Goal: Task Accomplishment & Management: Complete application form

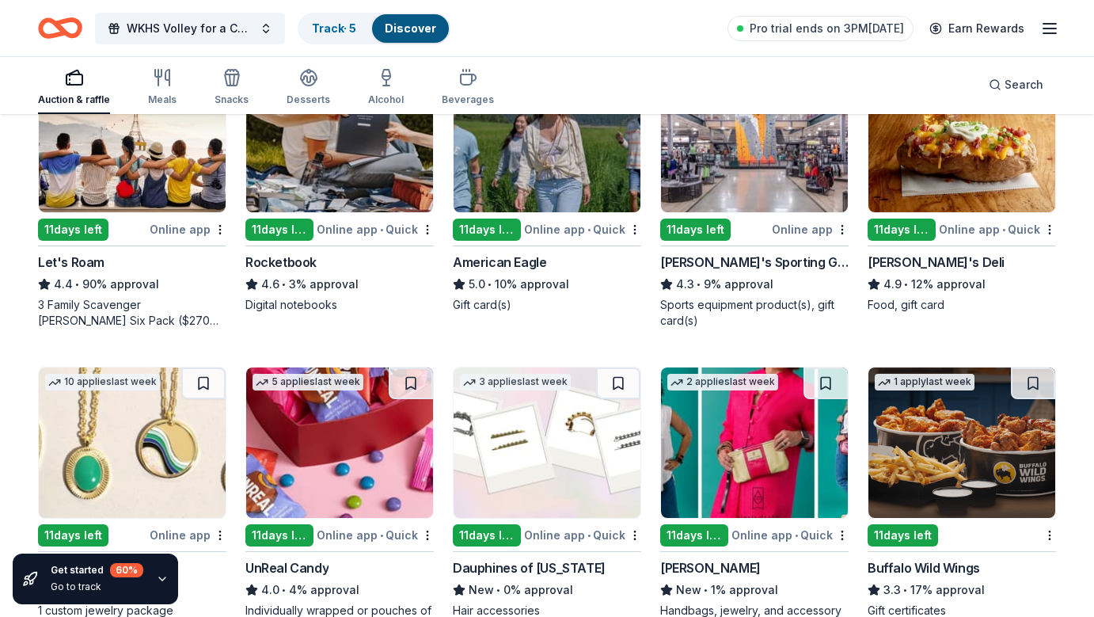
scroll to position [2036, 0]
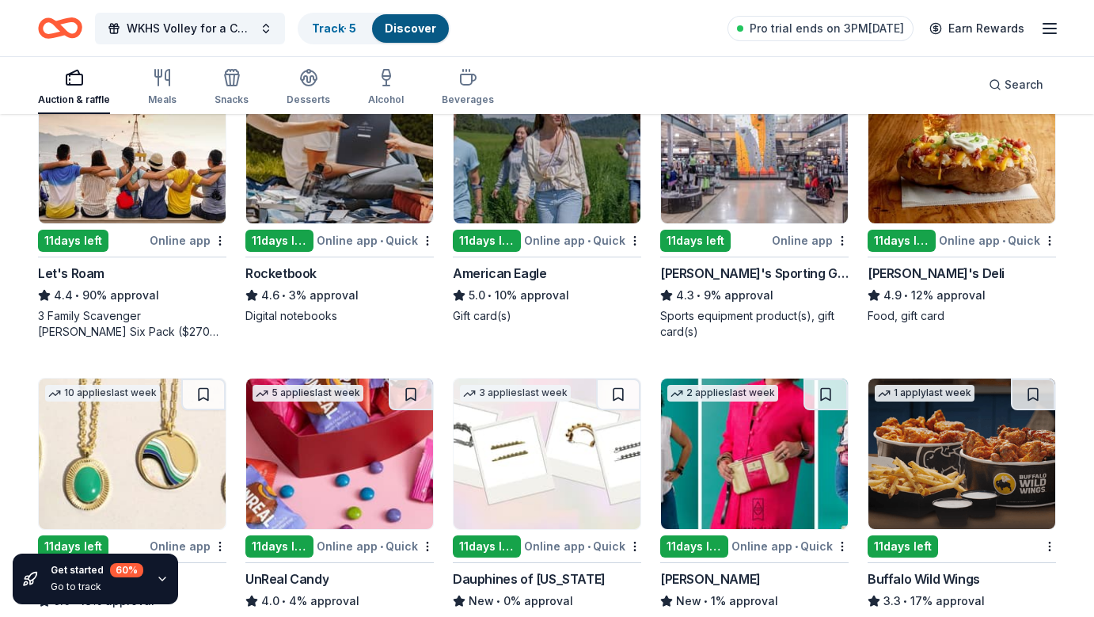
click at [933, 181] on img at bounding box center [961, 148] width 187 height 150
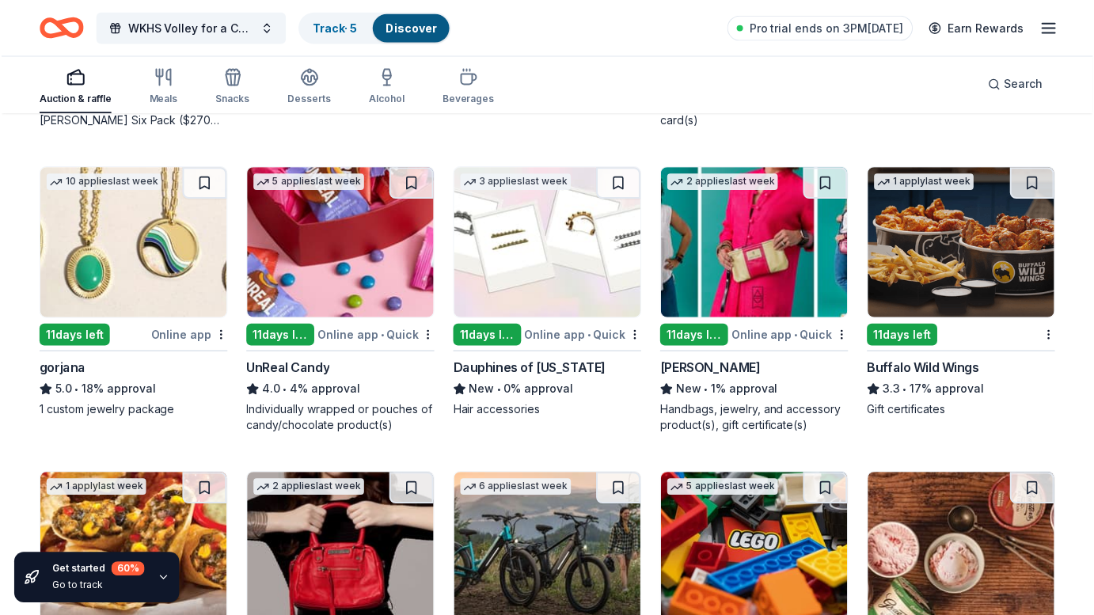
scroll to position [2254, 0]
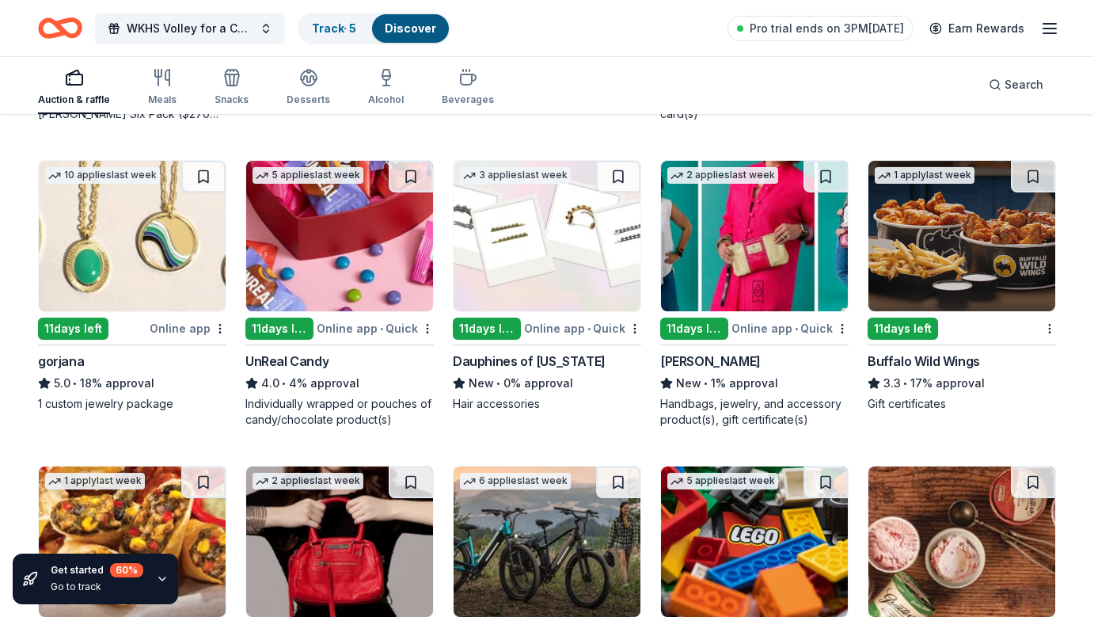
click at [85, 327] on div "11 days left" at bounding box center [73, 328] width 70 height 22
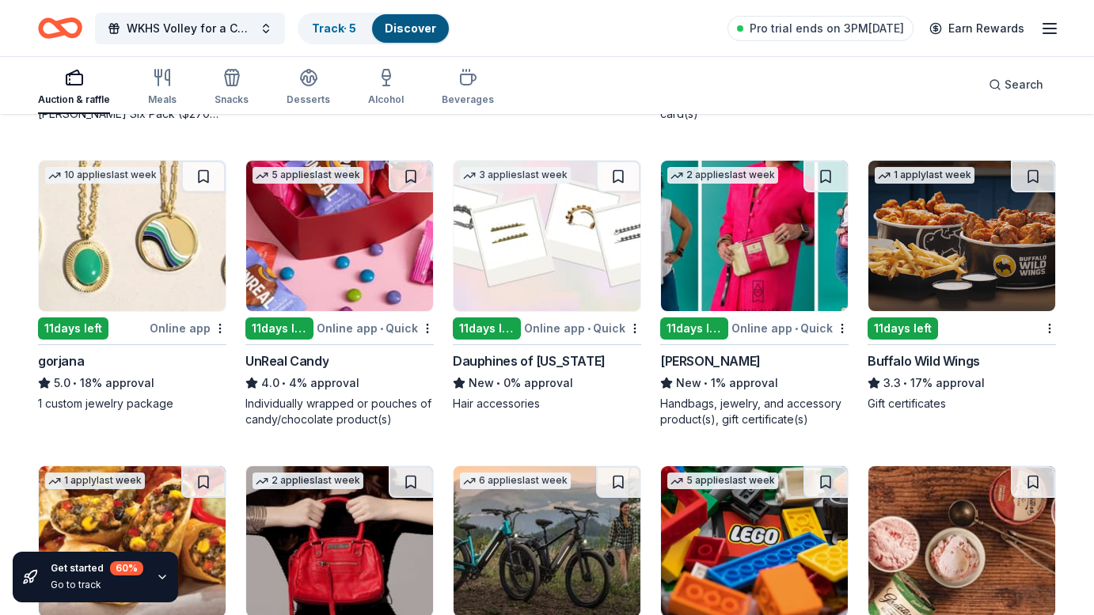
click at [353, 256] on img at bounding box center [339, 236] width 187 height 150
click at [530, 273] on img at bounding box center [547, 236] width 187 height 150
click at [741, 268] on img at bounding box center [754, 236] width 187 height 150
click at [983, 225] on img at bounding box center [961, 236] width 187 height 150
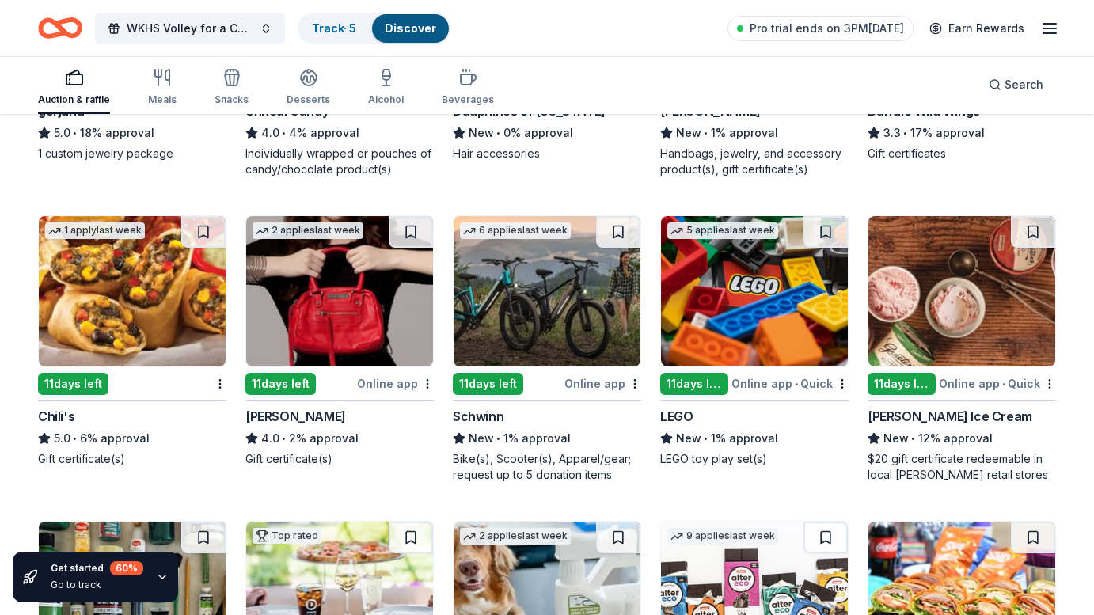
scroll to position [2518, 0]
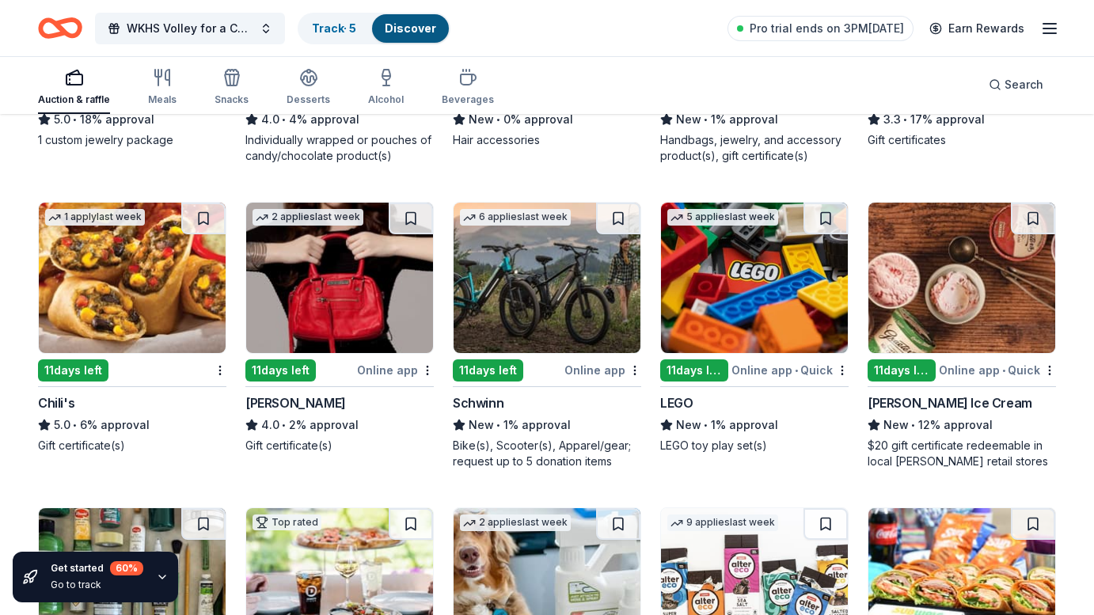
click at [130, 275] on img at bounding box center [132, 278] width 187 height 150
click at [349, 312] on img at bounding box center [339, 278] width 187 height 150
click at [526, 280] on img at bounding box center [547, 278] width 187 height 150
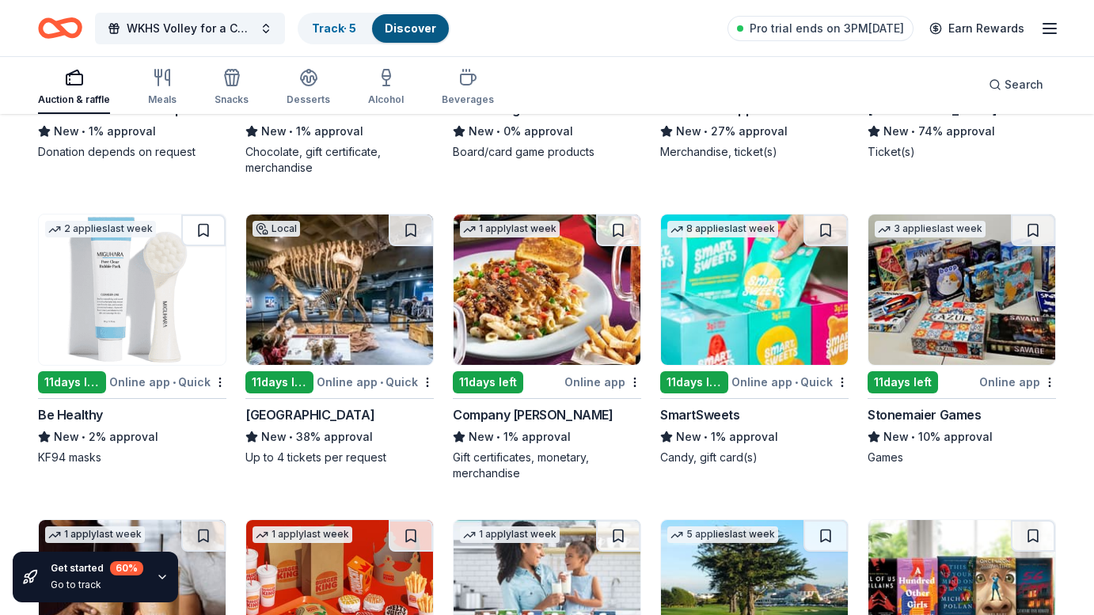
scroll to position [4325, 0]
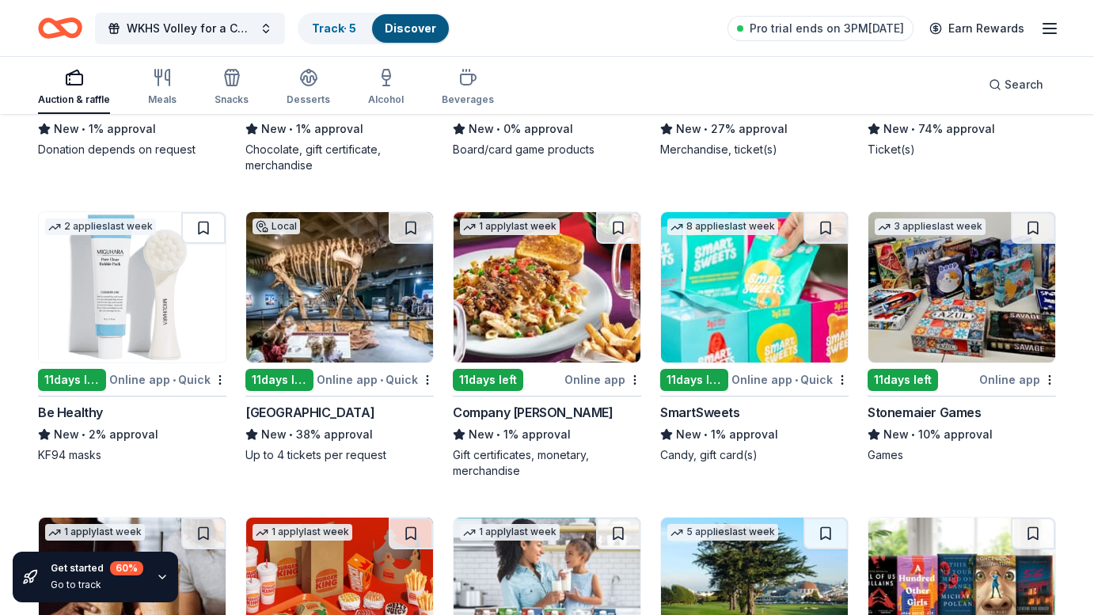
click at [336, 302] on img at bounding box center [339, 287] width 187 height 150
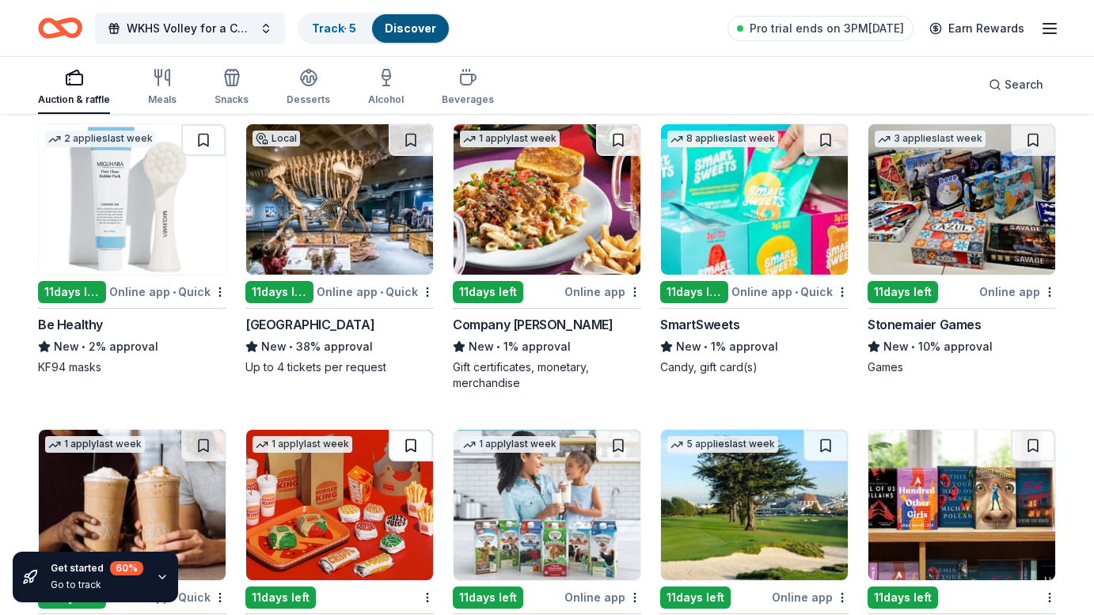
scroll to position [4412, 0]
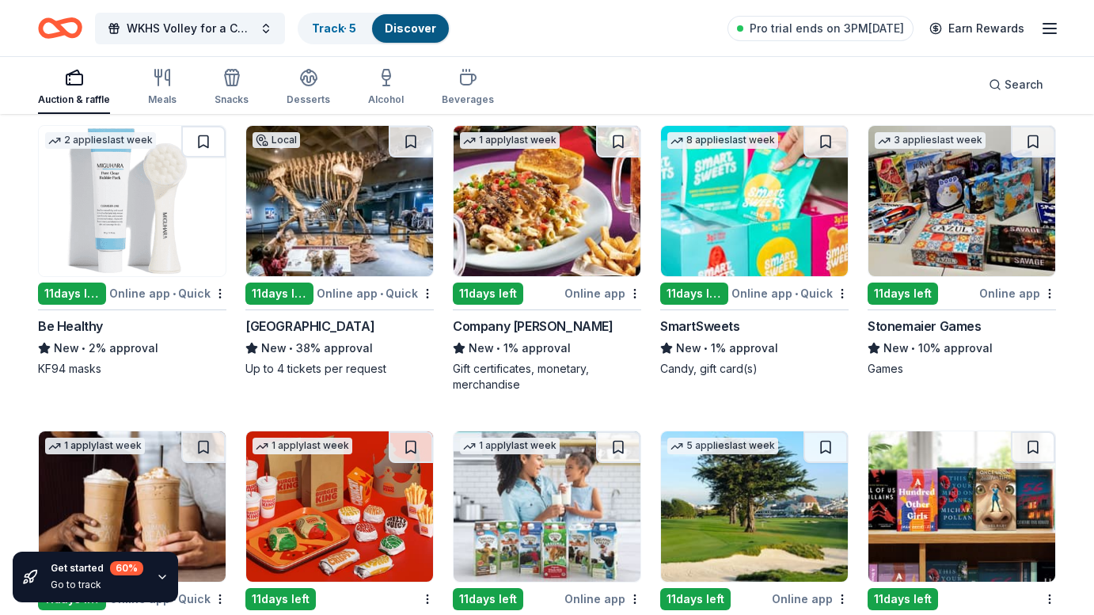
click at [968, 225] on img at bounding box center [961, 201] width 187 height 150
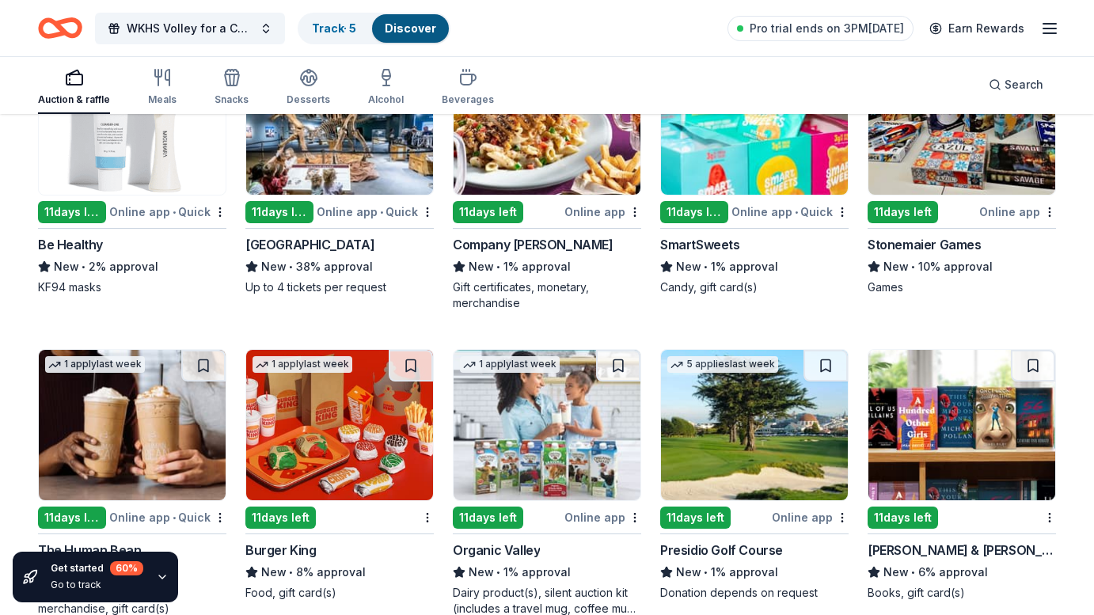
scroll to position [4506, 0]
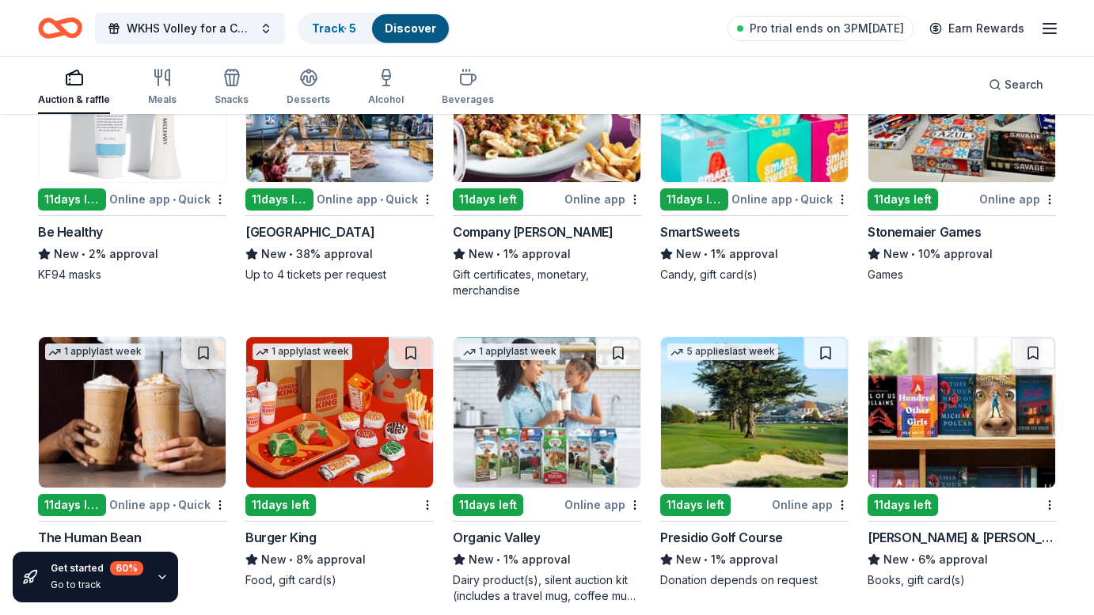
click at [928, 427] on img at bounding box center [961, 412] width 187 height 150
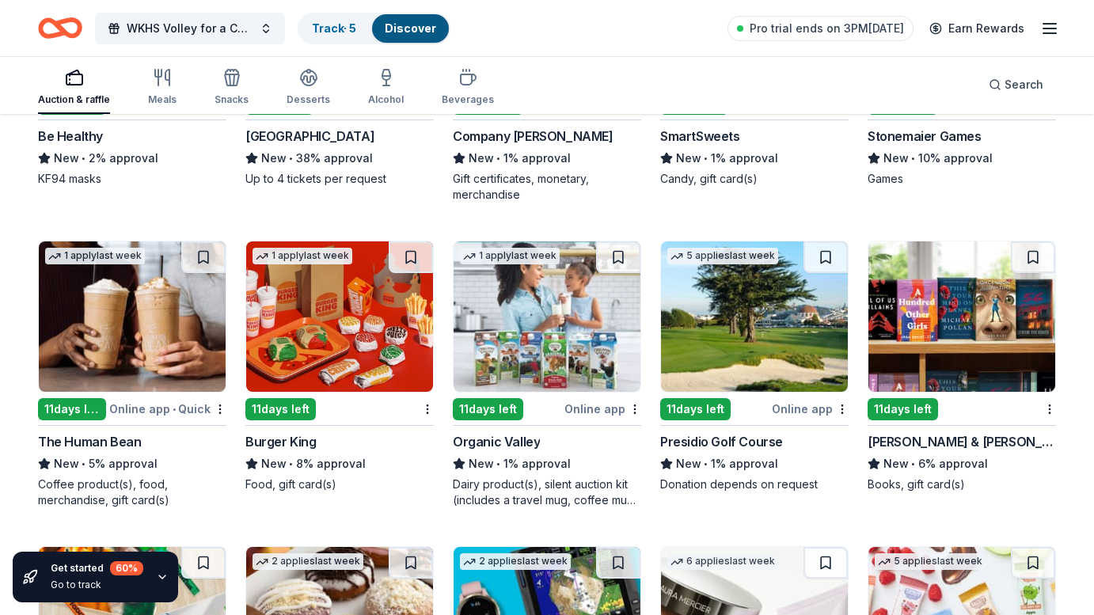
scroll to position [4602, 0]
click at [352, 329] on img at bounding box center [339, 316] width 187 height 150
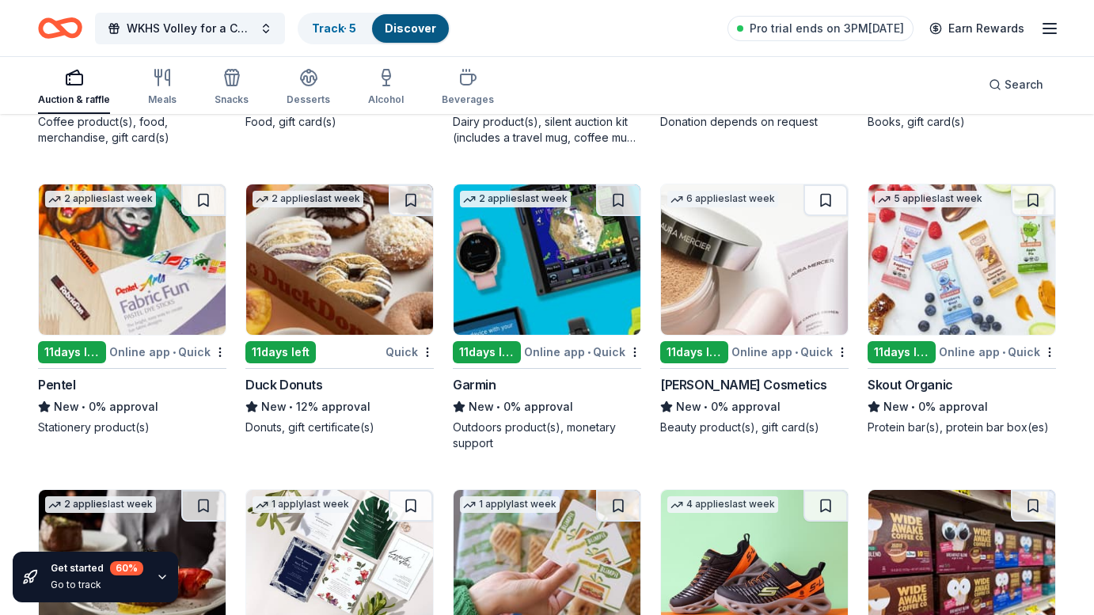
scroll to position [4964, 0]
click at [348, 285] on img at bounding box center [339, 259] width 187 height 150
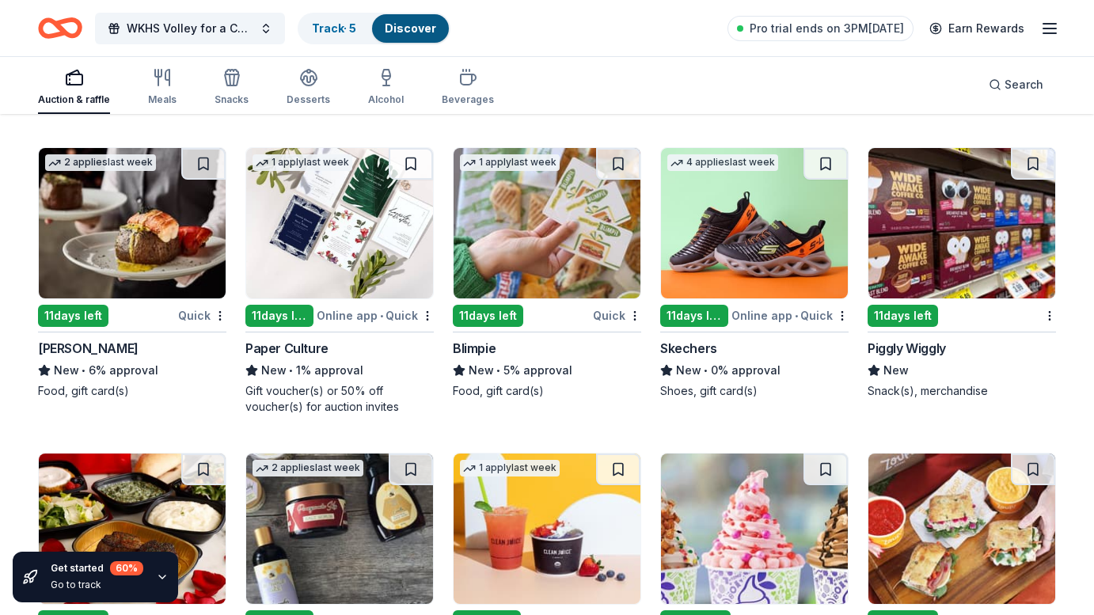
scroll to position [5306, 0]
click at [143, 218] on img at bounding box center [132, 223] width 187 height 150
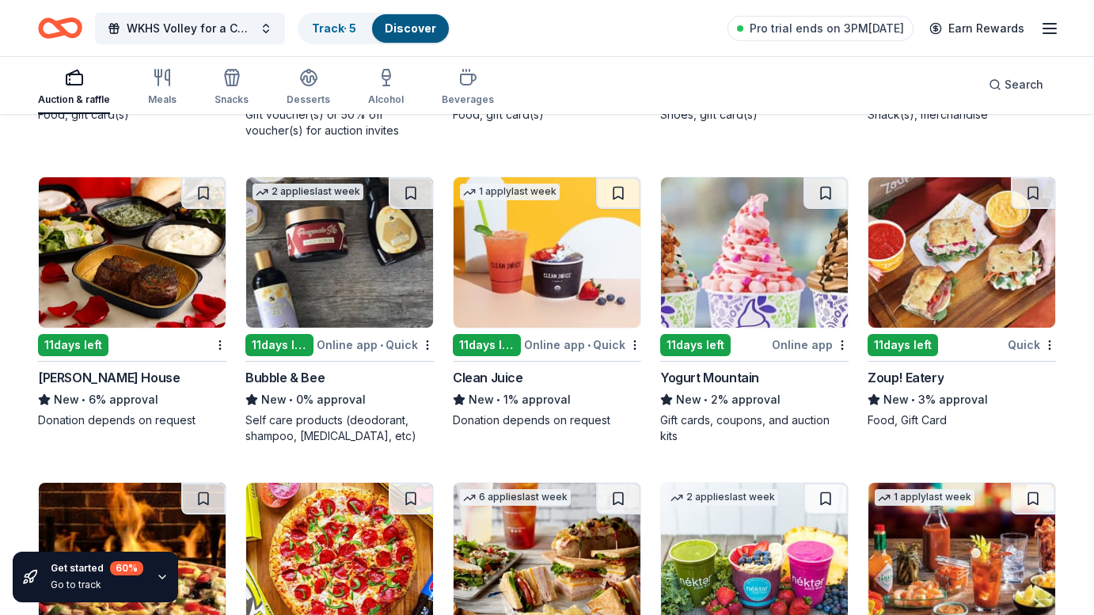
scroll to position [5585, 0]
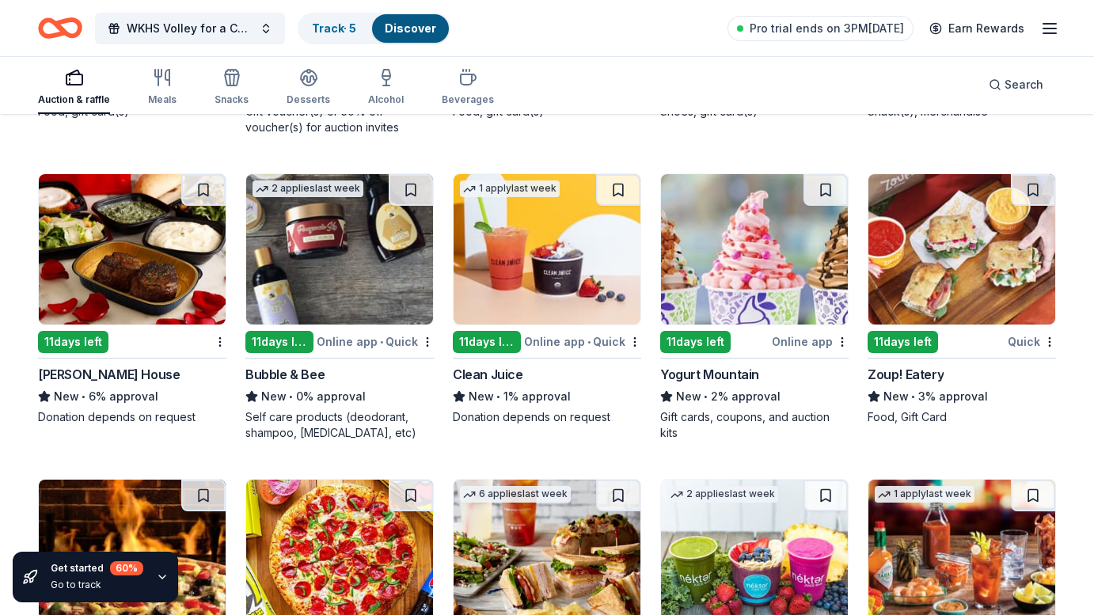
click at [134, 252] on img at bounding box center [132, 249] width 187 height 150
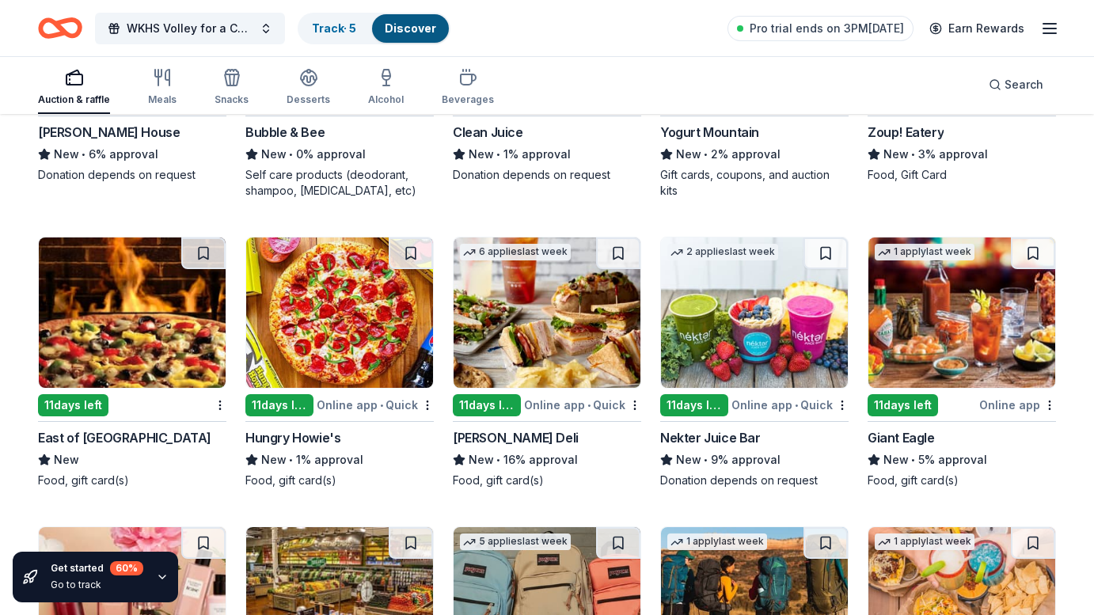
scroll to position [5831, 0]
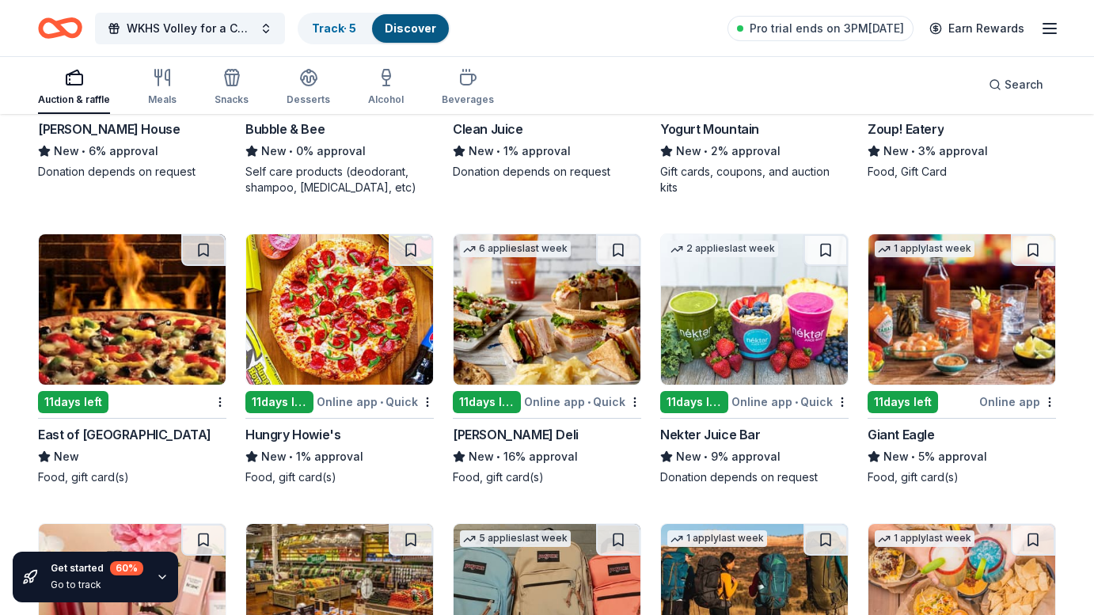
click at [962, 340] on img at bounding box center [961, 309] width 187 height 150
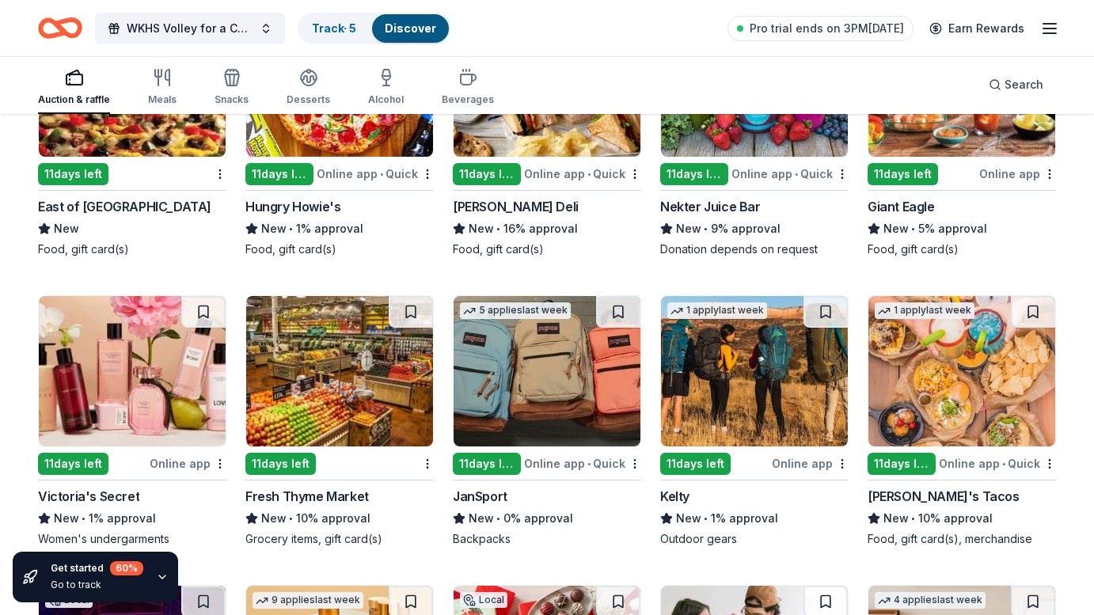
scroll to position [6065, 0]
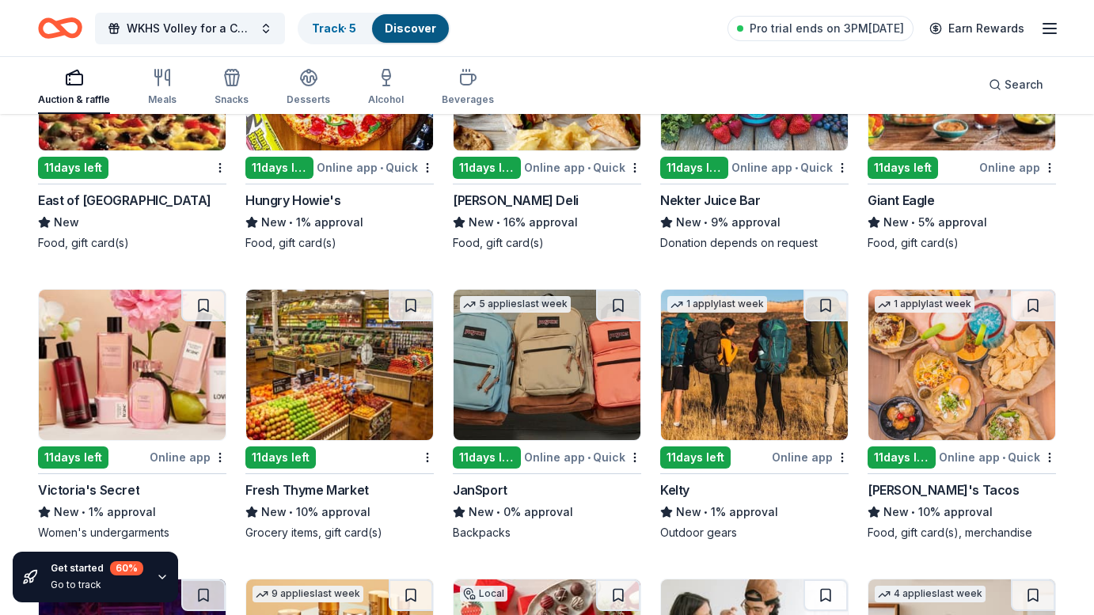
click at [526, 381] on img at bounding box center [547, 365] width 187 height 150
click at [771, 1] on div "WKHS Volley for a Cure Track · 5 Discover Pro trial ends on 3PM, 8/26 Earn Rewa…" at bounding box center [547, 28] width 1094 height 56
click at [169, 356] on img at bounding box center [132, 365] width 187 height 150
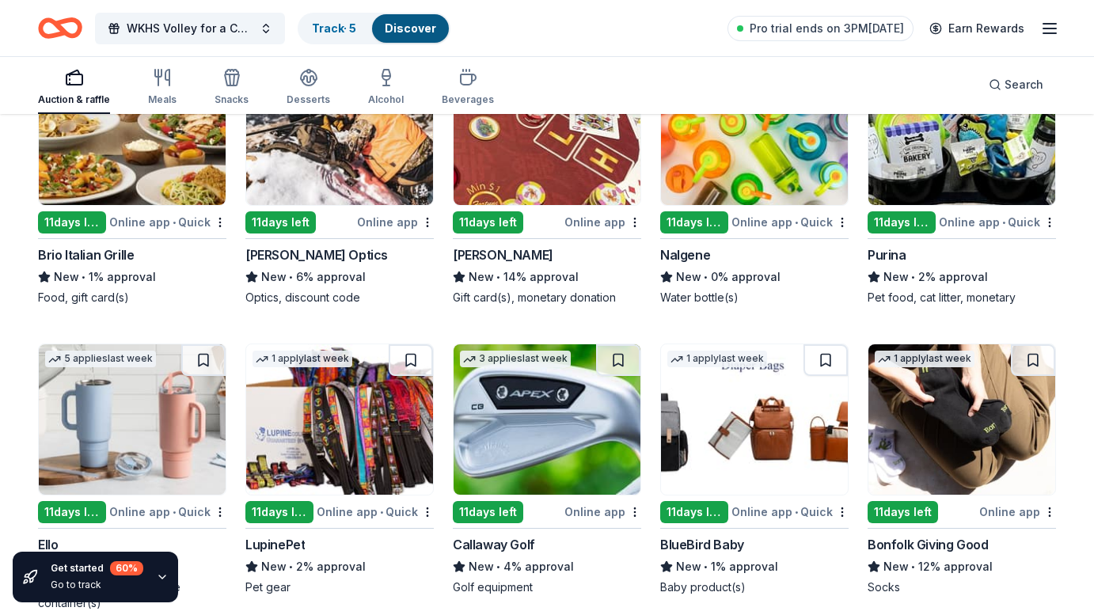
scroll to position [7217, 0]
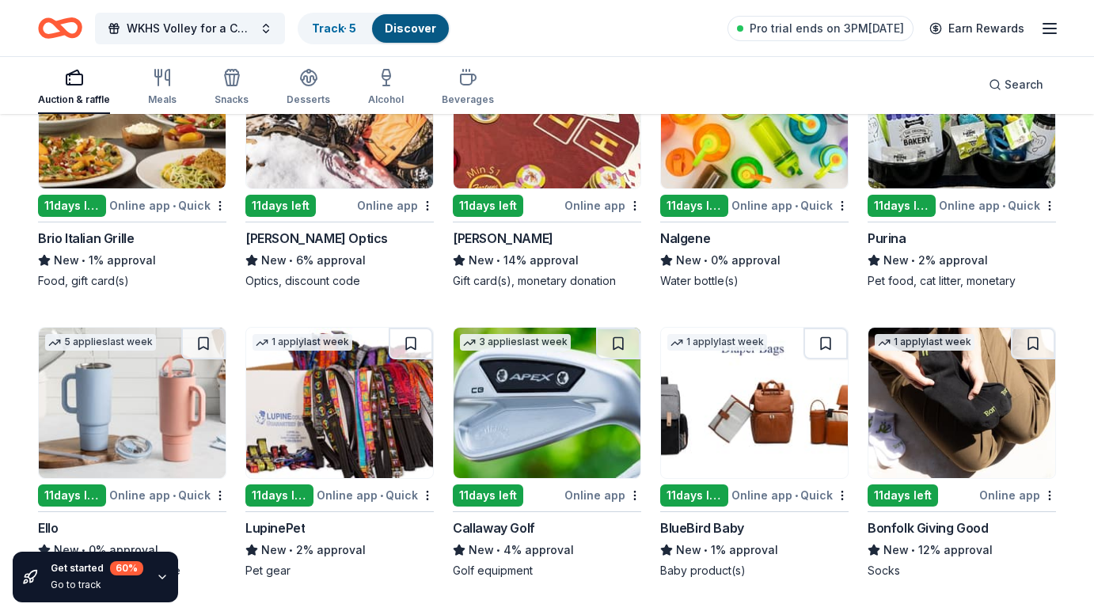
click at [554, 398] on img at bounding box center [547, 403] width 187 height 150
click at [127, 396] on img at bounding box center [132, 403] width 187 height 150
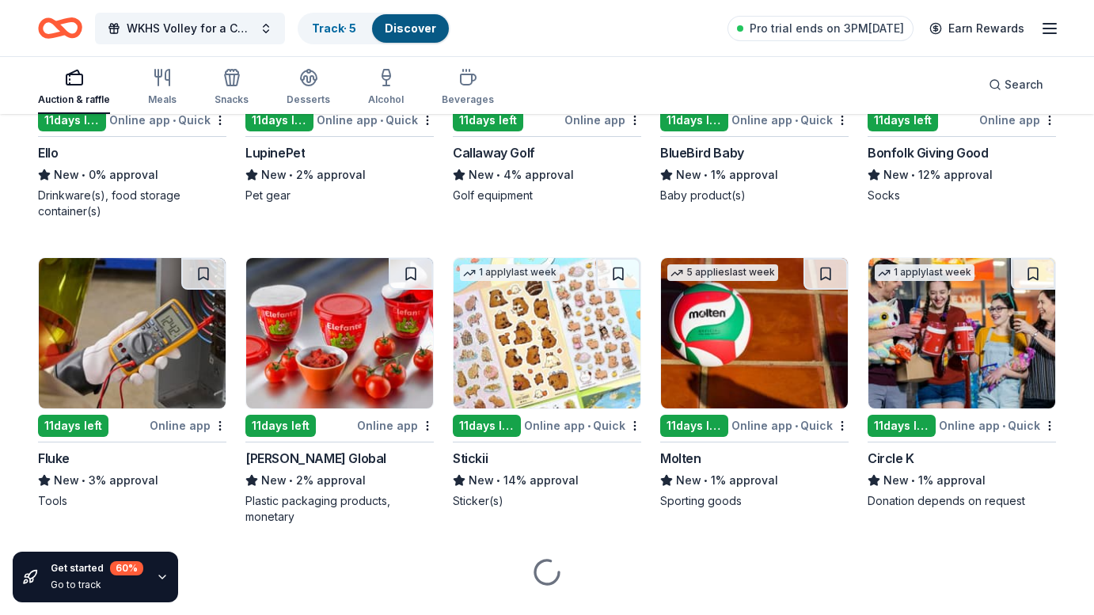
scroll to position [7596, 0]
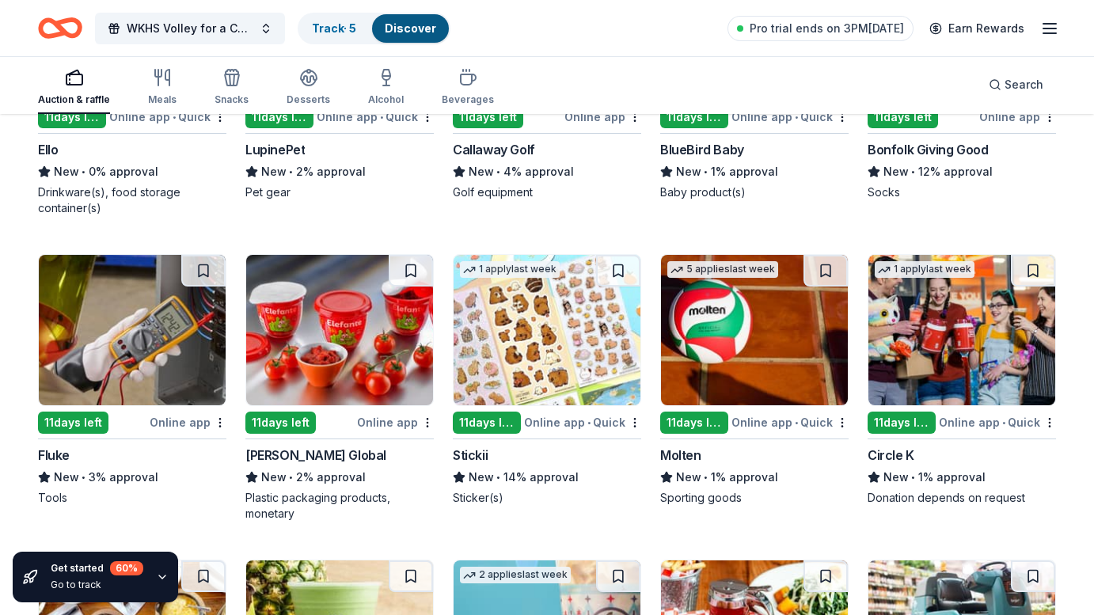
click at [723, 313] on img at bounding box center [754, 330] width 187 height 150
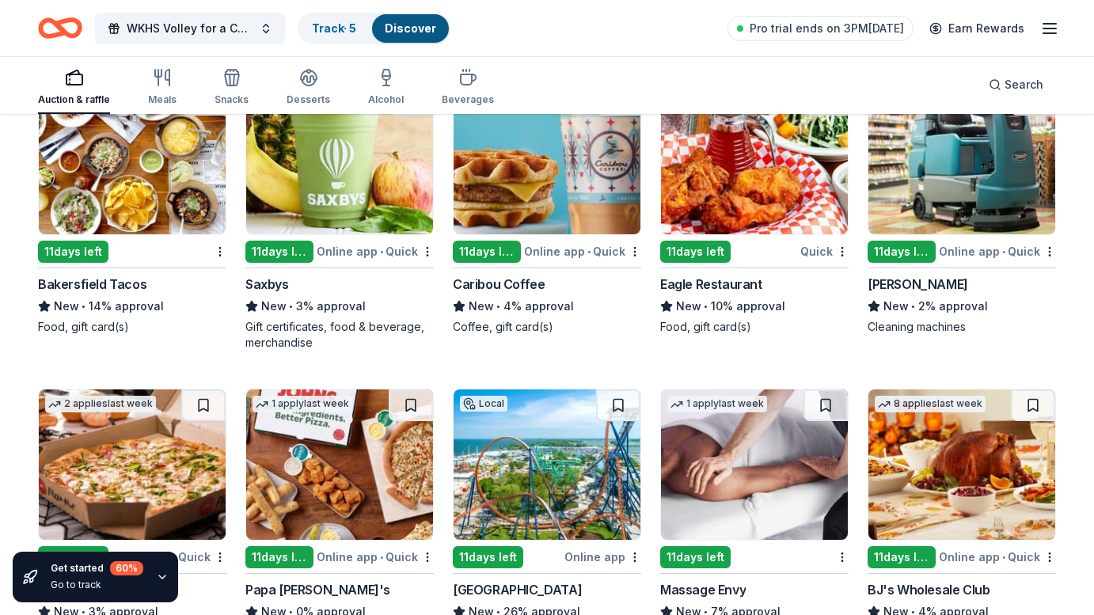
scroll to position [8101, 0]
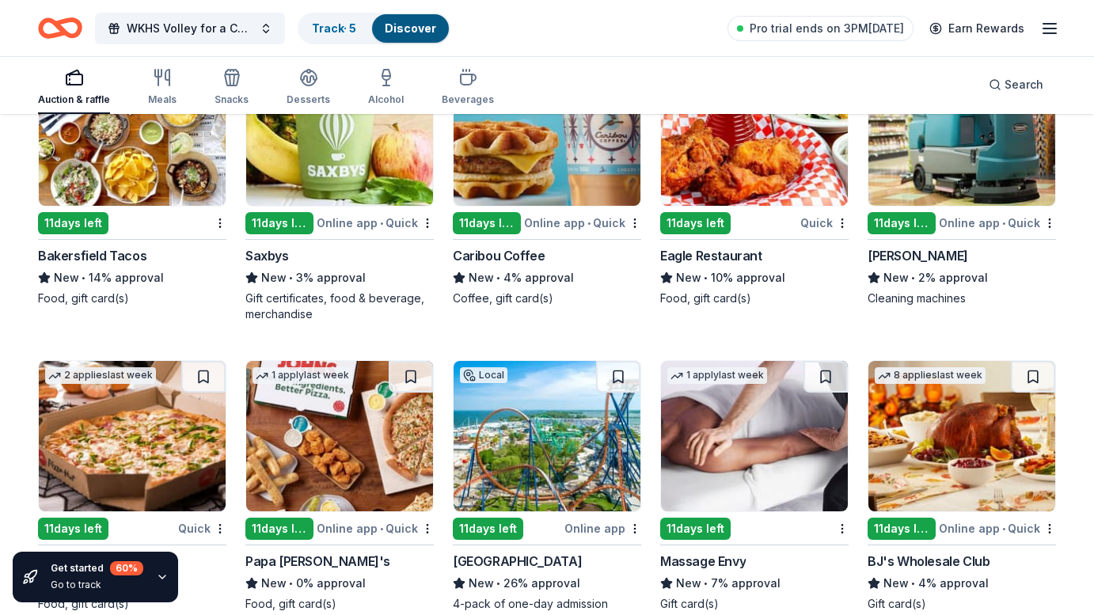
click at [942, 459] on img at bounding box center [961, 436] width 187 height 150
click at [696, 518] on div "11 days left" at bounding box center [695, 529] width 70 height 22
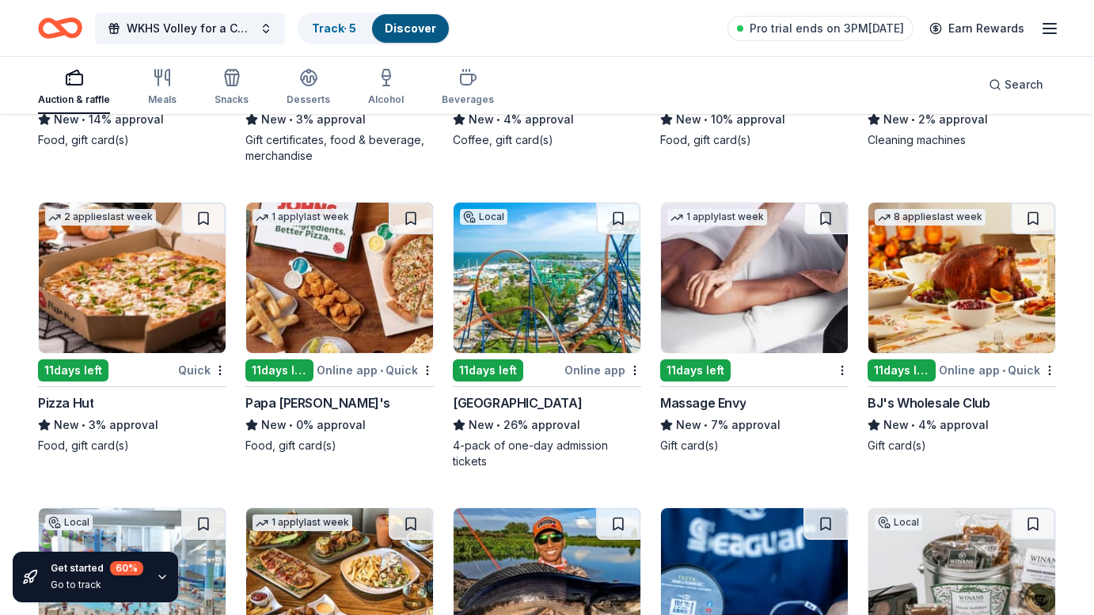
scroll to position [8272, 0]
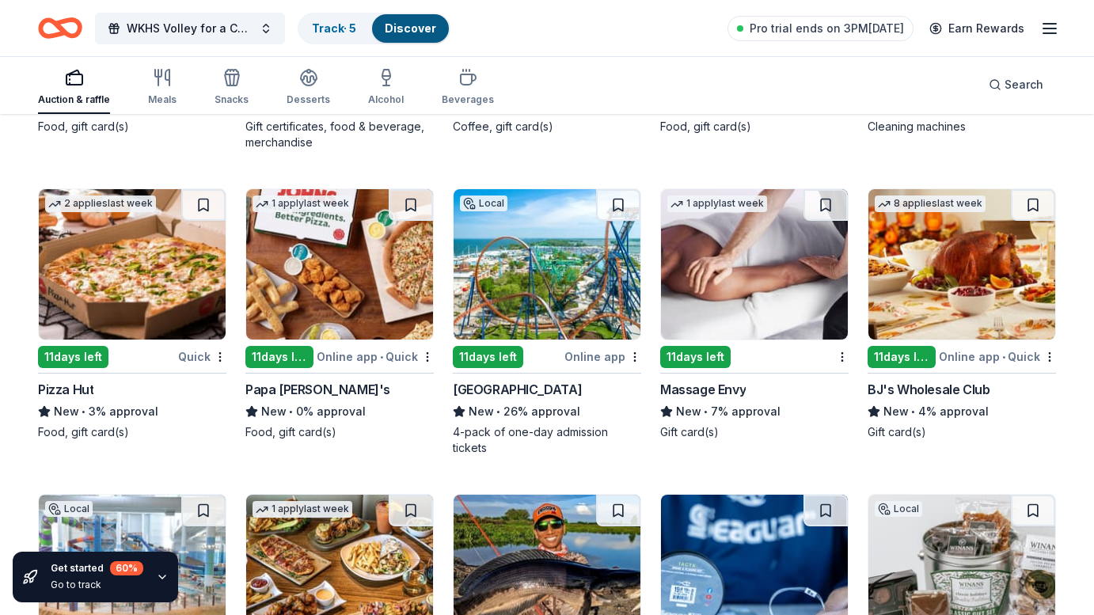
click at [366, 271] on img at bounding box center [339, 264] width 187 height 150
click at [115, 253] on img at bounding box center [132, 264] width 187 height 150
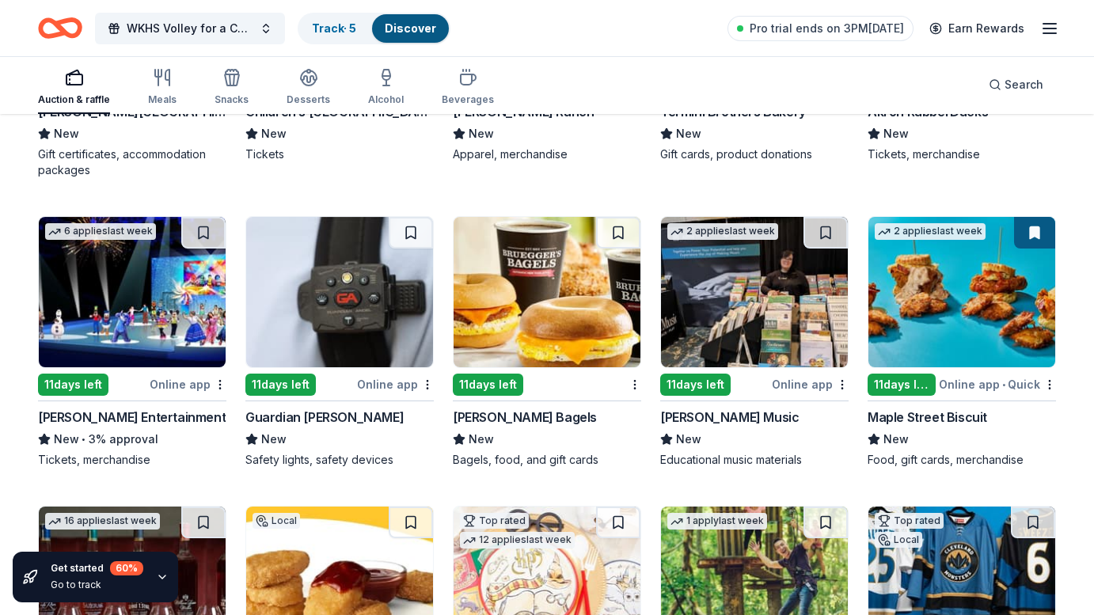
scroll to position [9775, 0]
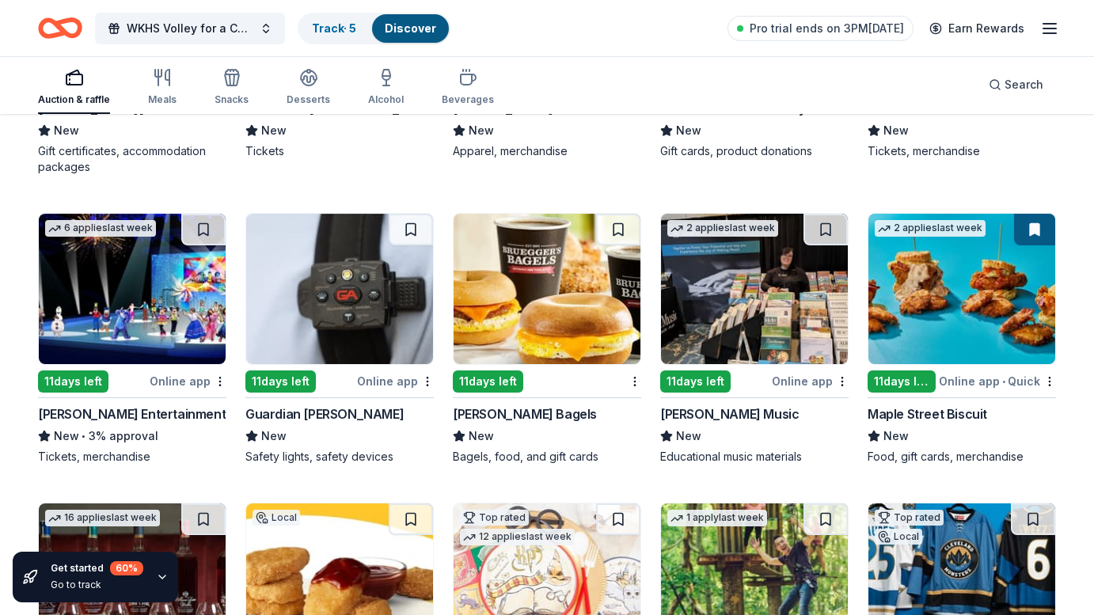
click at [169, 285] on img at bounding box center [132, 289] width 187 height 150
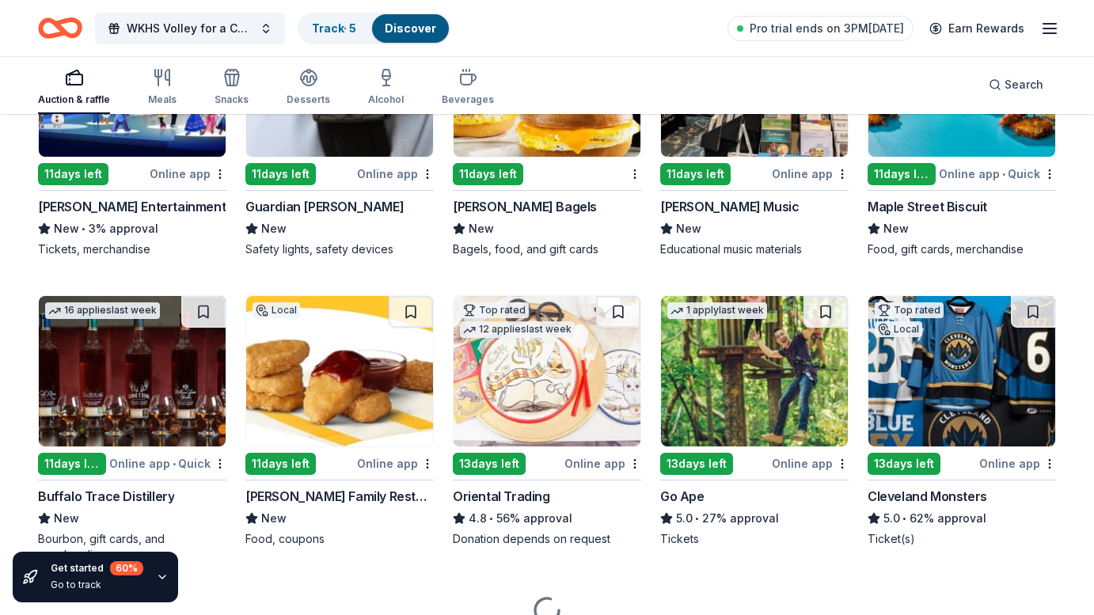
scroll to position [9984, 0]
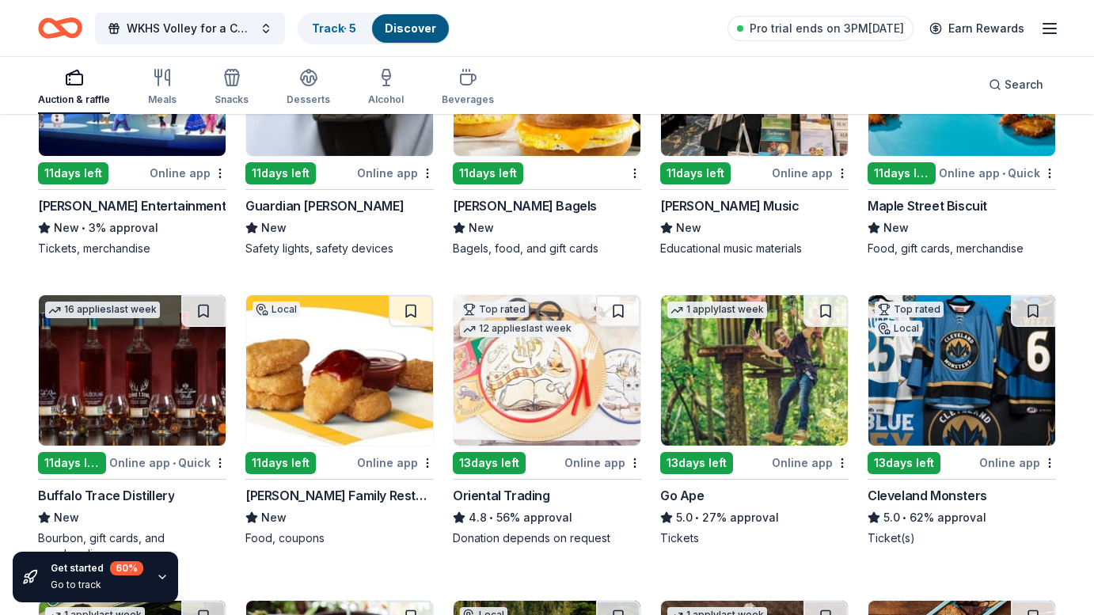
click at [130, 373] on img at bounding box center [132, 370] width 187 height 150
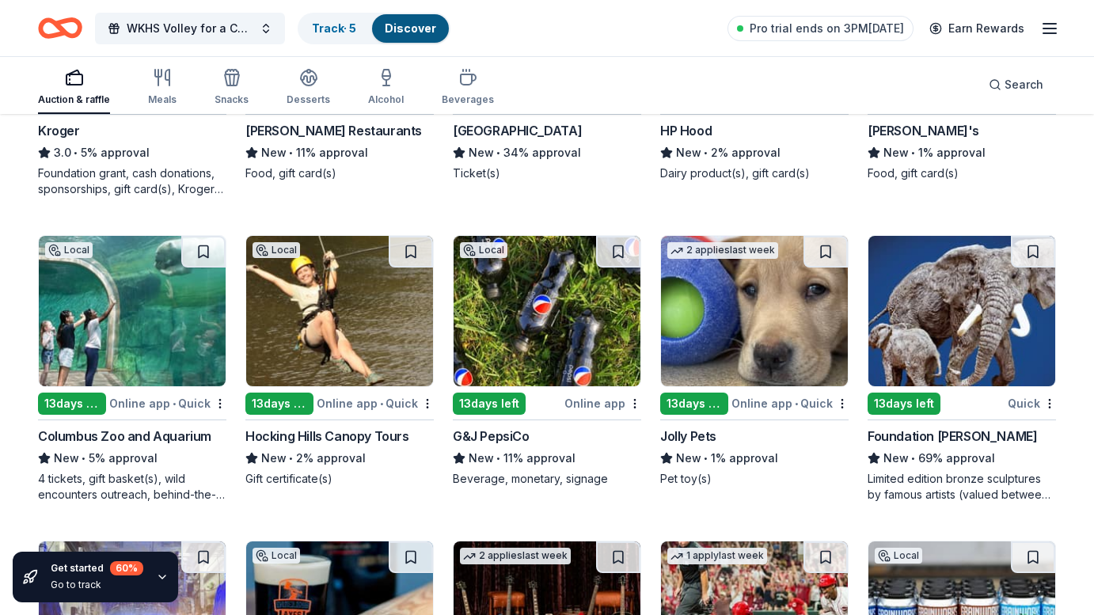
scroll to position [10652, 0]
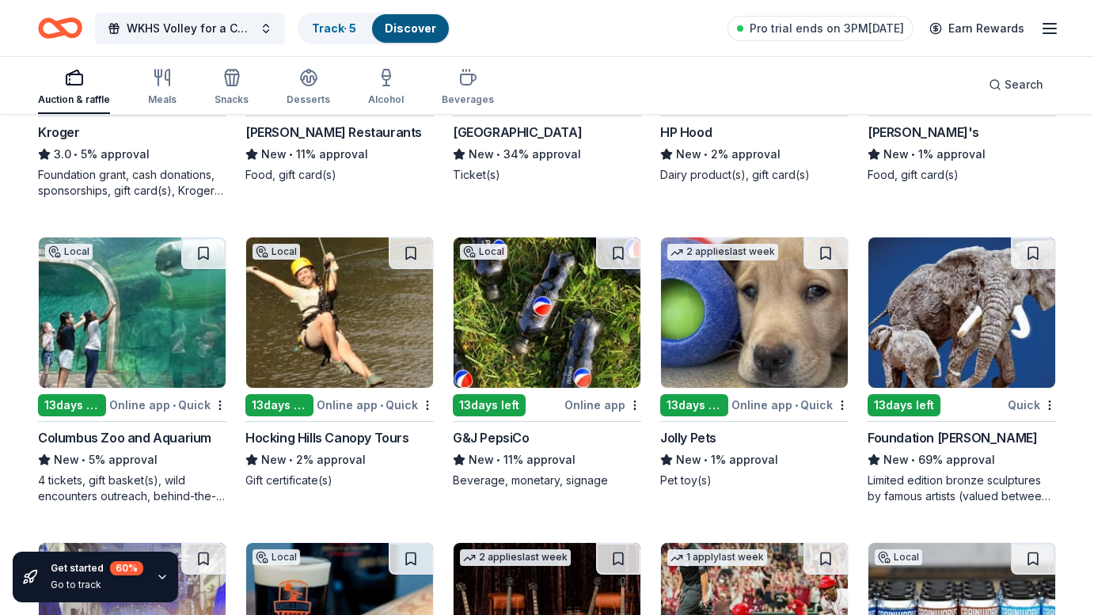
click at [558, 295] on img at bounding box center [547, 312] width 187 height 150
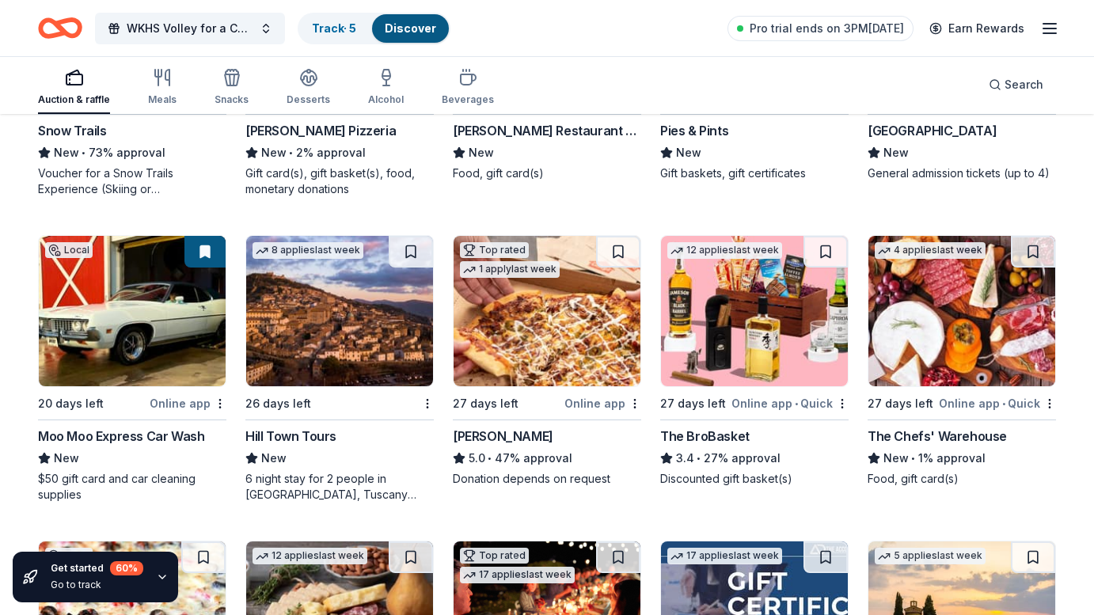
scroll to position [11859, 0]
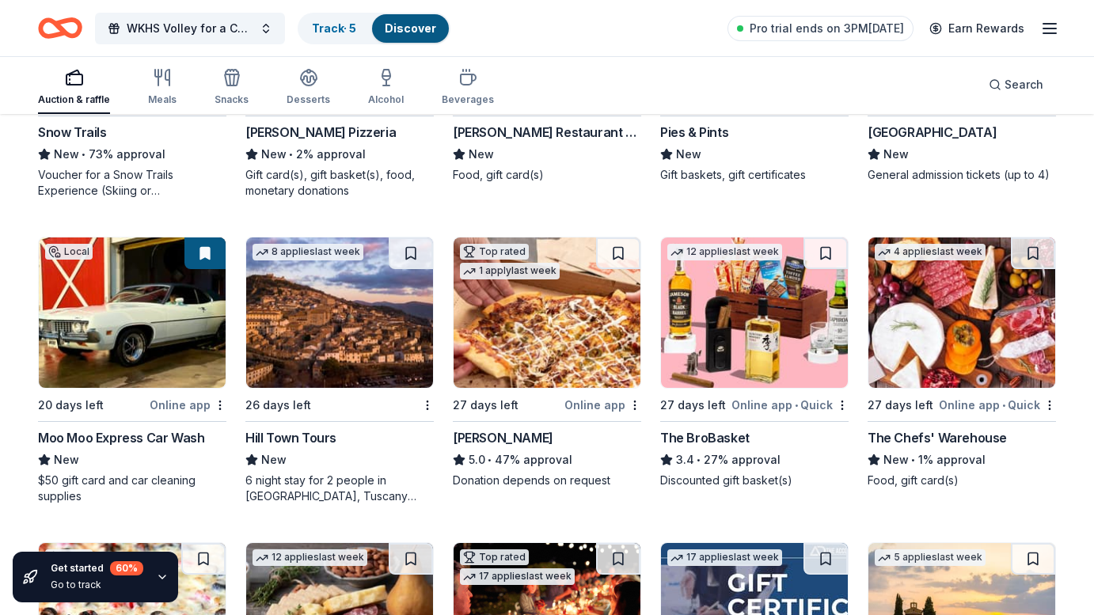
click at [738, 301] on img at bounding box center [754, 312] width 187 height 150
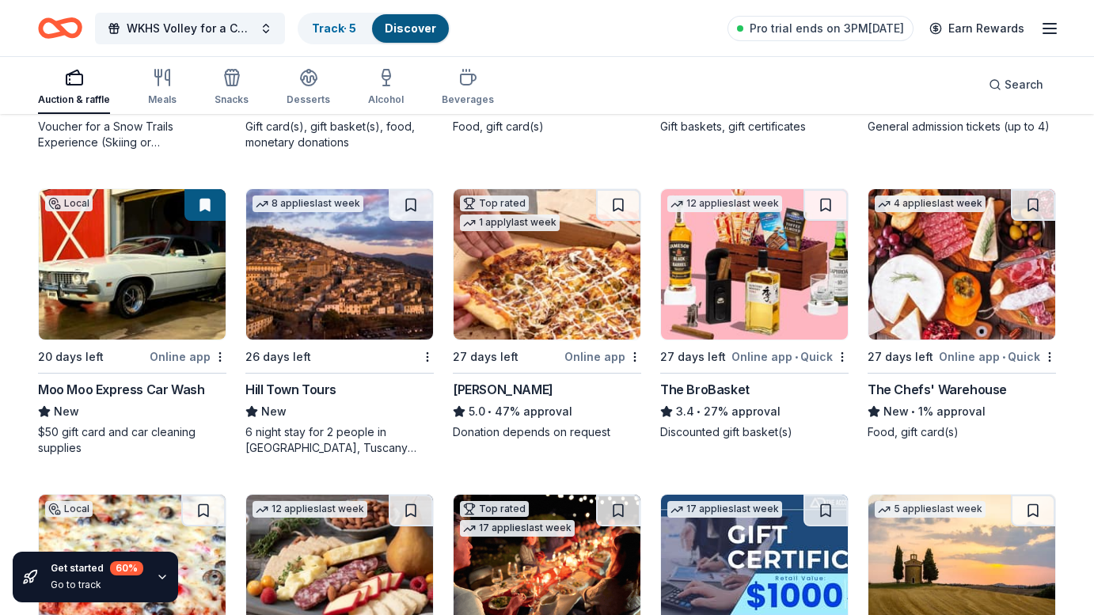
scroll to position [11912, 0]
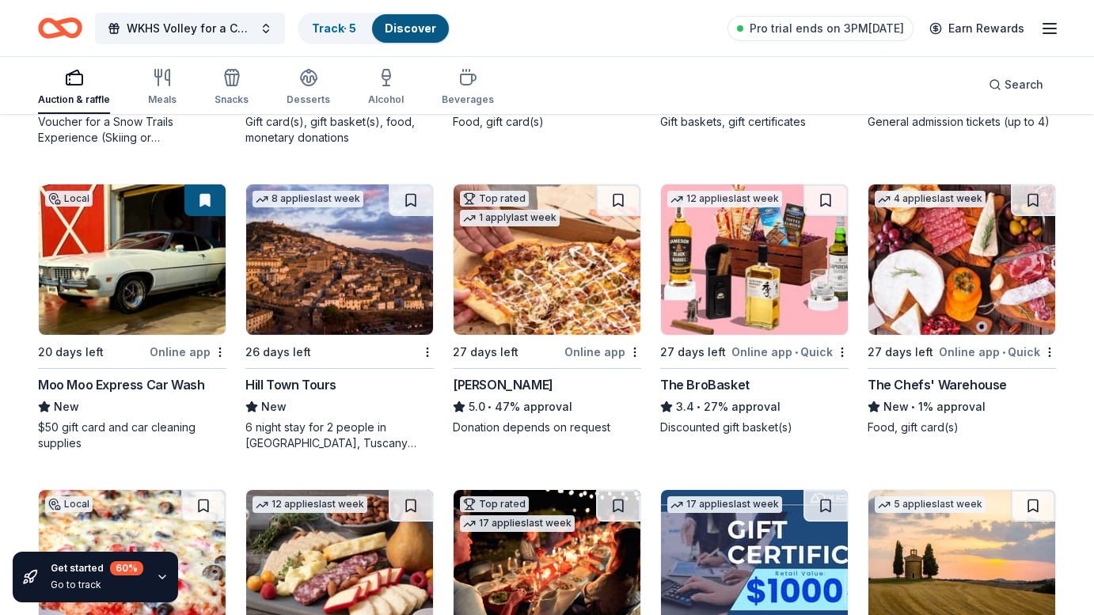
click at [1014, 255] on img at bounding box center [961, 259] width 187 height 150
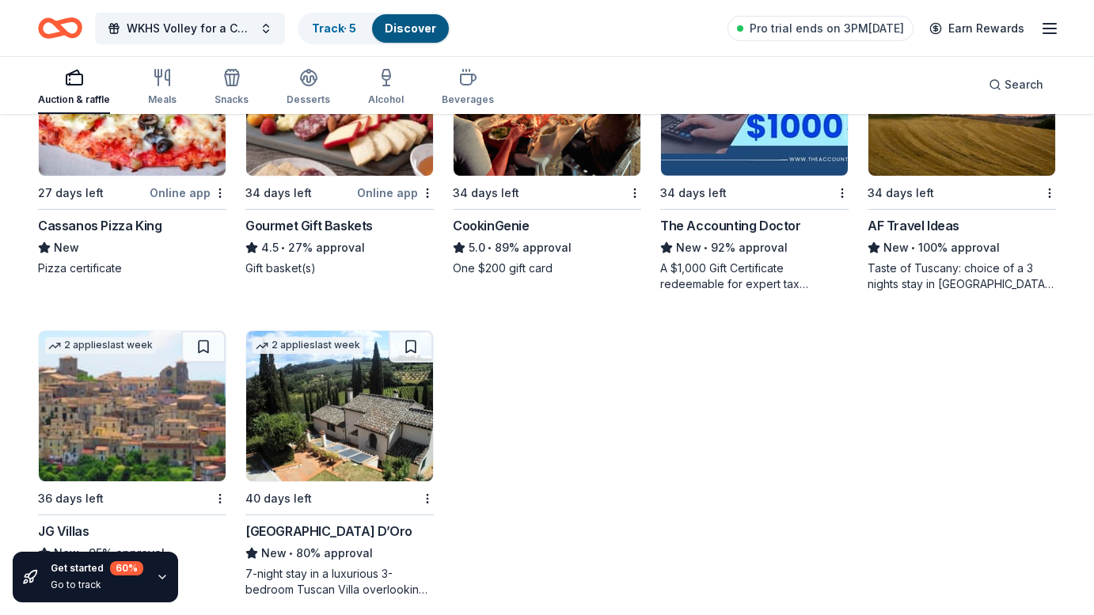
scroll to position [12375, 0]
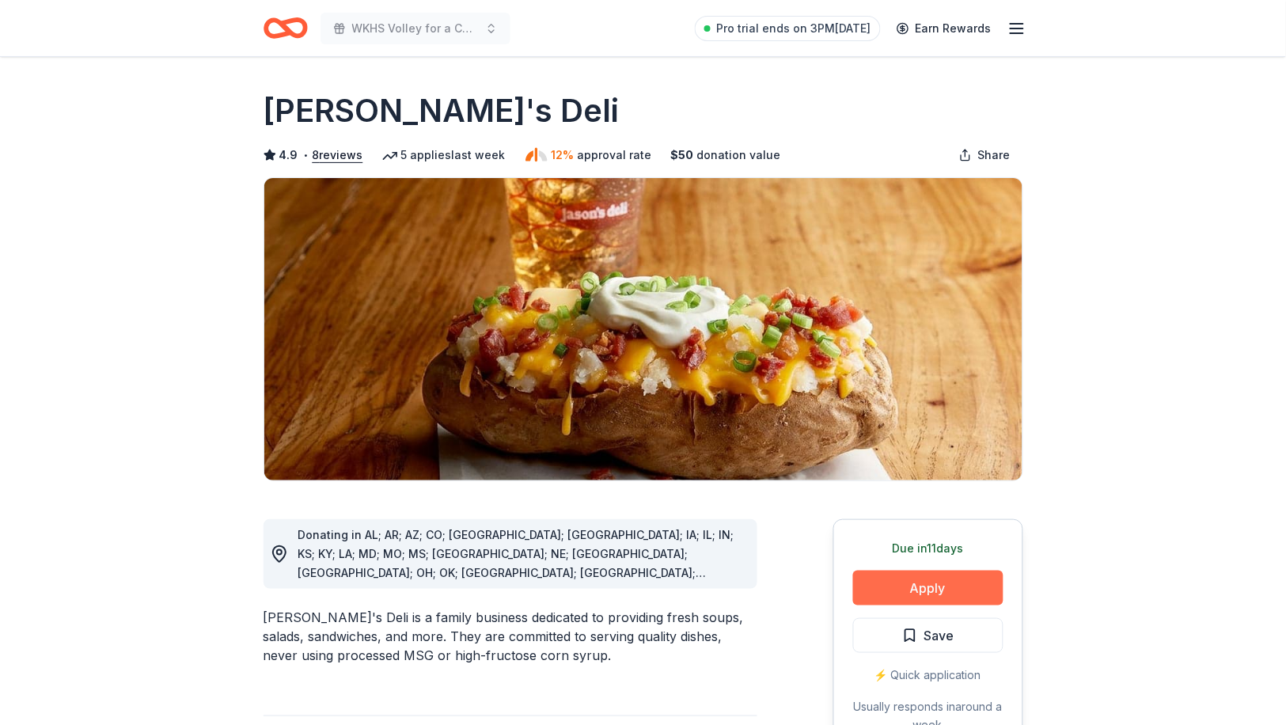
click at [921, 586] on button "Apply" at bounding box center [928, 588] width 150 height 35
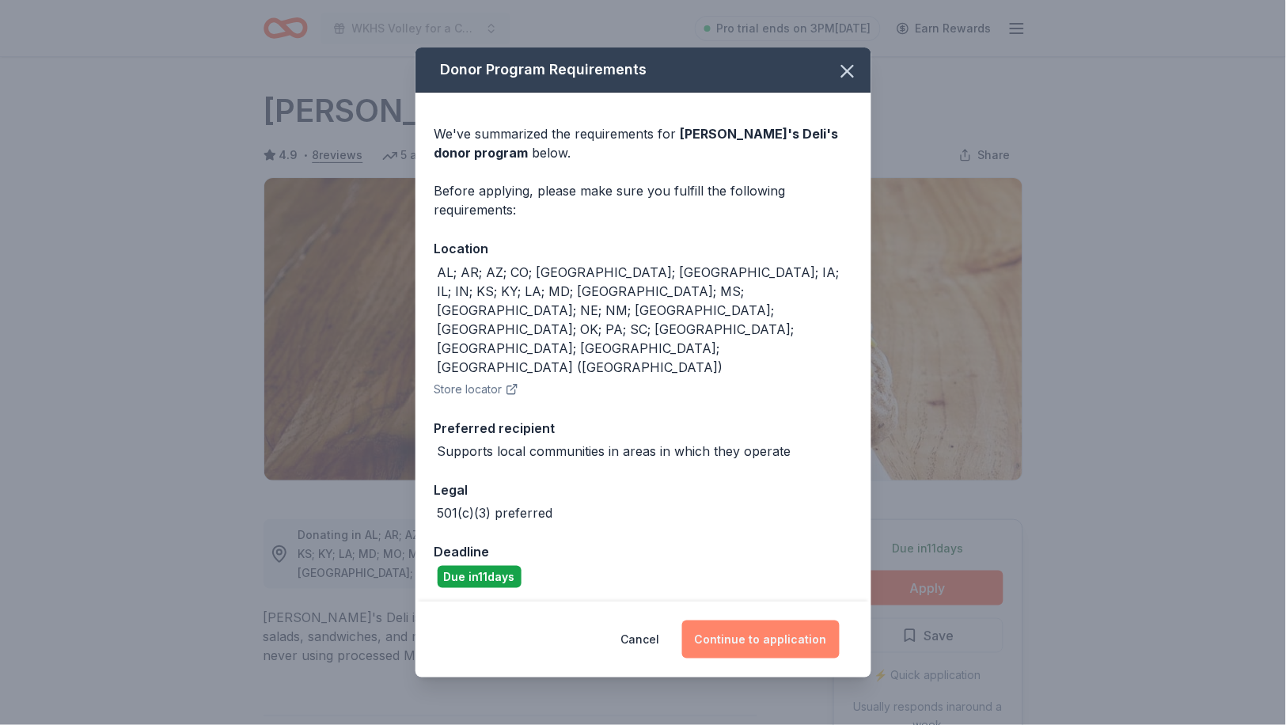
click at [746, 621] on button "Continue to application" at bounding box center [761, 640] width 158 height 38
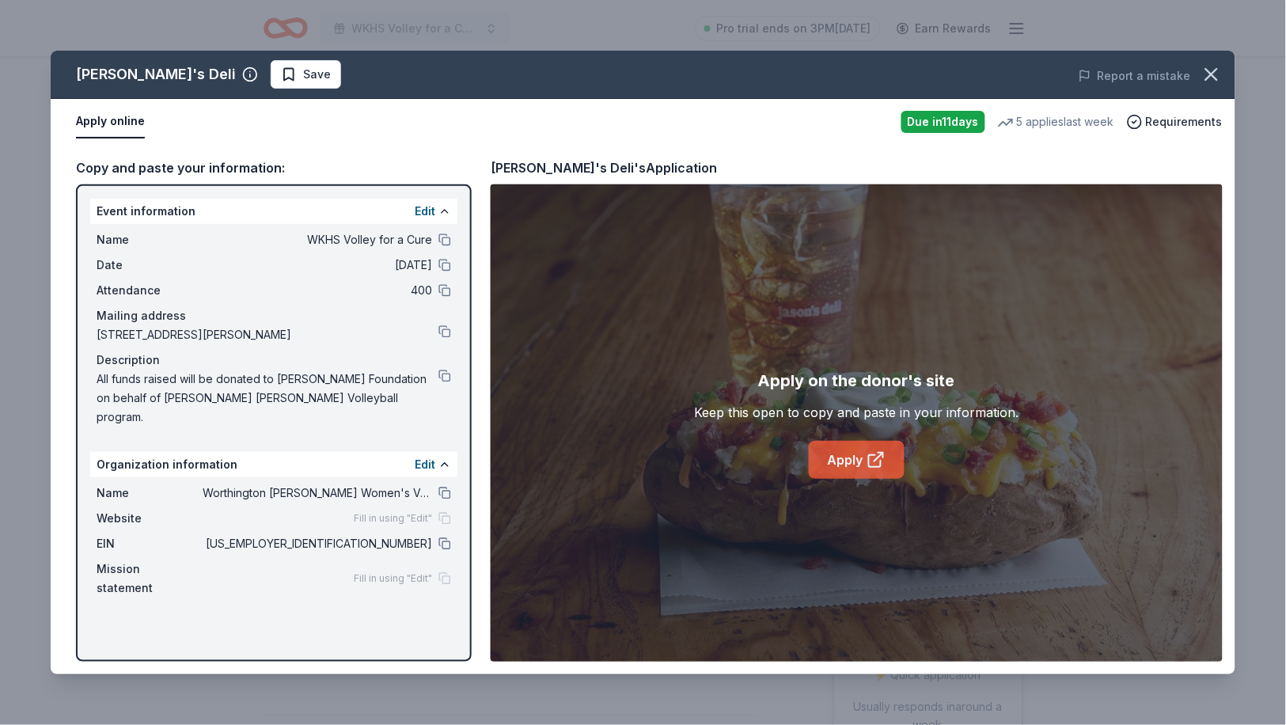
click at [841, 461] on link "Apply" at bounding box center [857, 460] width 96 height 38
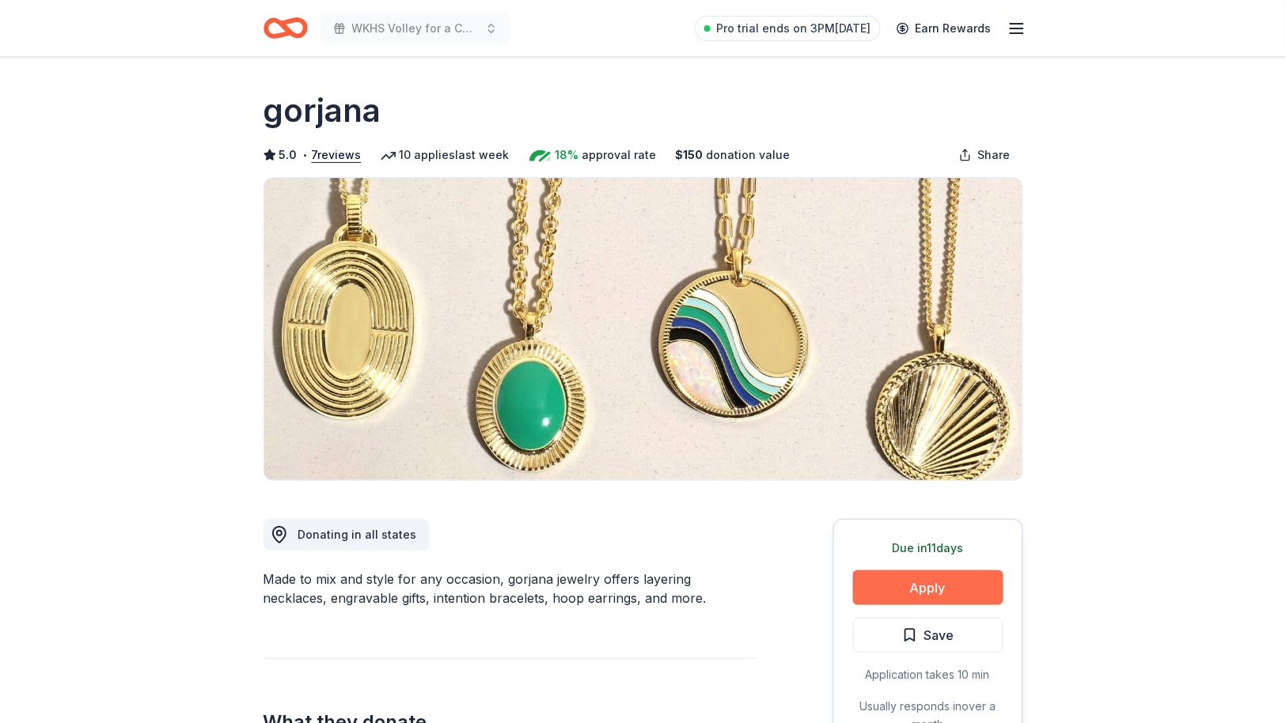
click at [898, 588] on button "Apply" at bounding box center [928, 588] width 150 height 35
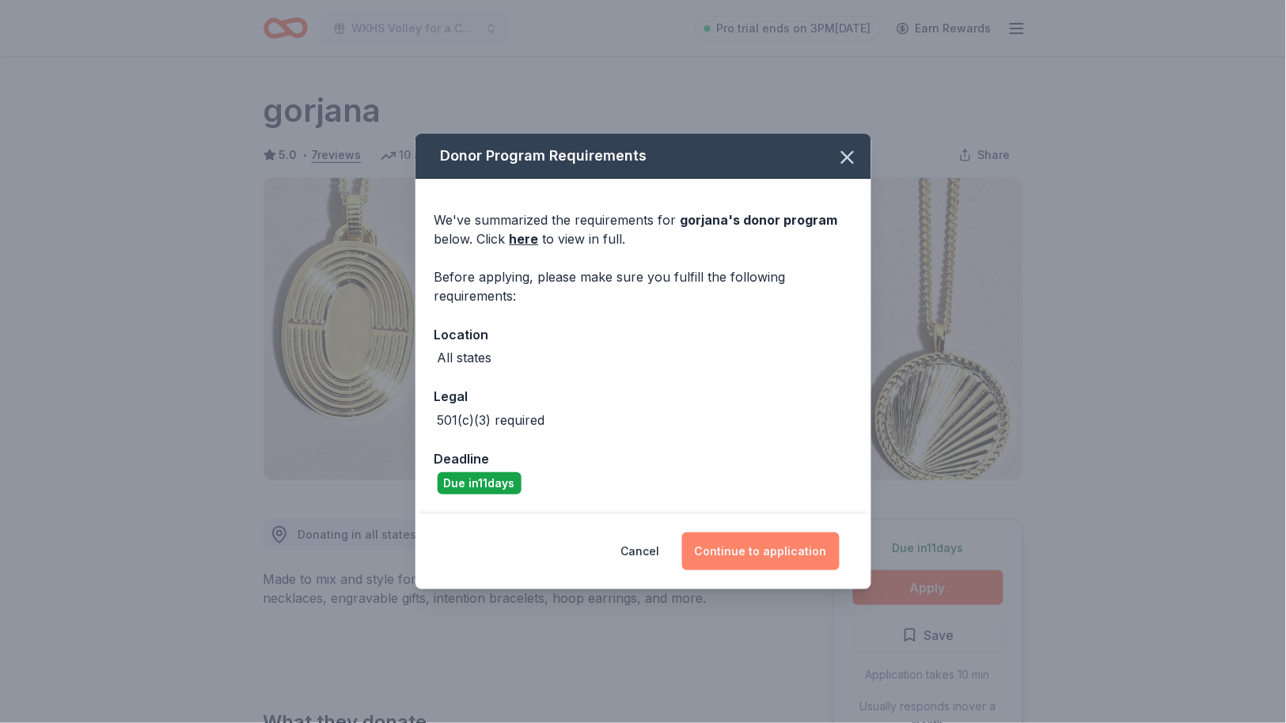
click at [738, 541] on button "Continue to application" at bounding box center [761, 552] width 158 height 38
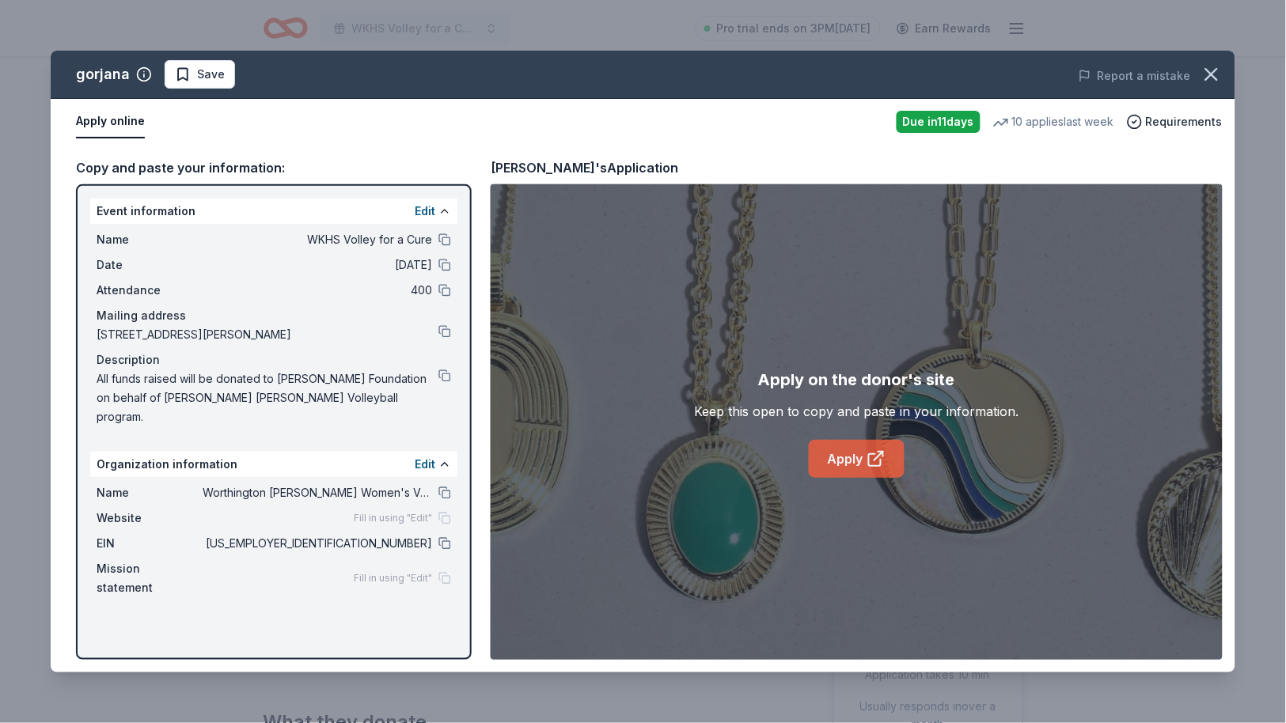
click at [832, 461] on link "Apply" at bounding box center [857, 459] width 96 height 38
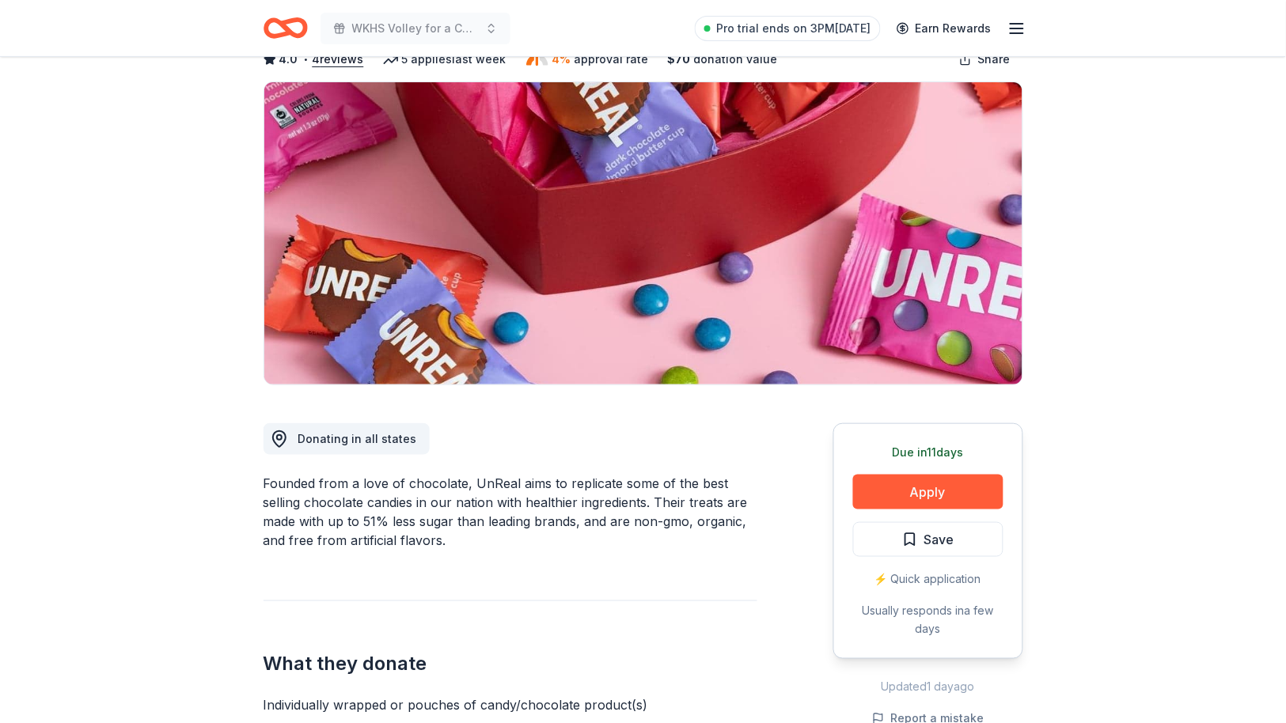
scroll to position [111, 0]
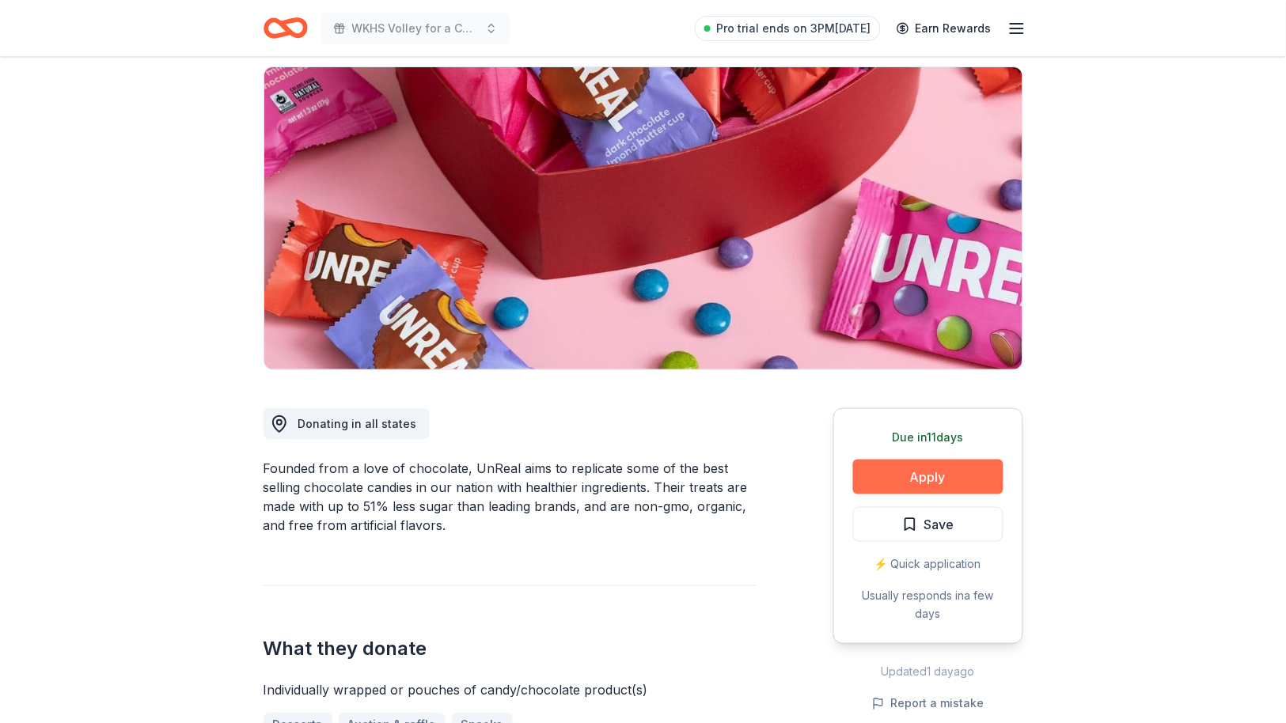
click at [910, 476] on button "Apply" at bounding box center [928, 477] width 150 height 35
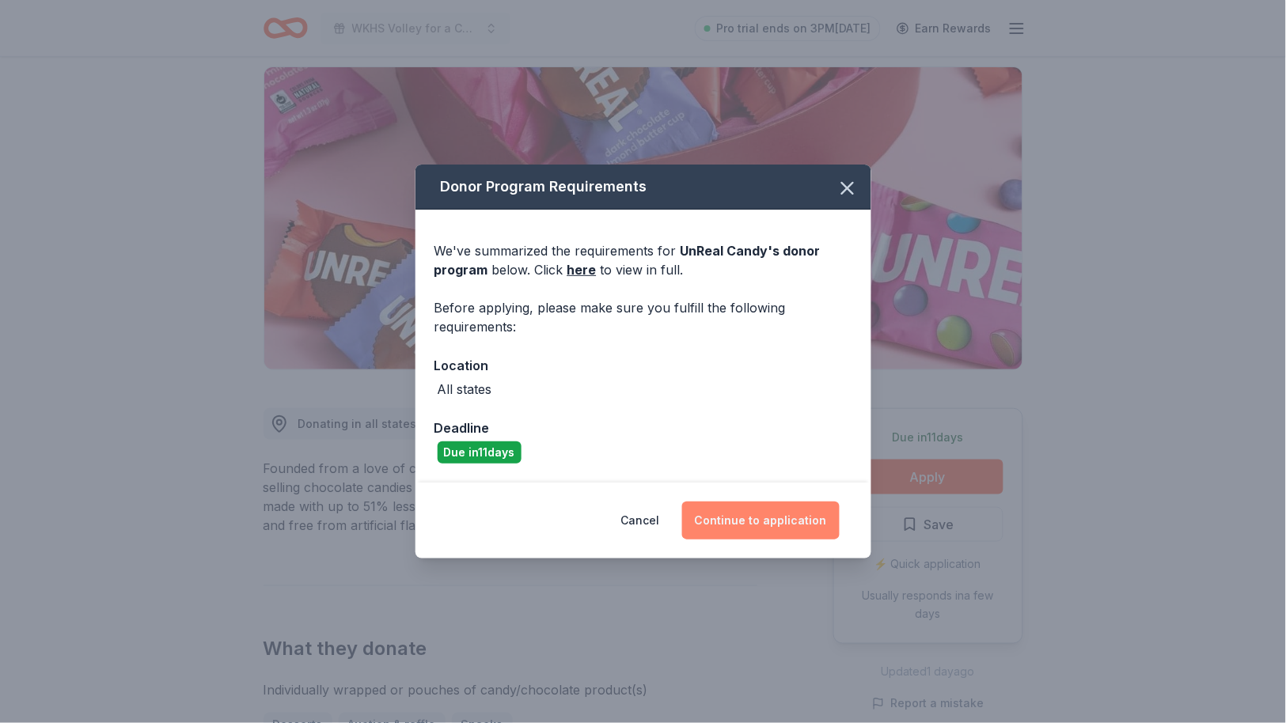
click at [799, 520] on button "Continue to application" at bounding box center [761, 521] width 158 height 38
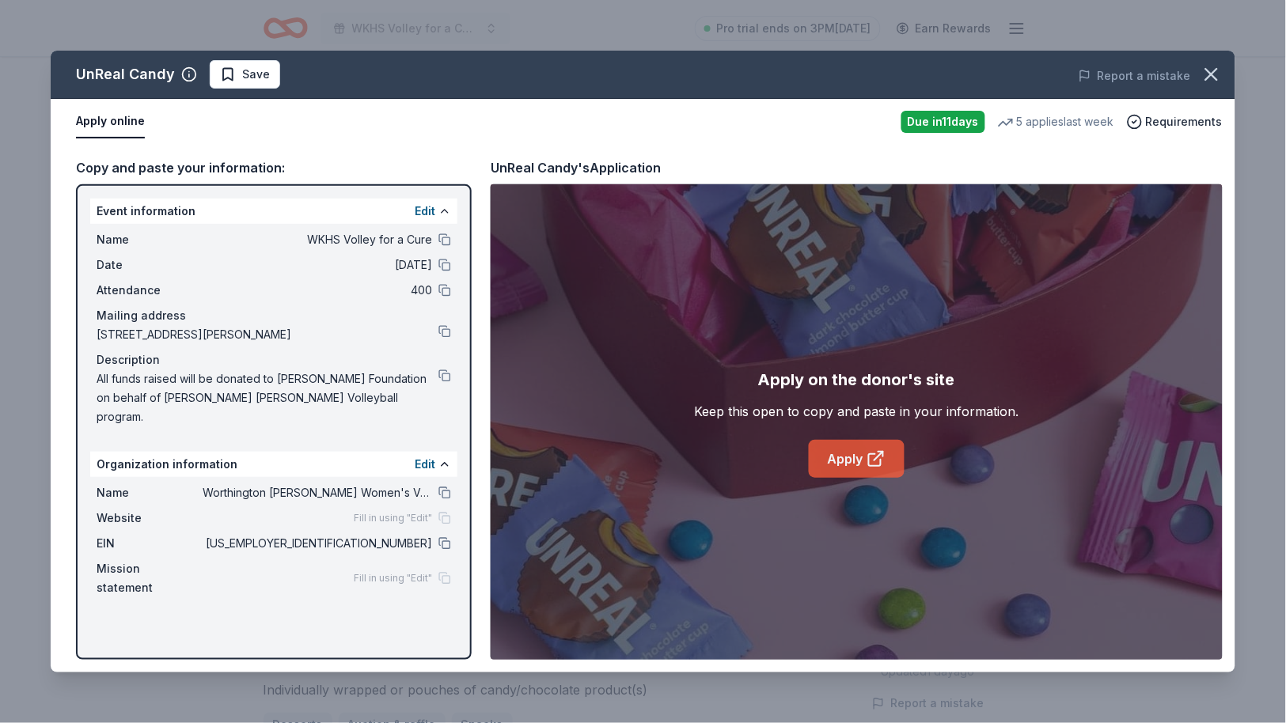
click at [833, 473] on link "Apply" at bounding box center [857, 459] width 96 height 38
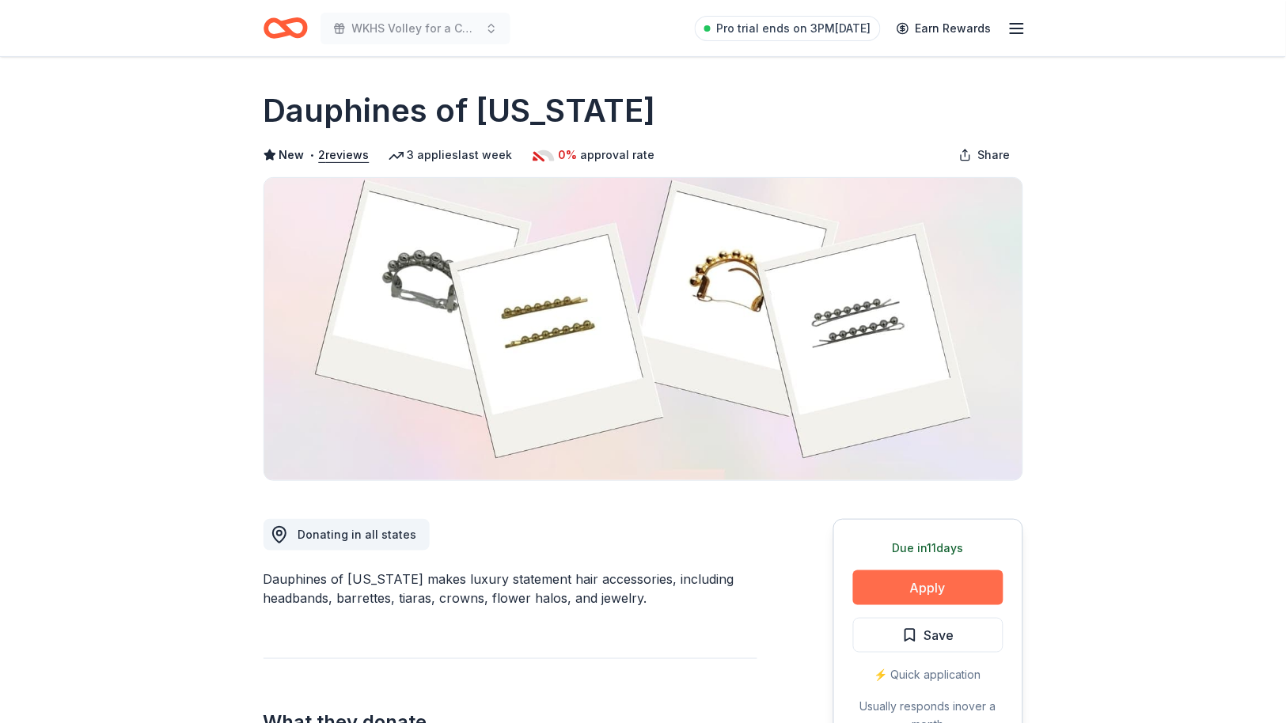
click at [888, 581] on button "Apply" at bounding box center [928, 588] width 150 height 35
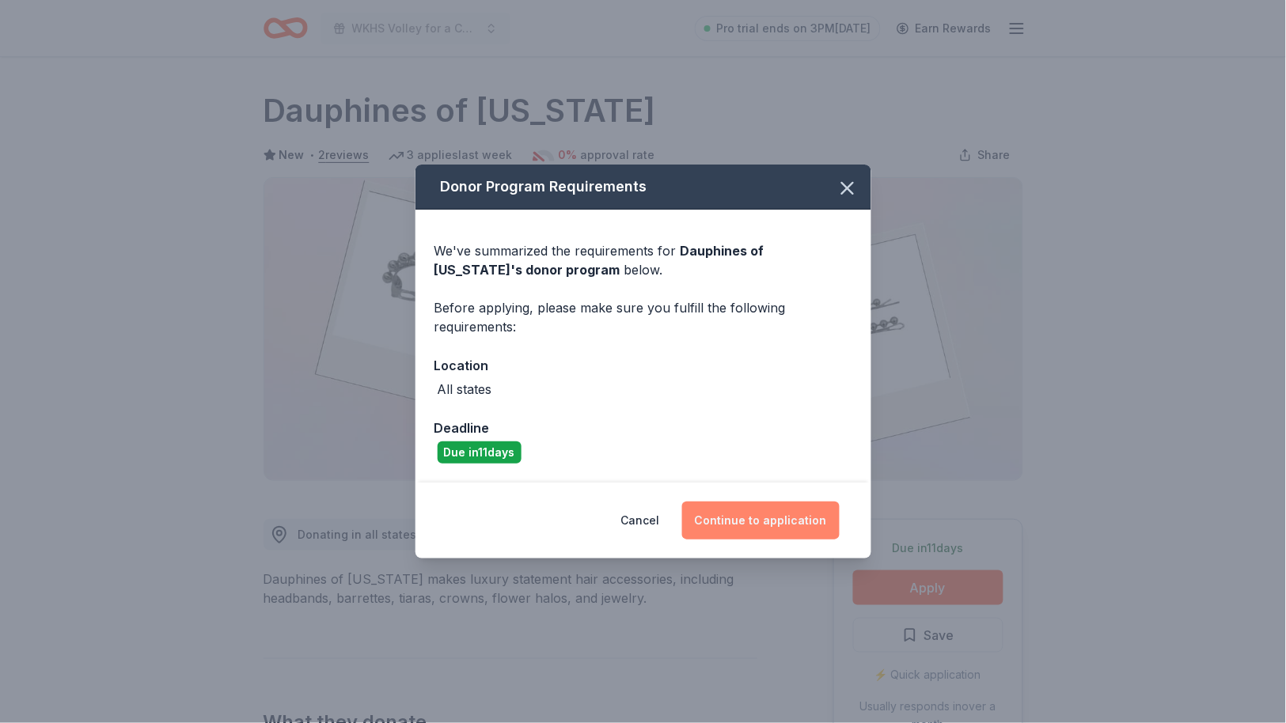
click at [774, 511] on button "Continue to application" at bounding box center [761, 521] width 158 height 38
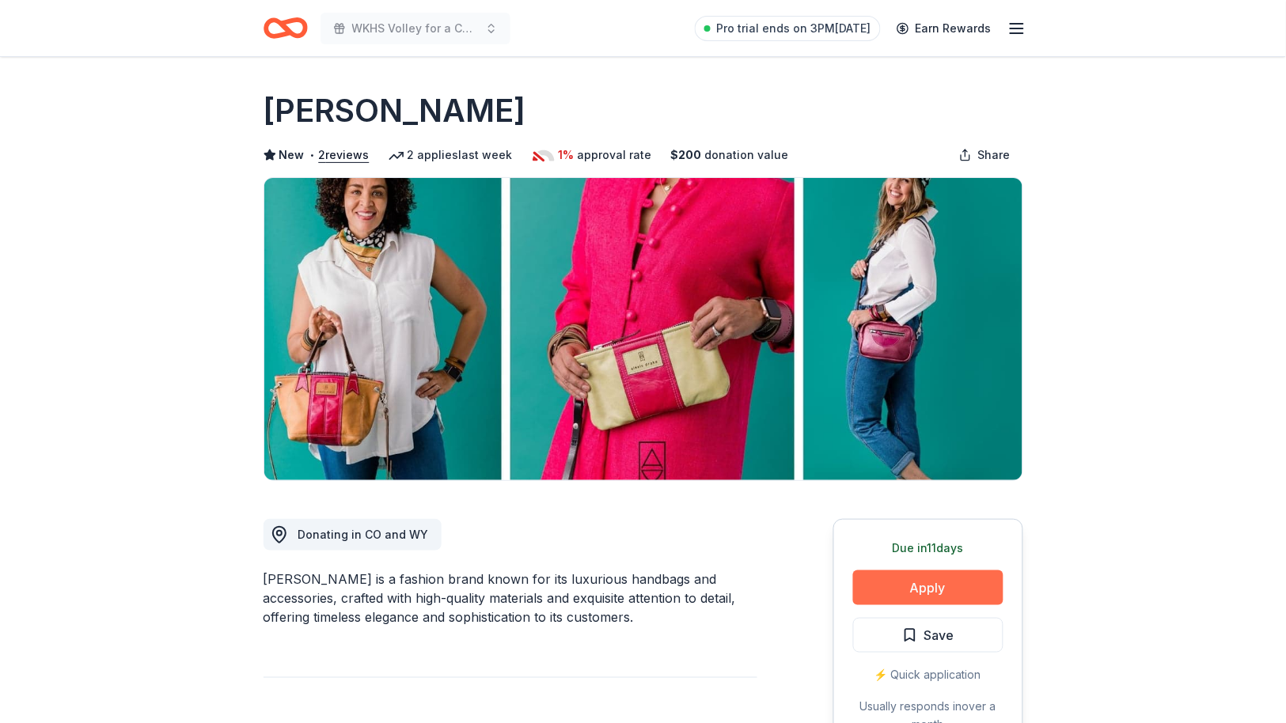
click at [943, 590] on button "Apply" at bounding box center [928, 588] width 150 height 35
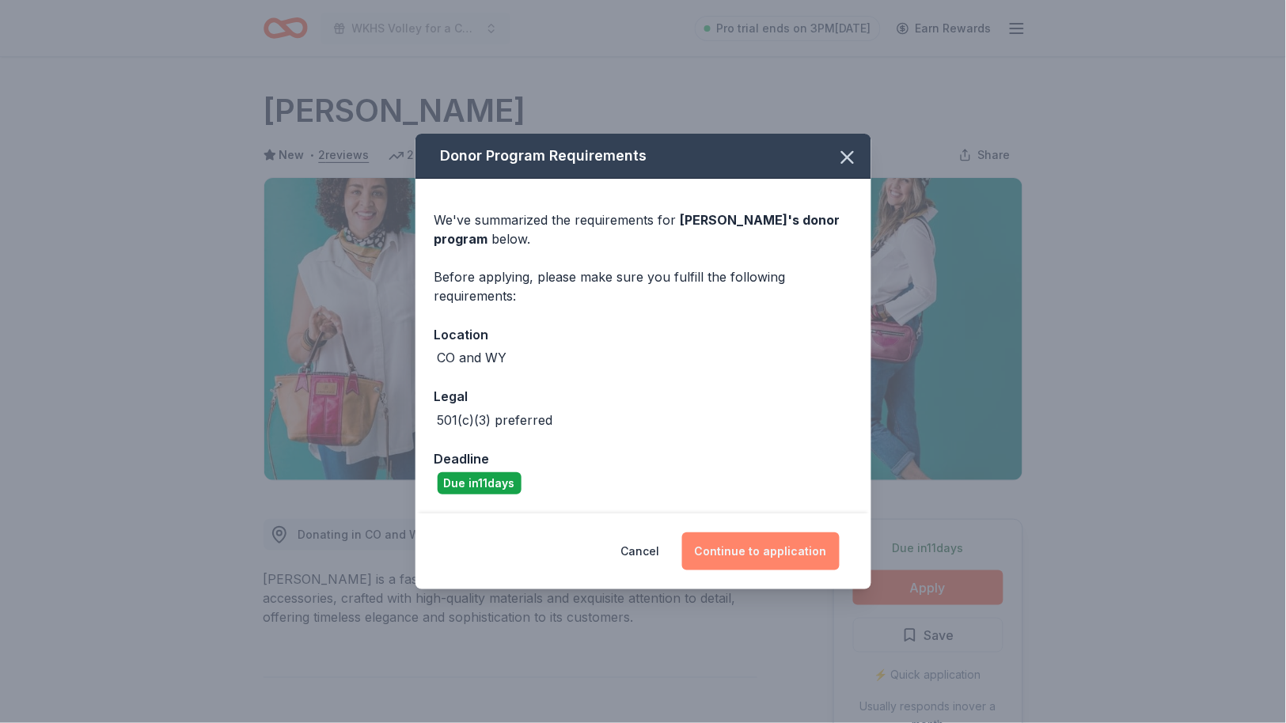
click at [775, 545] on button "Continue to application" at bounding box center [761, 552] width 158 height 38
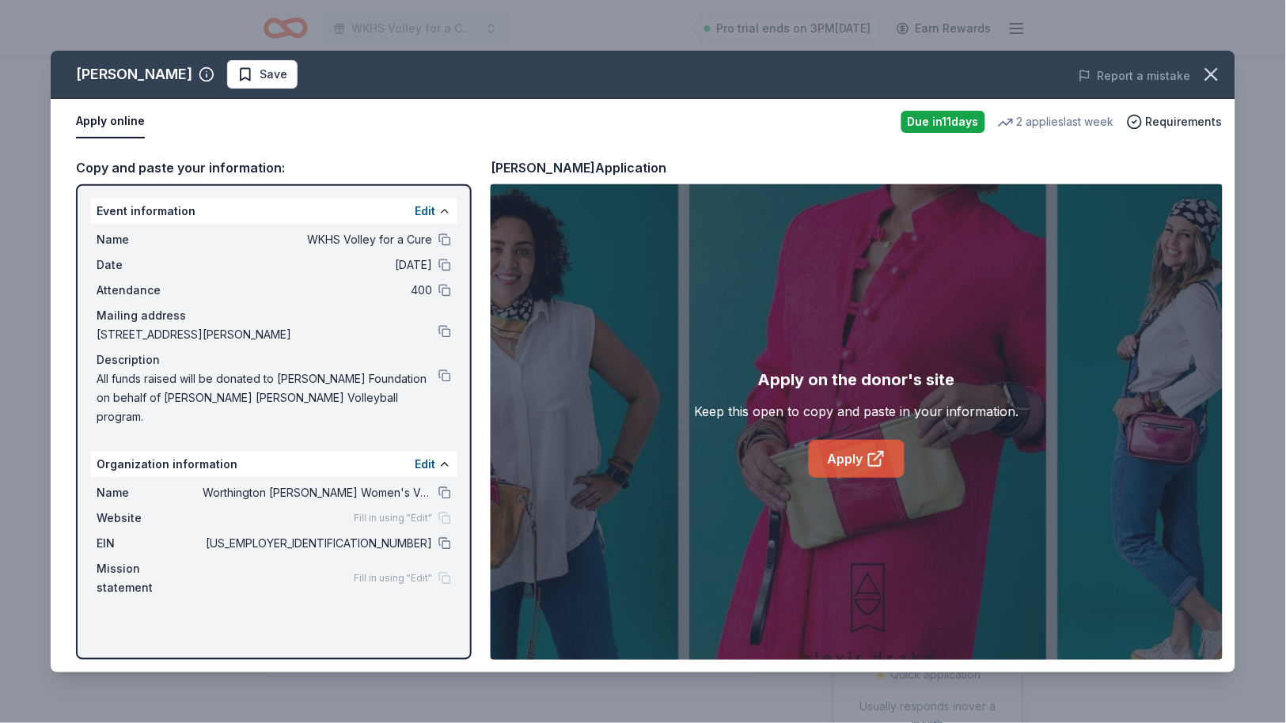
click at [842, 457] on link "Apply" at bounding box center [857, 459] width 96 height 38
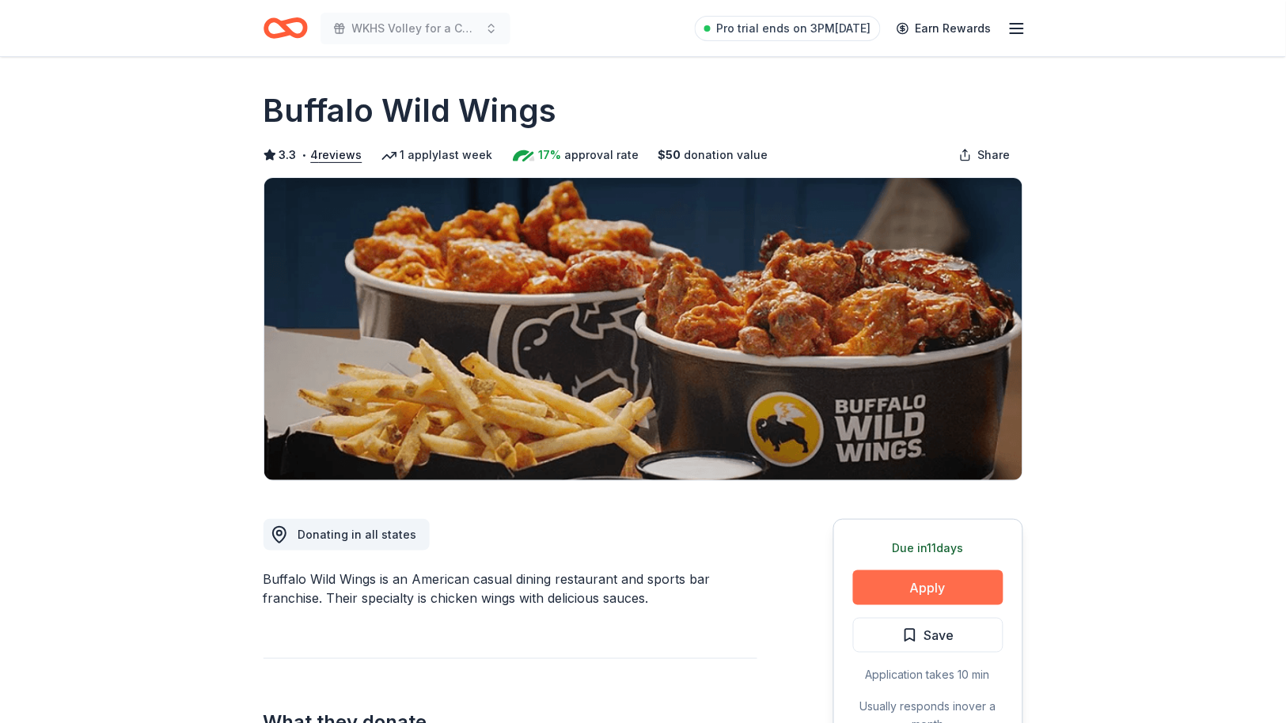
click at [938, 592] on button "Apply" at bounding box center [928, 588] width 150 height 35
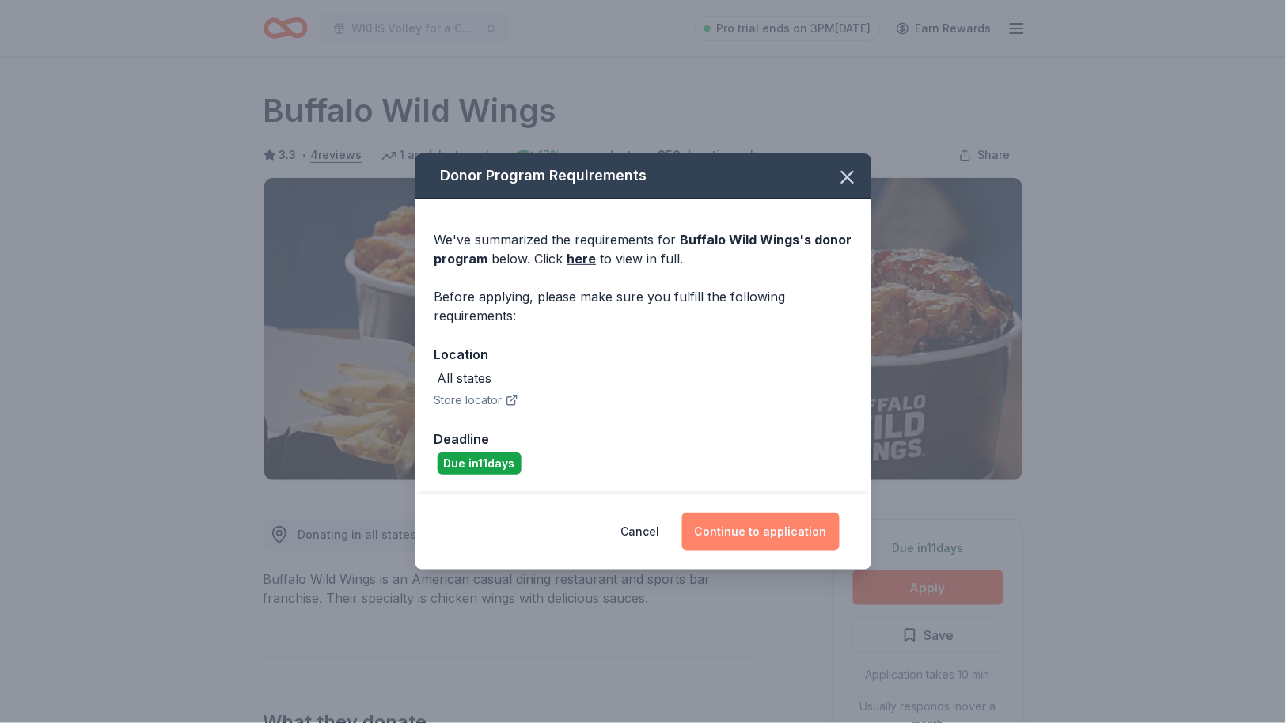
click at [743, 541] on button "Continue to application" at bounding box center [761, 532] width 158 height 38
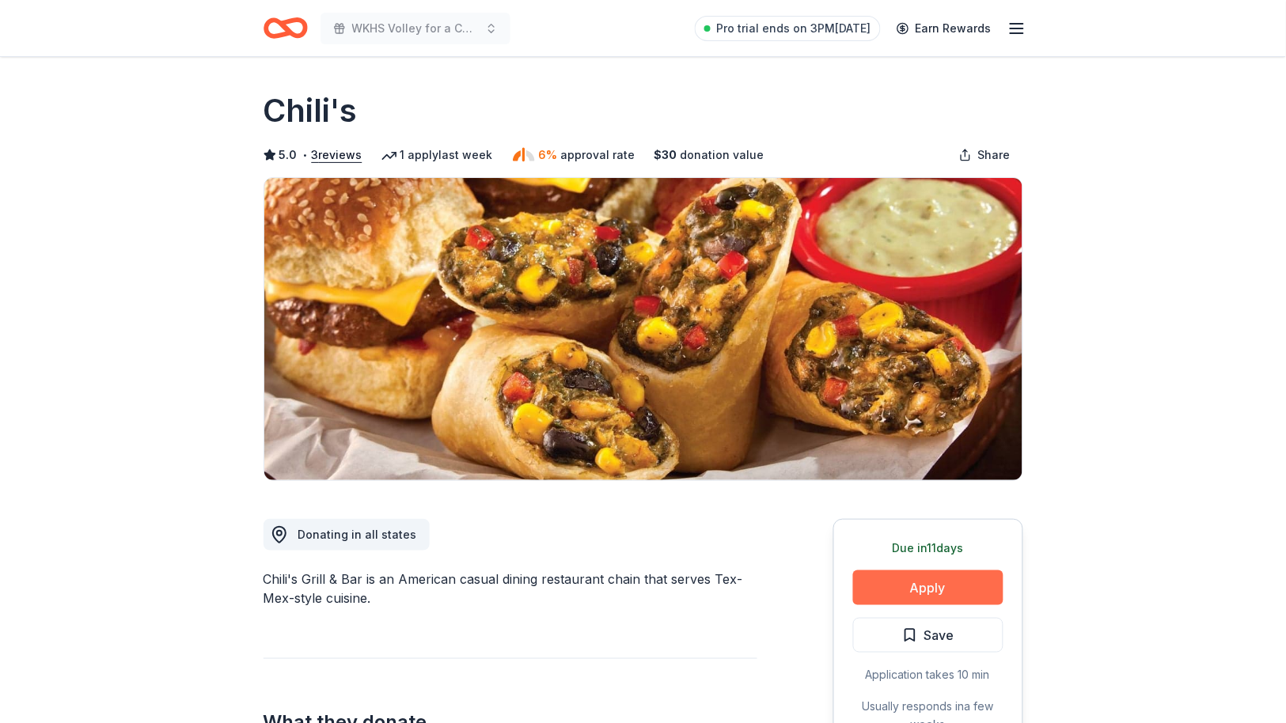
click at [929, 584] on button "Apply" at bounding box center [928, 588] width 150 height 35
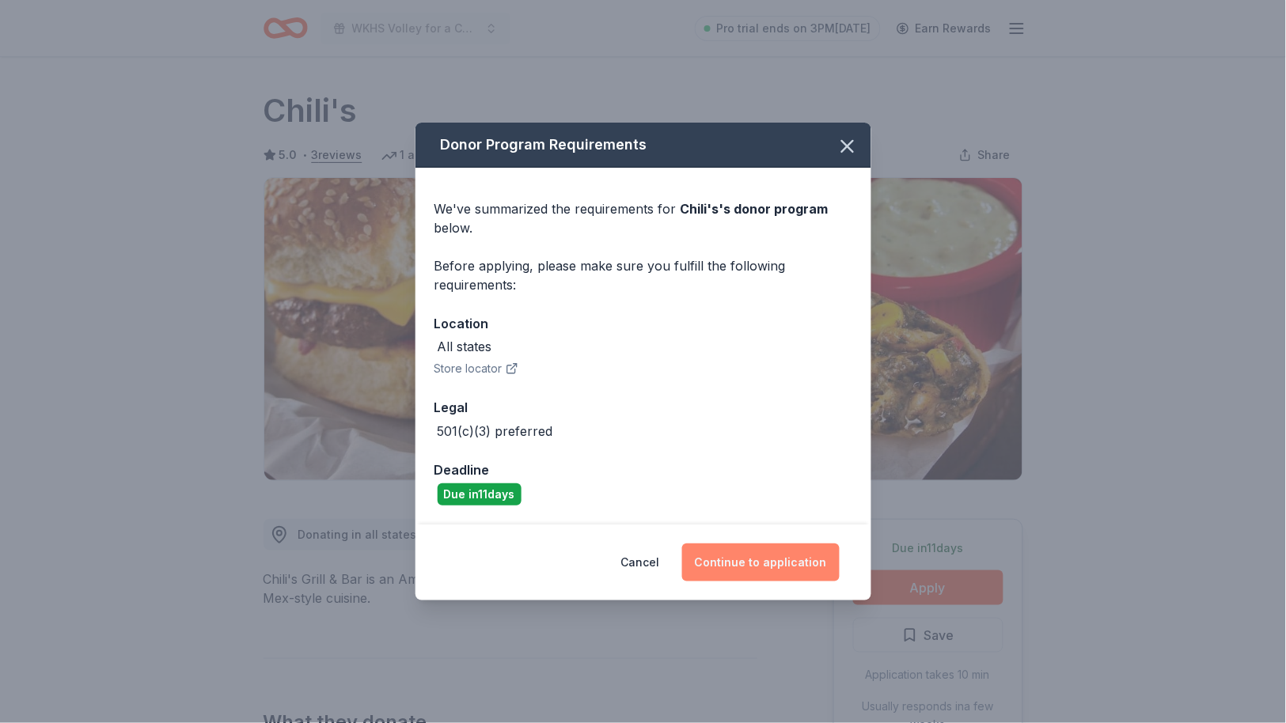
click at [788, 556] on button "Continue to application" at bounding box center [761, 563] width 158 height 38
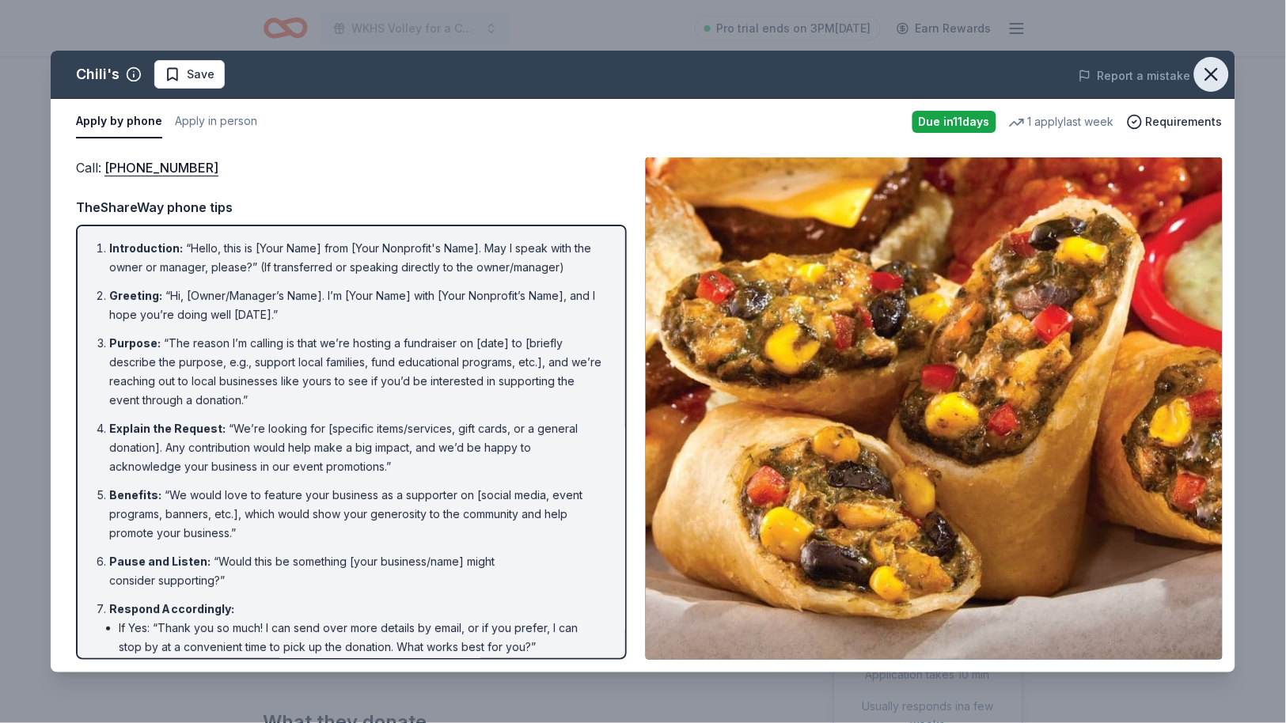
click at [1214, 77] on icon "button" at bounding box center [1211, 74] width 11 height 11
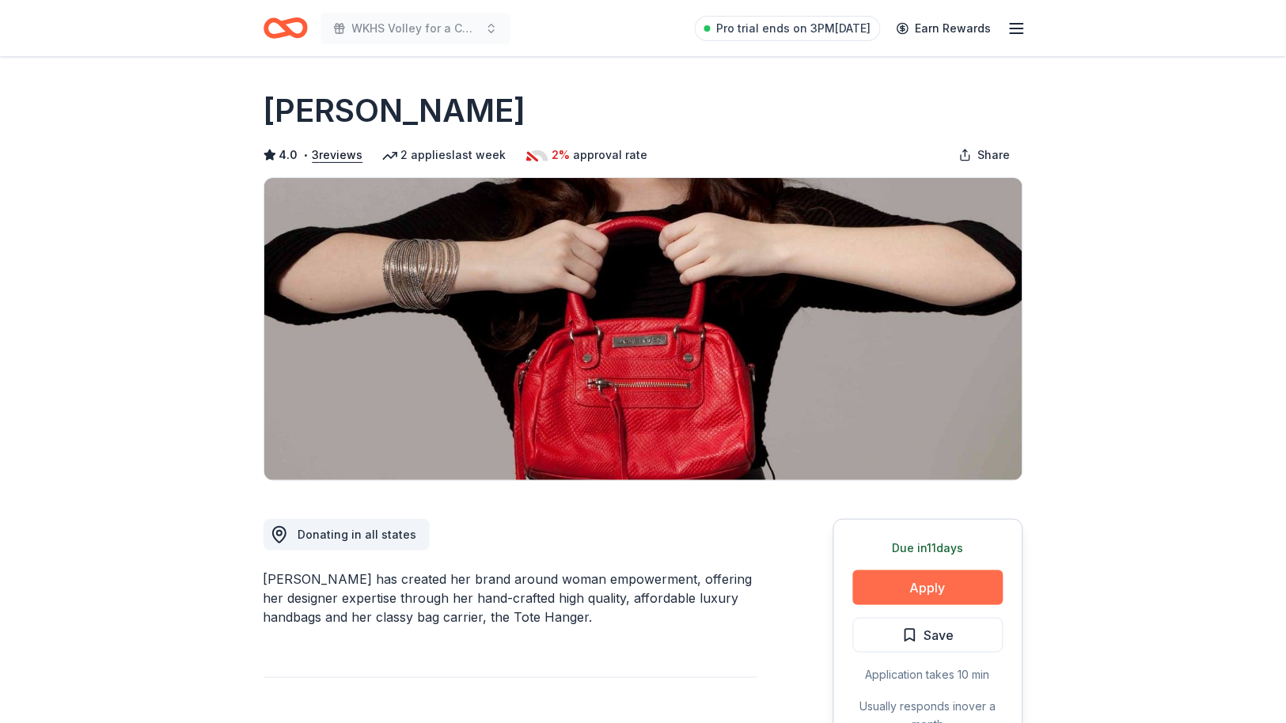
click at [929, 591] on button "Apply" at bounding box center [928, 588] width 150 height 35
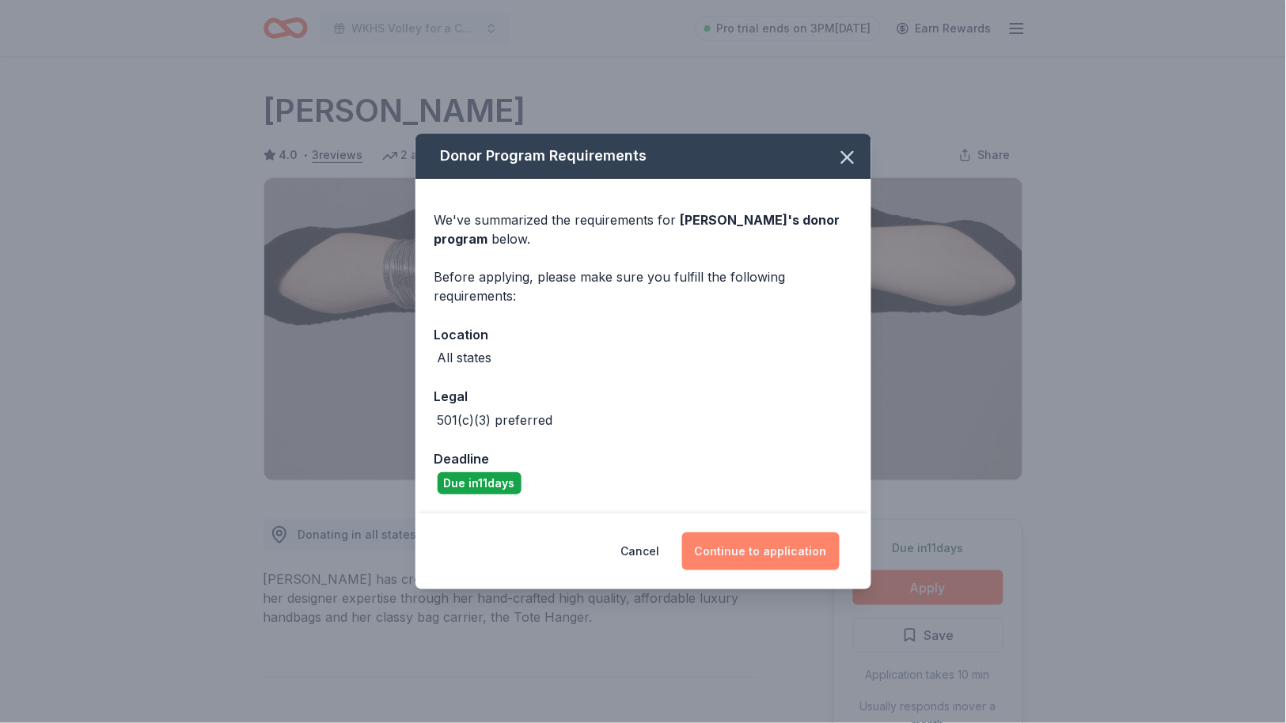
click at [791, 544] on button "Continue to application" at bounding box center [761, 552] width 158 height 38
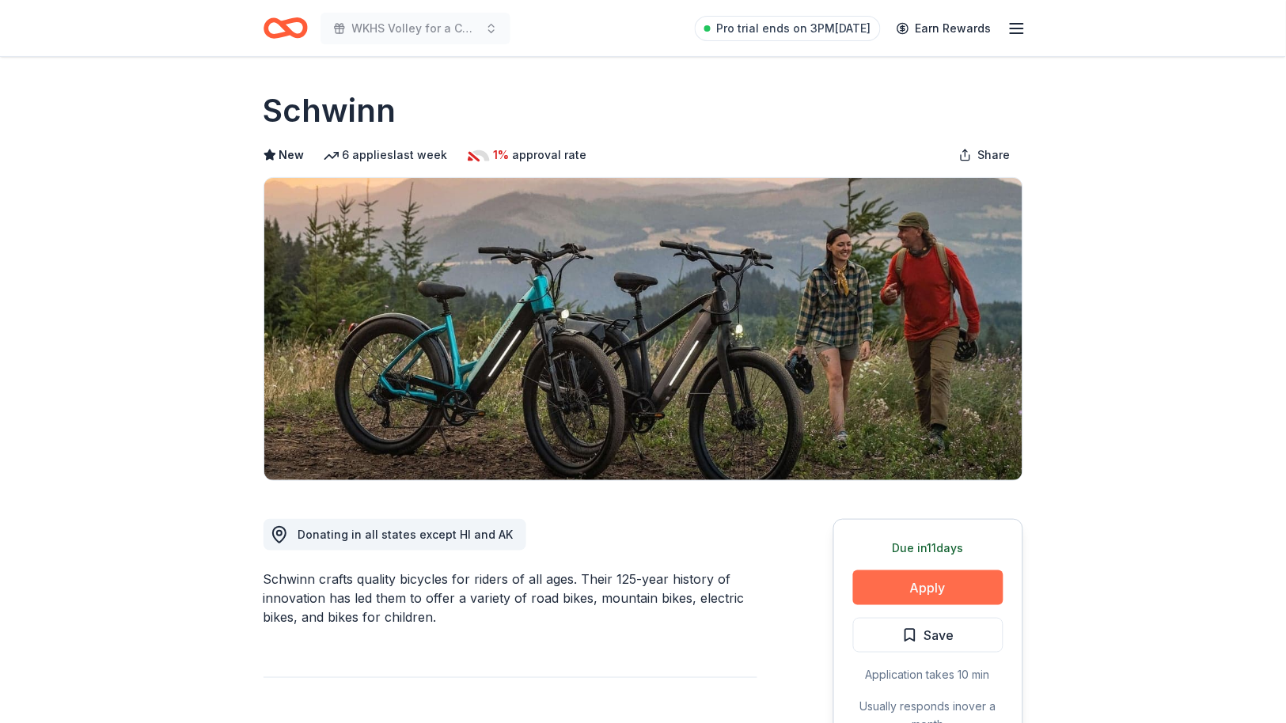
click at [924, 590] on button "Apply" at bounding box center [928, 588] width 150 height 35
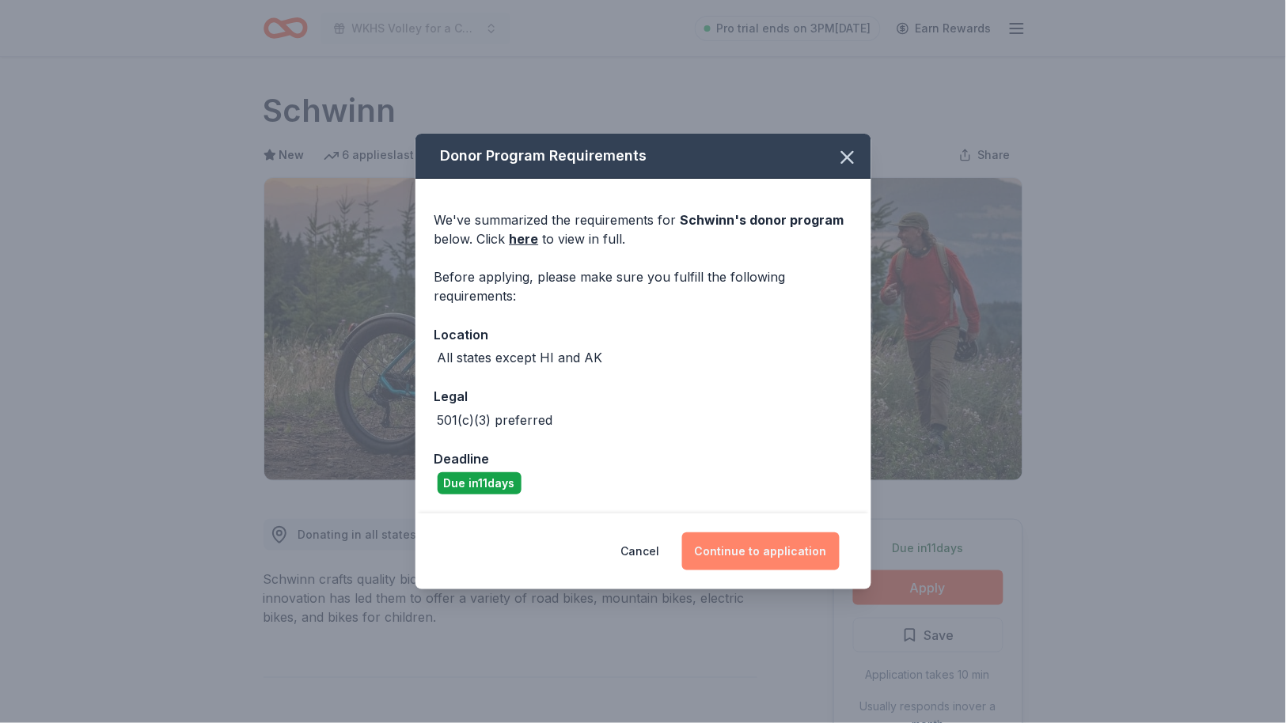
click at [773, 544] on button "Continue to application" at bounding box center [761, 552] width 158 height 38
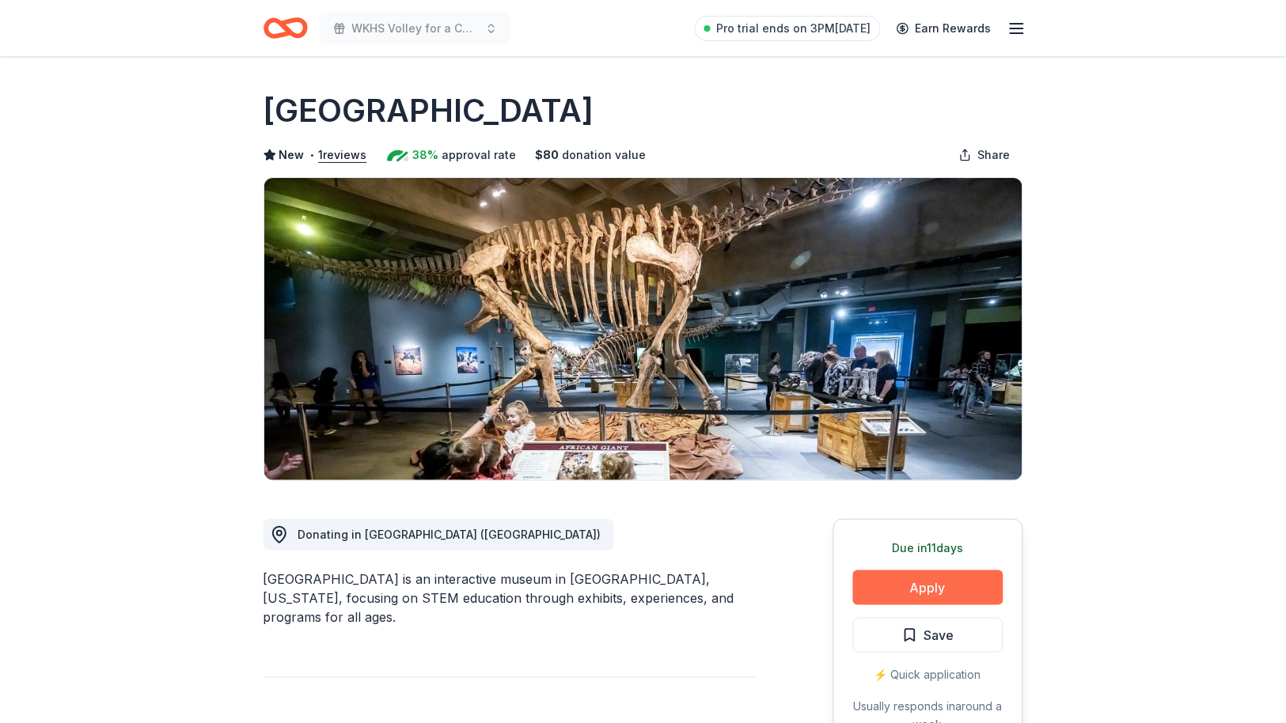
click at [946, 594] on button "Apply" at bounding box center [928, 588] width 150 height 35
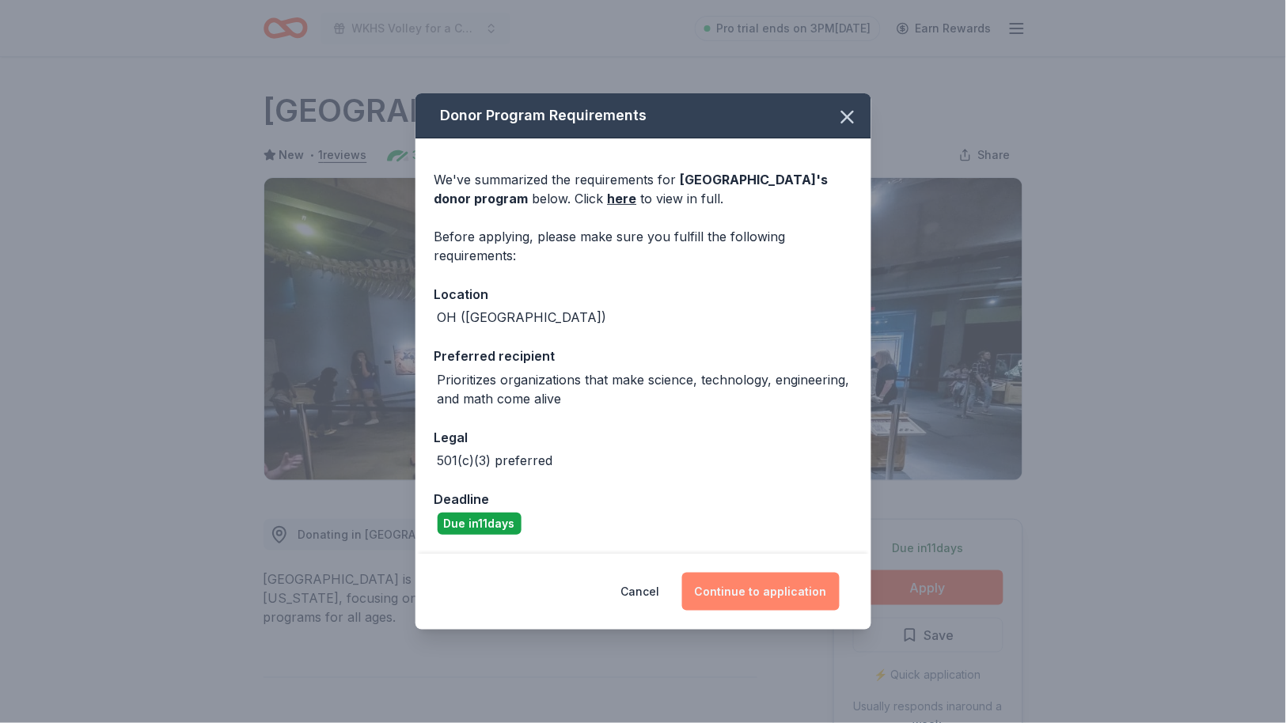
click at [801, 592] on button "Continue to application" at bounding box center [761, 592] width 158 height 38
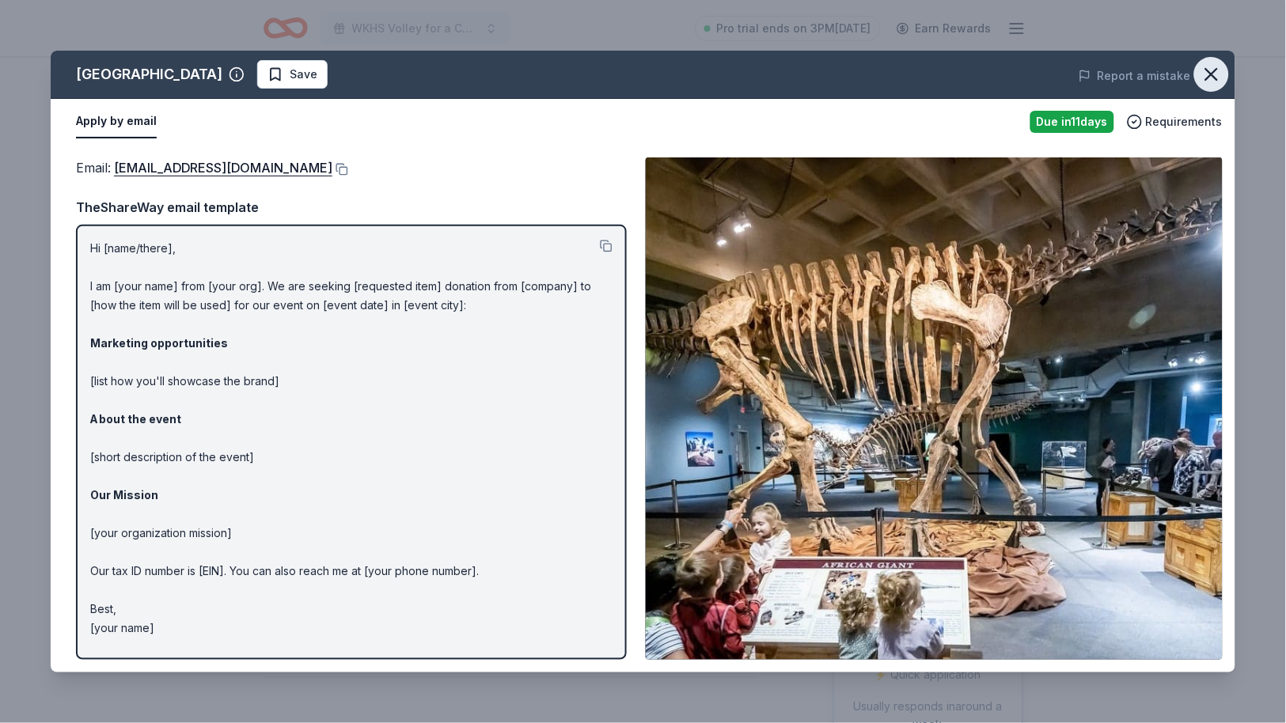
click at [1211, 89] on button "button" at bounding box center [1211, 74] width 35 height 35
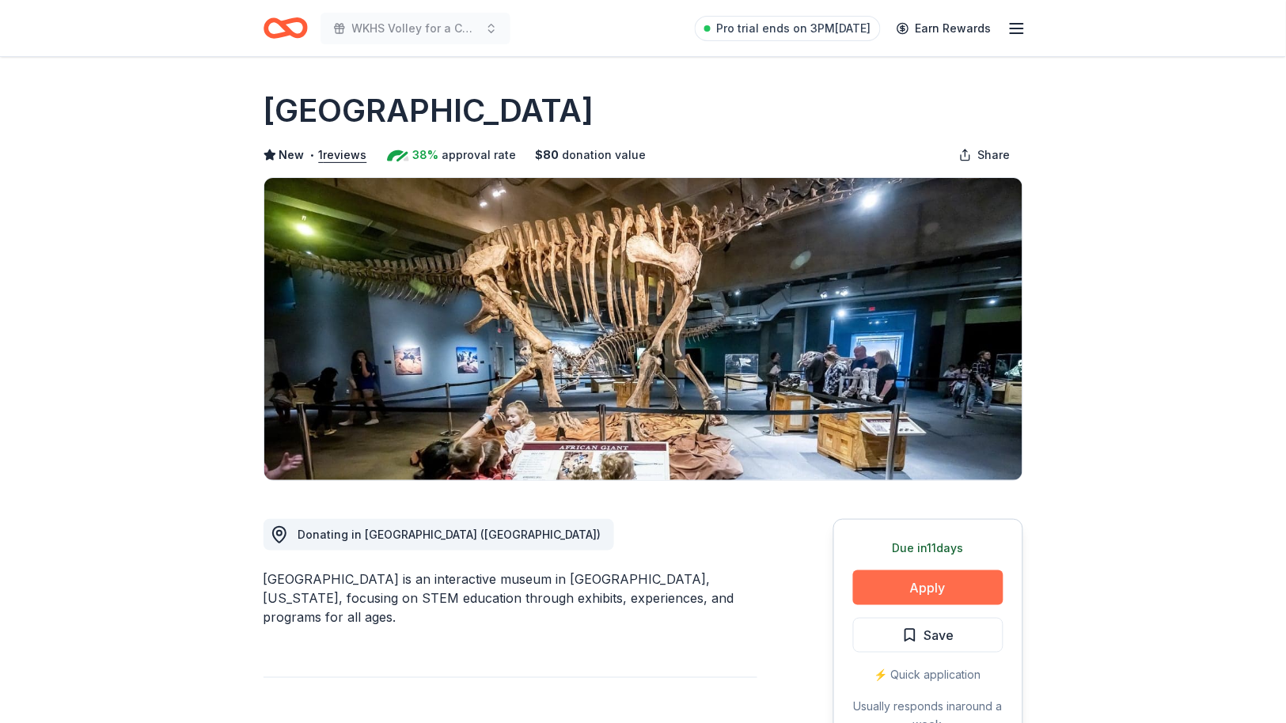
click at [952, 587] on button "Apply" at bounding box center [928, 588] width 150 height 35
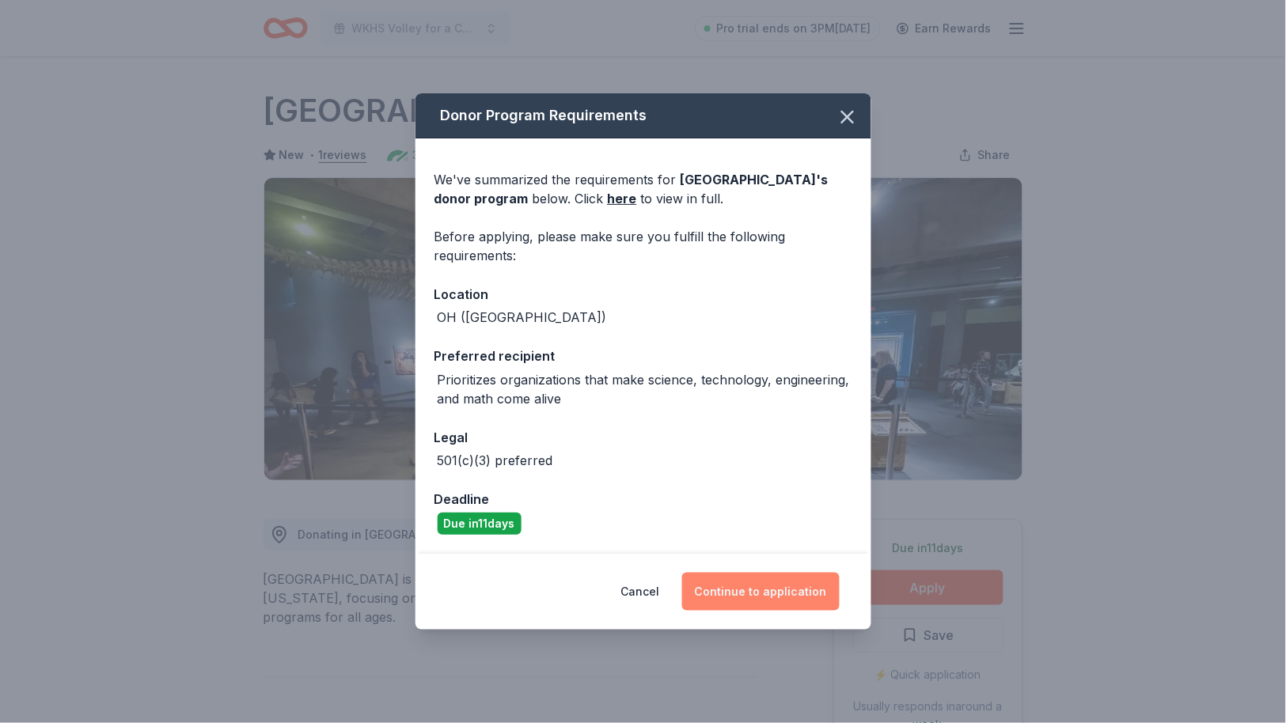
click at [747, 588] on button "Continue to application" at bounding box center [761, 592] width 158 height 38
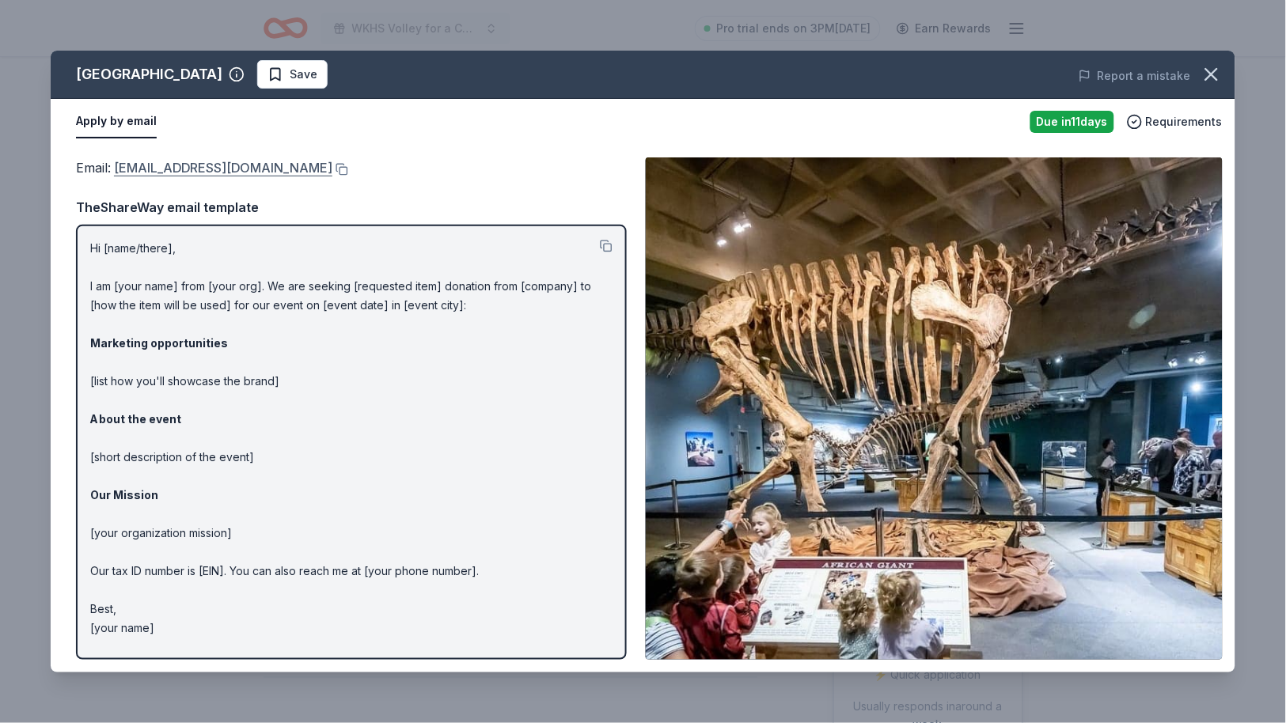
click at [272, 167] on link "donation_requests@glsc.org" at bounding box center [223, 168] width 218 height 21
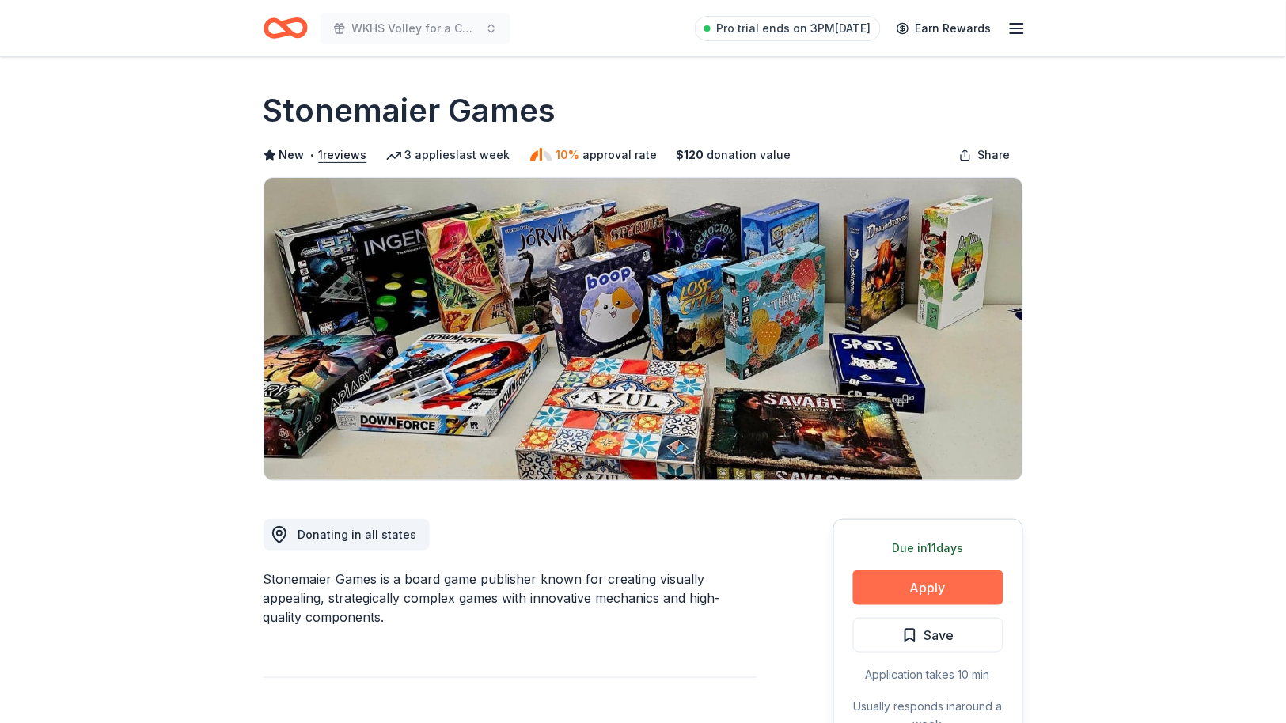
click at [917, 587] on button "Apply" at bounding box center [928, 588] width 150 height 35
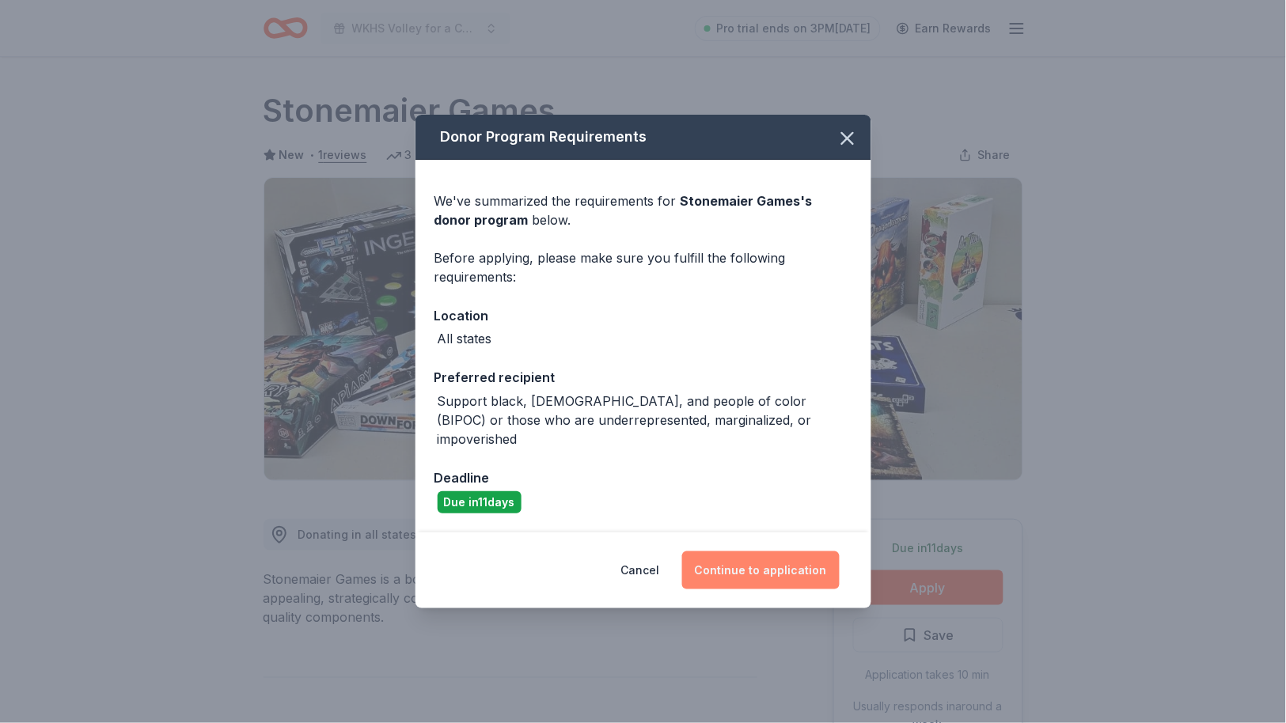
click at [797, 556] on button "Continue to application" at bounding box center [761, 571] width 158 height 38
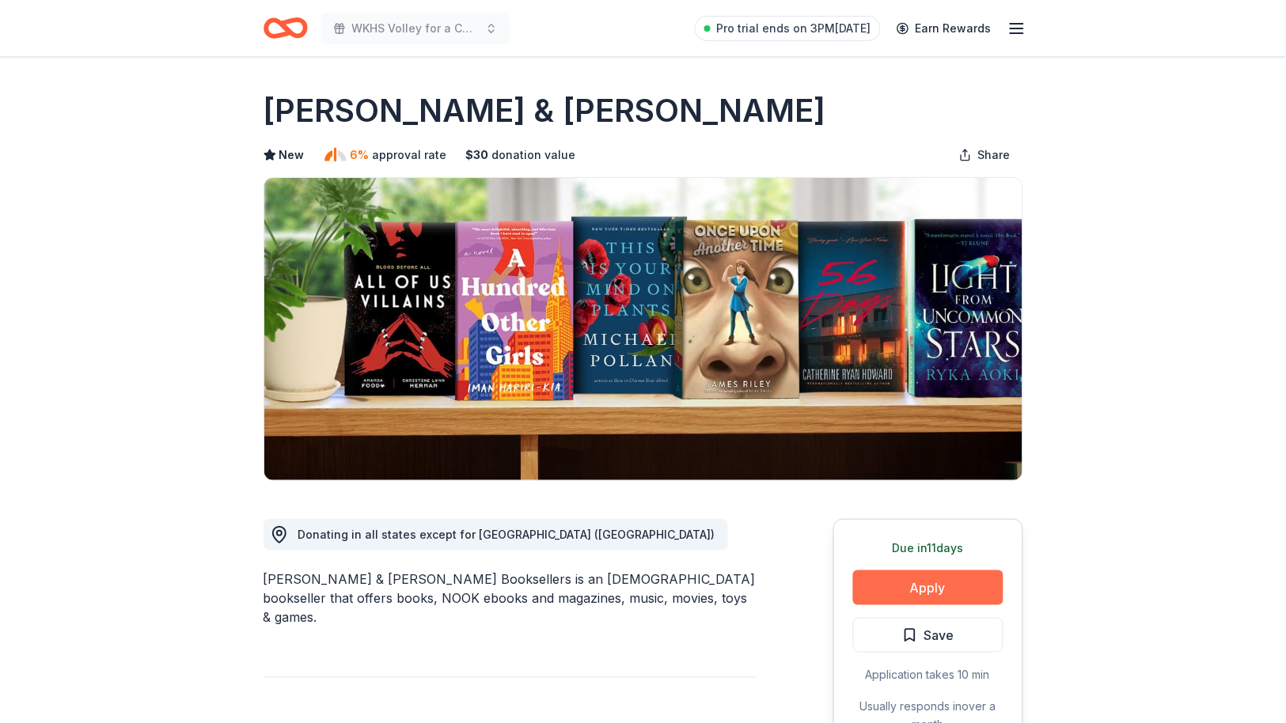
click at [919, 583] on button "Apply" at bounding box center [928, 588] width 150 height 35
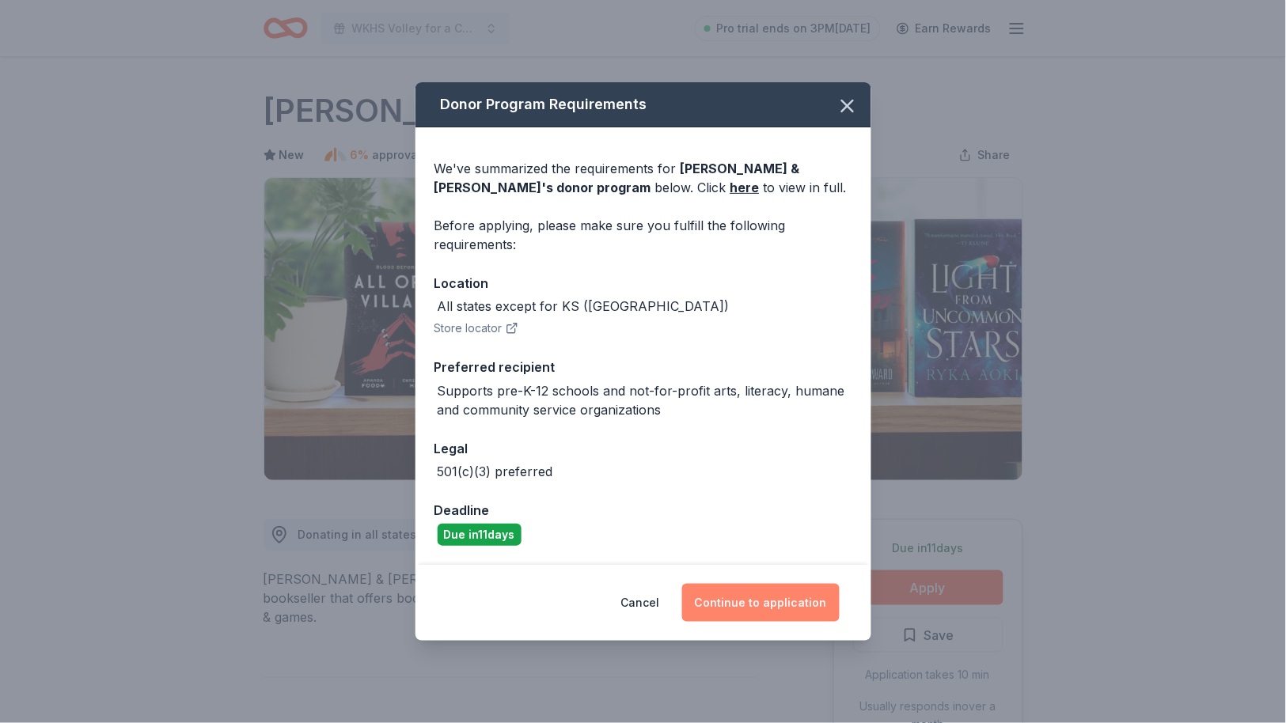
click at [741, 598] on button "Continue to application" at bounding box center [761, 603] width 158 height 38
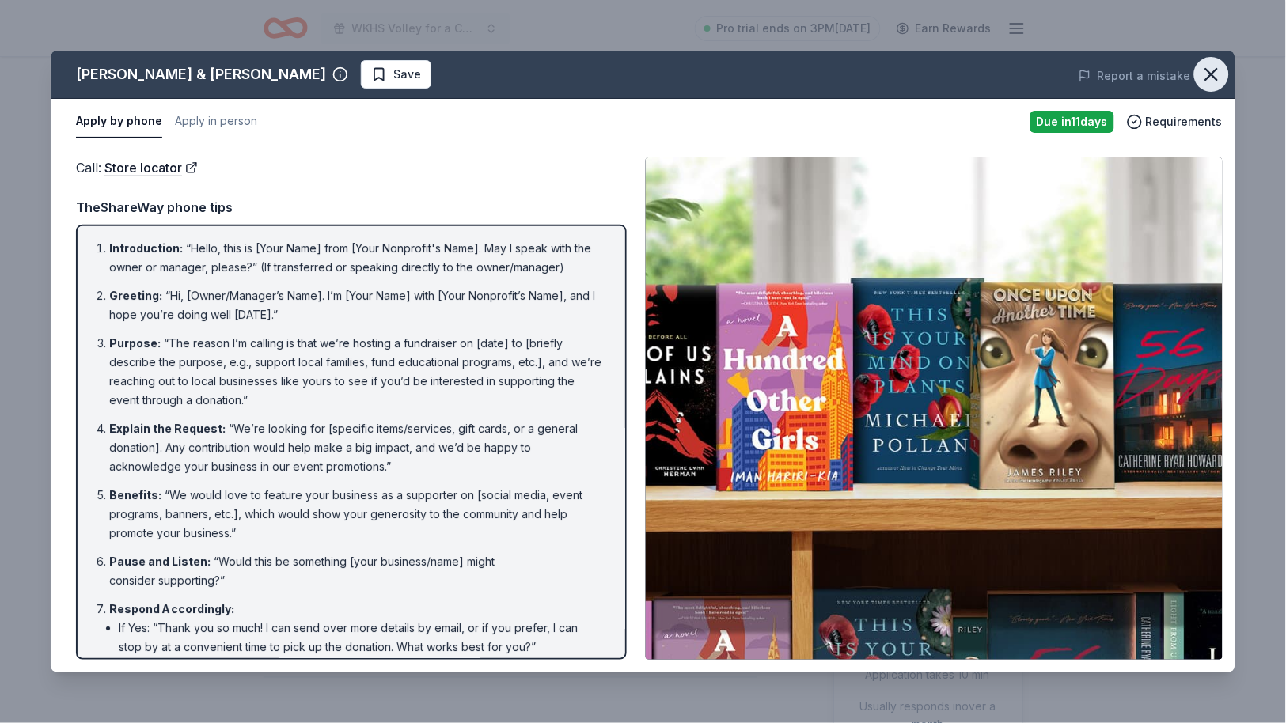
click at [1214, 69] on icon "button" at bounding box center [1212, 74] width 22 height 22
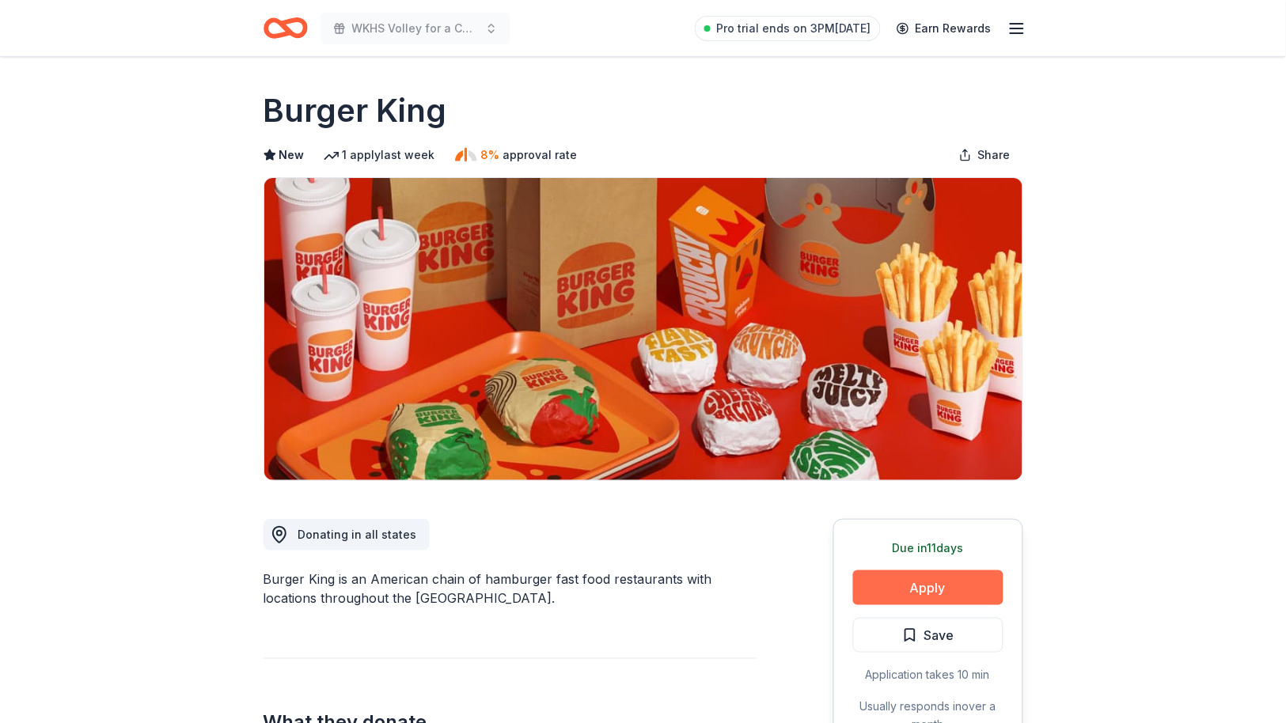
click at [925, 584] on button "Apply" at bounding box center [928, 588] width 150 height 35
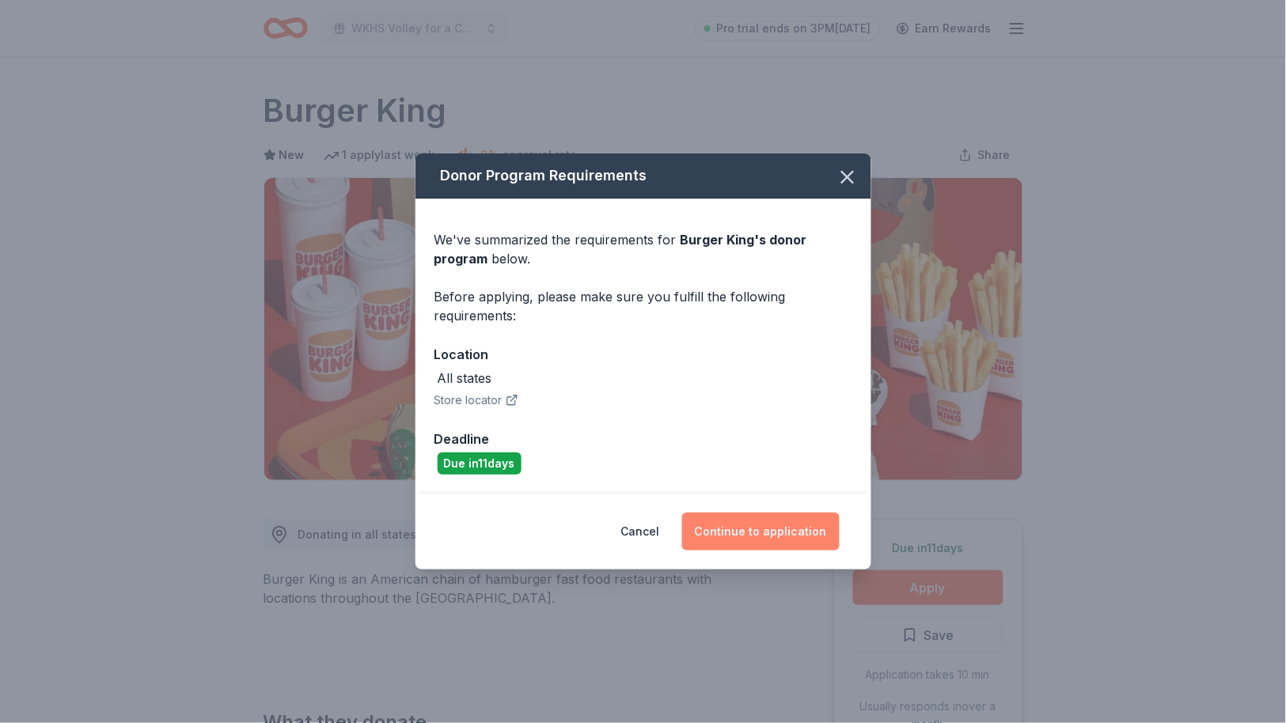
click at [761, 523] on button "Continue to application" at bounding box center [761, 532] width 158 height 38
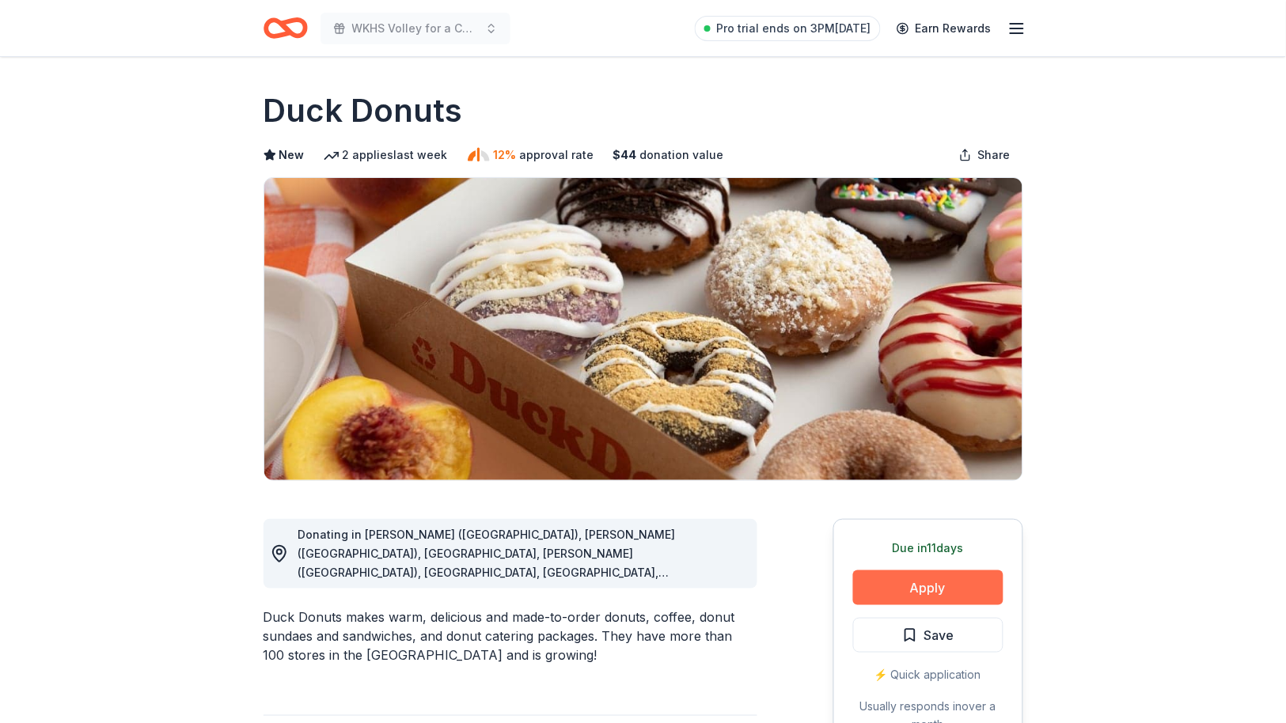
click at [932, 583] on button "Apply" at bounding box center [928, 588] width 150 height 35
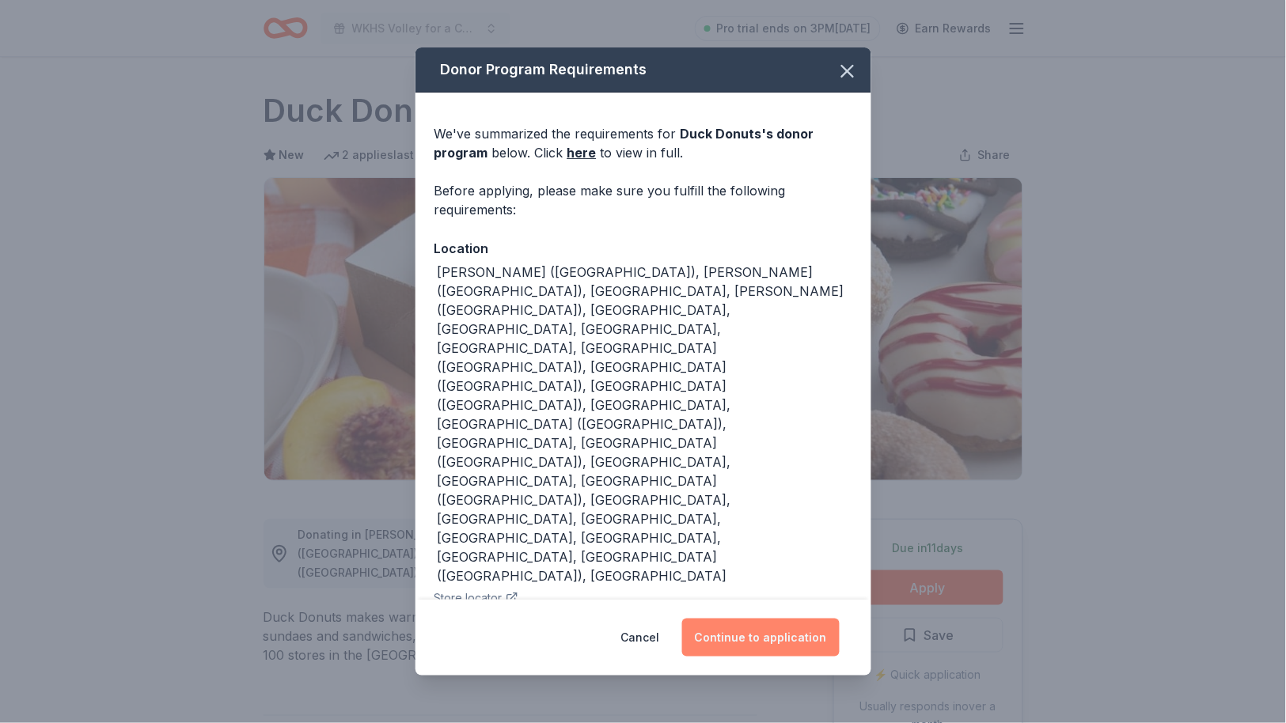
click at [751, 619] on button "Continue to application" at bounding box center [761, 638] width 158 height 38
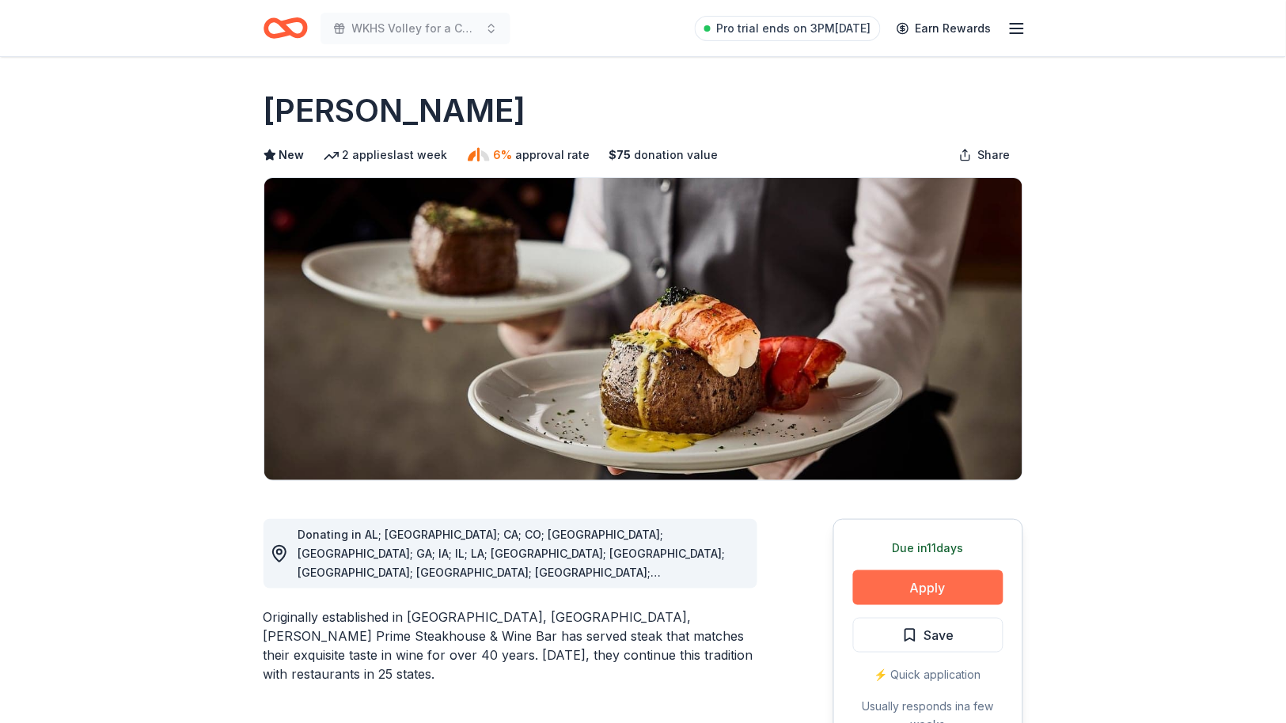
click at [920, 593] on button "Apply" at bounding box center [928, 588] width 150 height 35
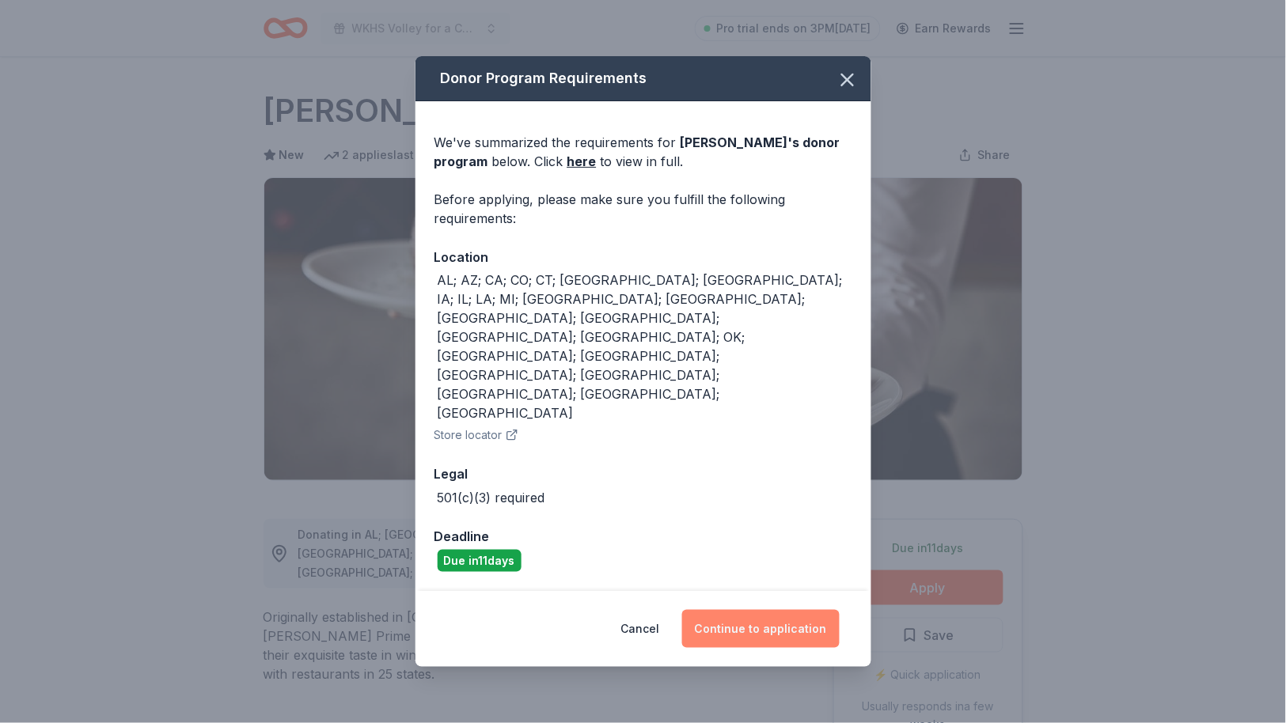
click at [768, 610] on button "Continue to application" at bounding box center [761, 629] width 158 height 38
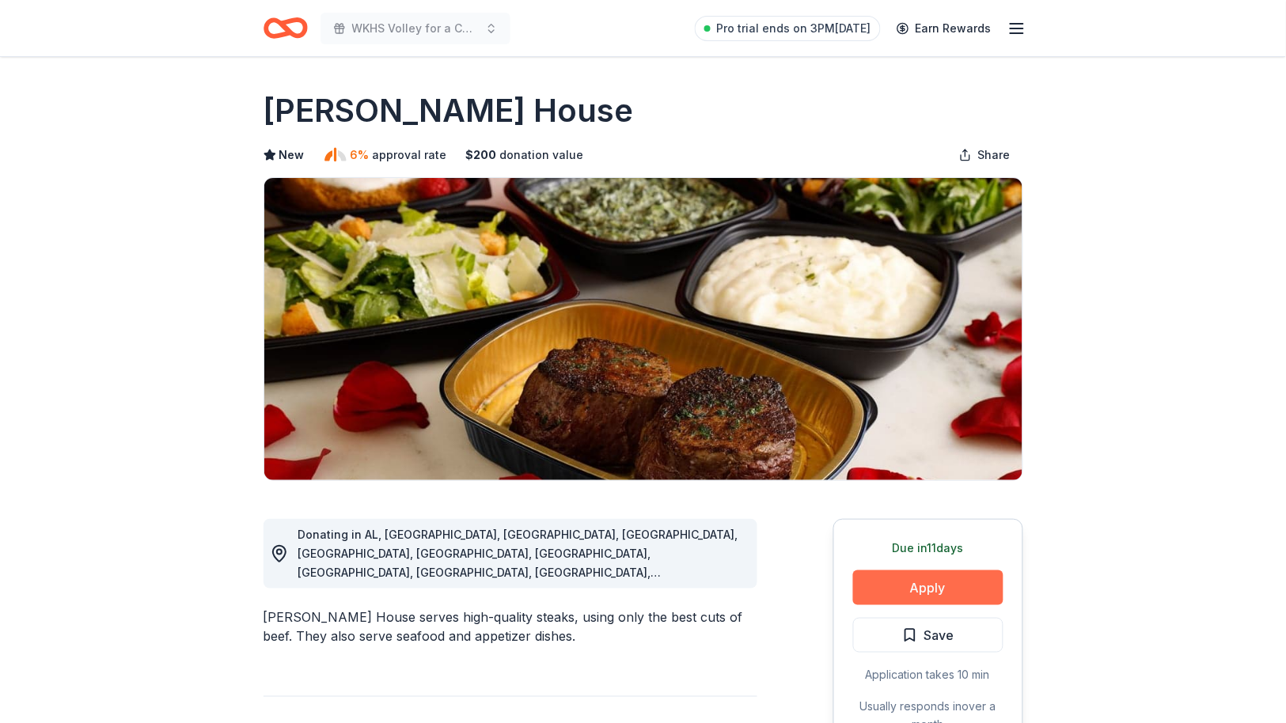
click at [955, 585] on button "Apply" at bounding box center [928, 588] width 150 height 35
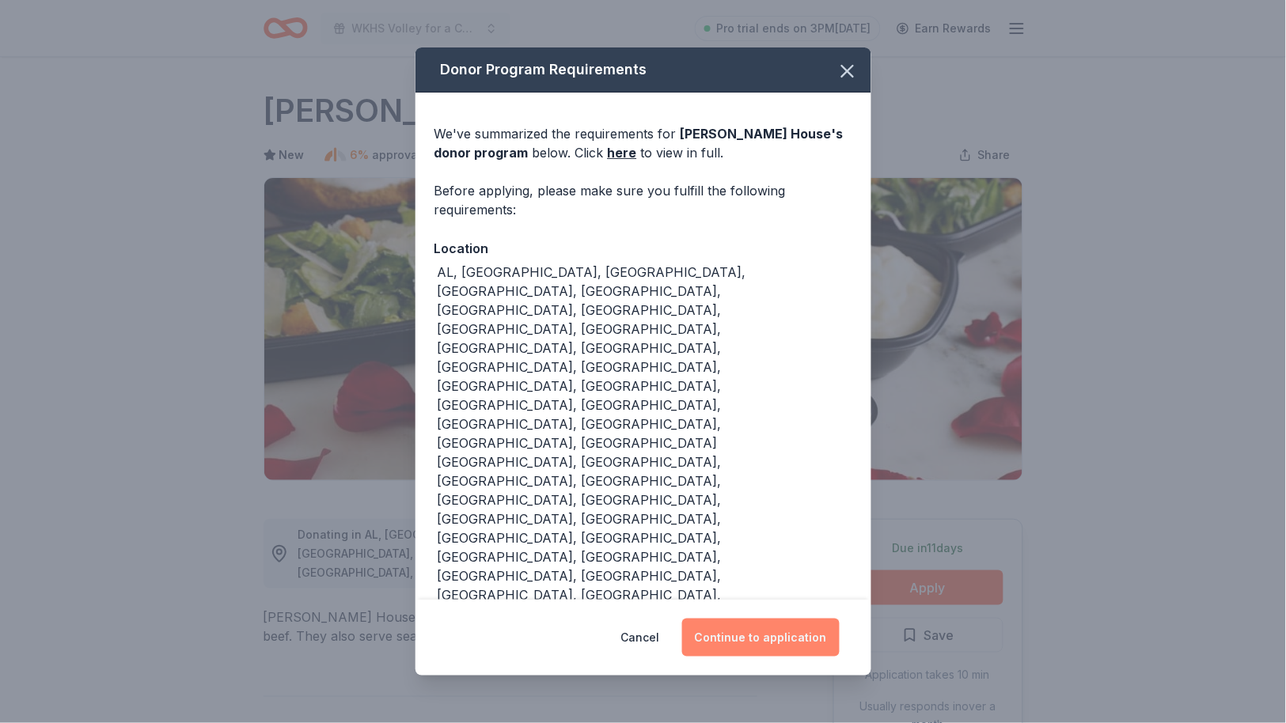
click at [769, 619] on button "Continue to application" at bounding box center [761, 638] width 158 height 38
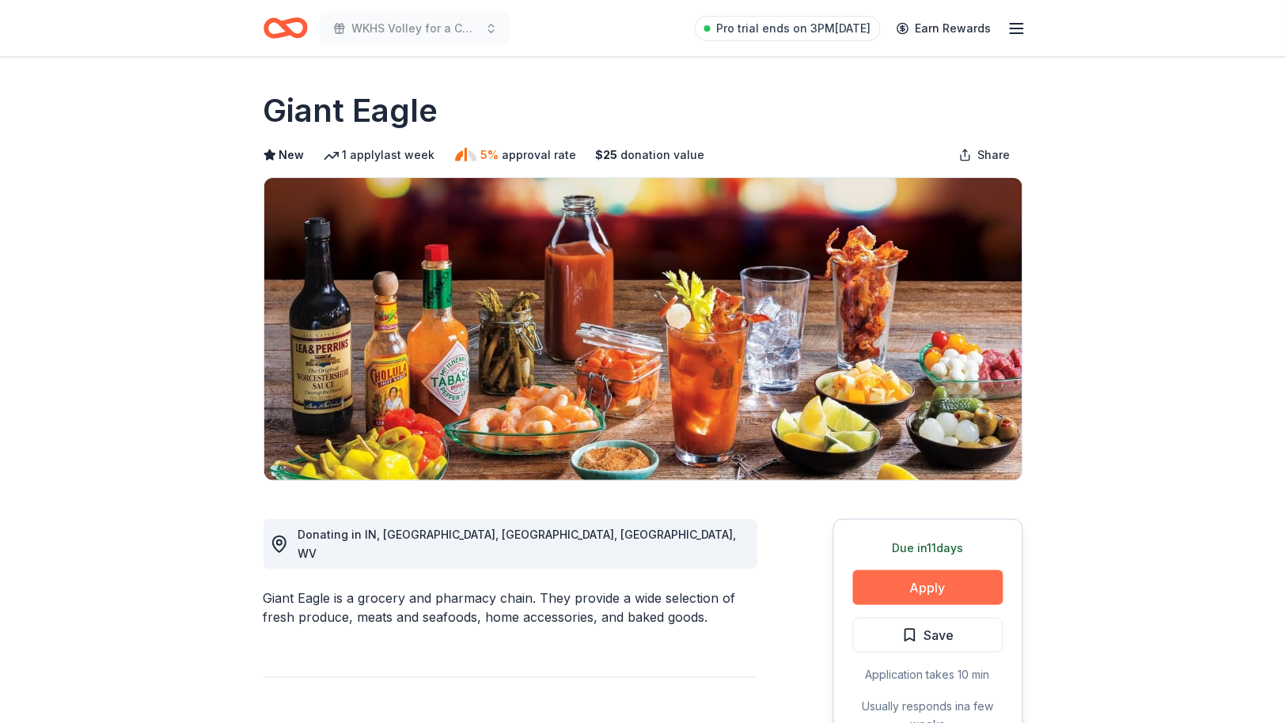
click at [937, 589] on button "Apply" at bounding box center [928, 588] width 150 height 35
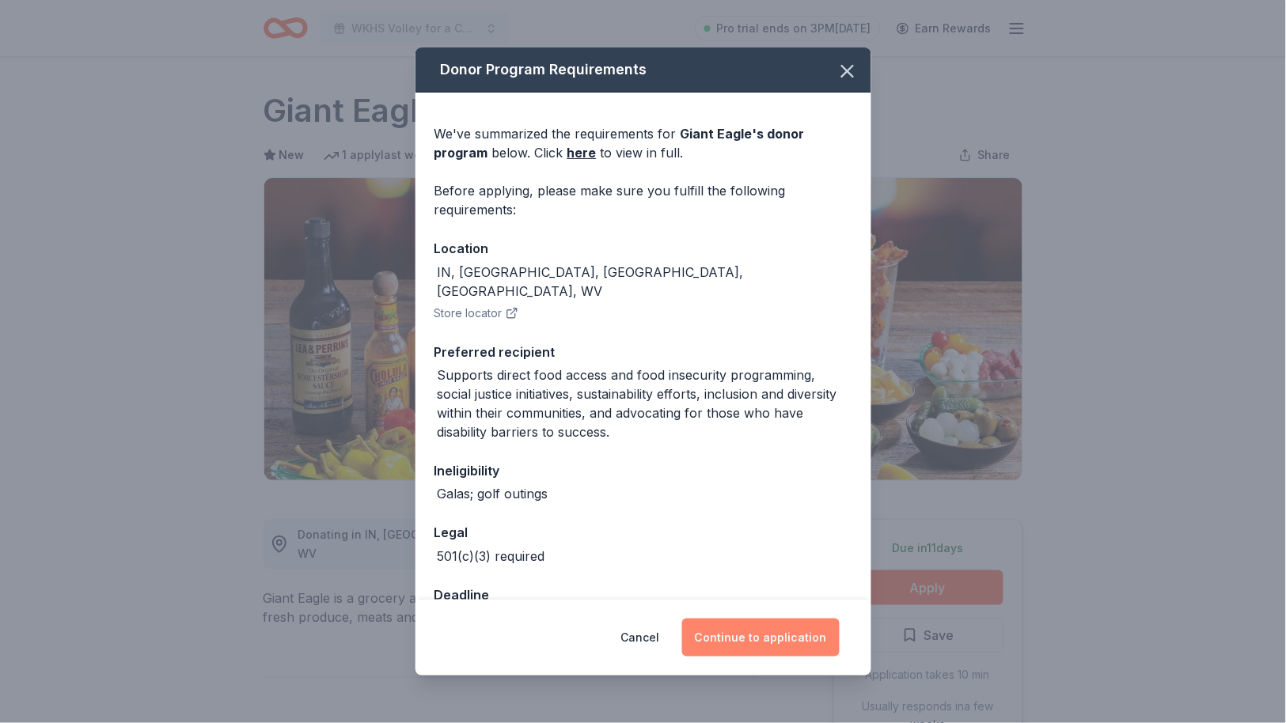
click at [784, 629] on button "Continue to application" at bounding box center [761, 638] width 158 height 38
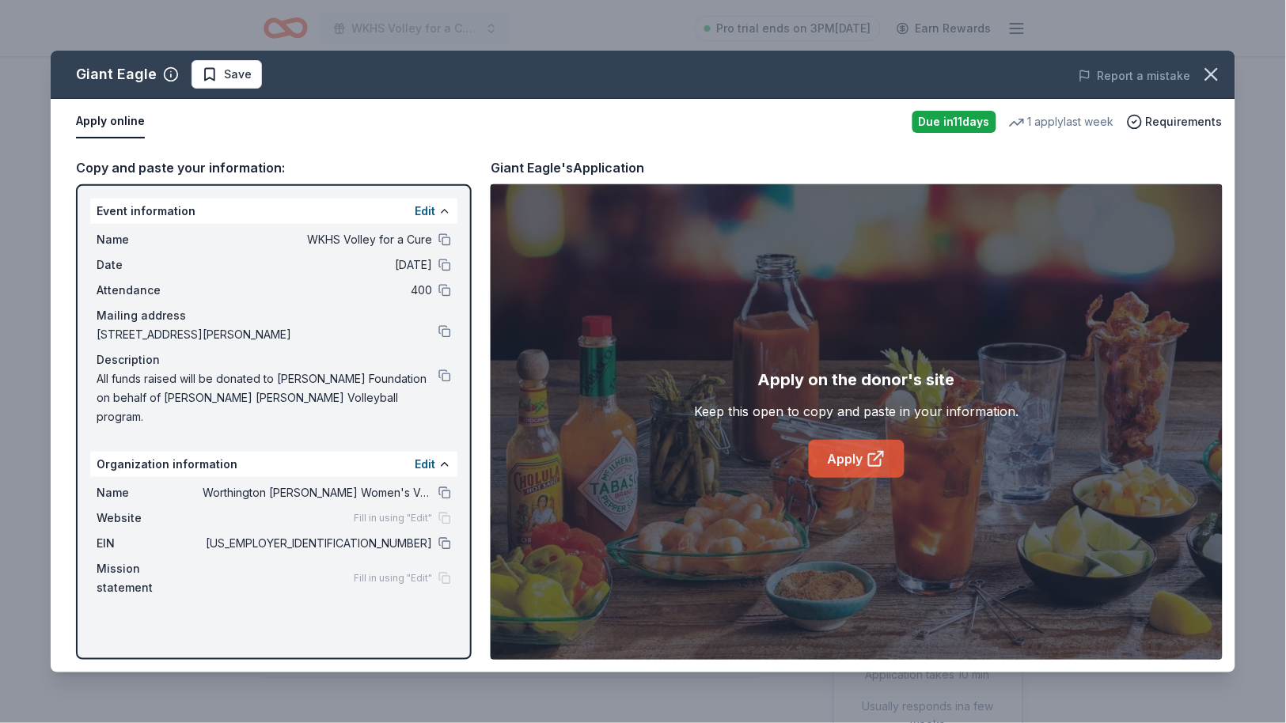
click at [863, 456] on link "Apply" at bounding box center [857, 459] width 96 height 38
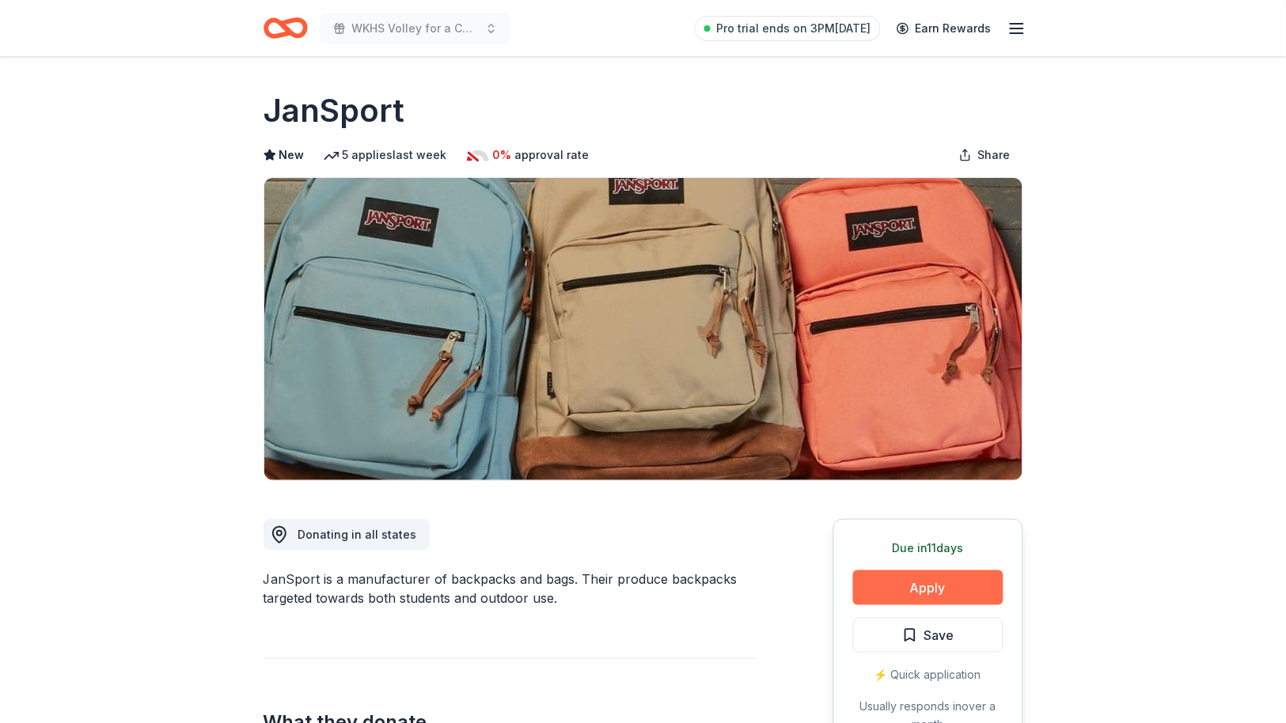
click at [928, 582] on button "Apply" at bounding box center [928, 588] width 150 height 35
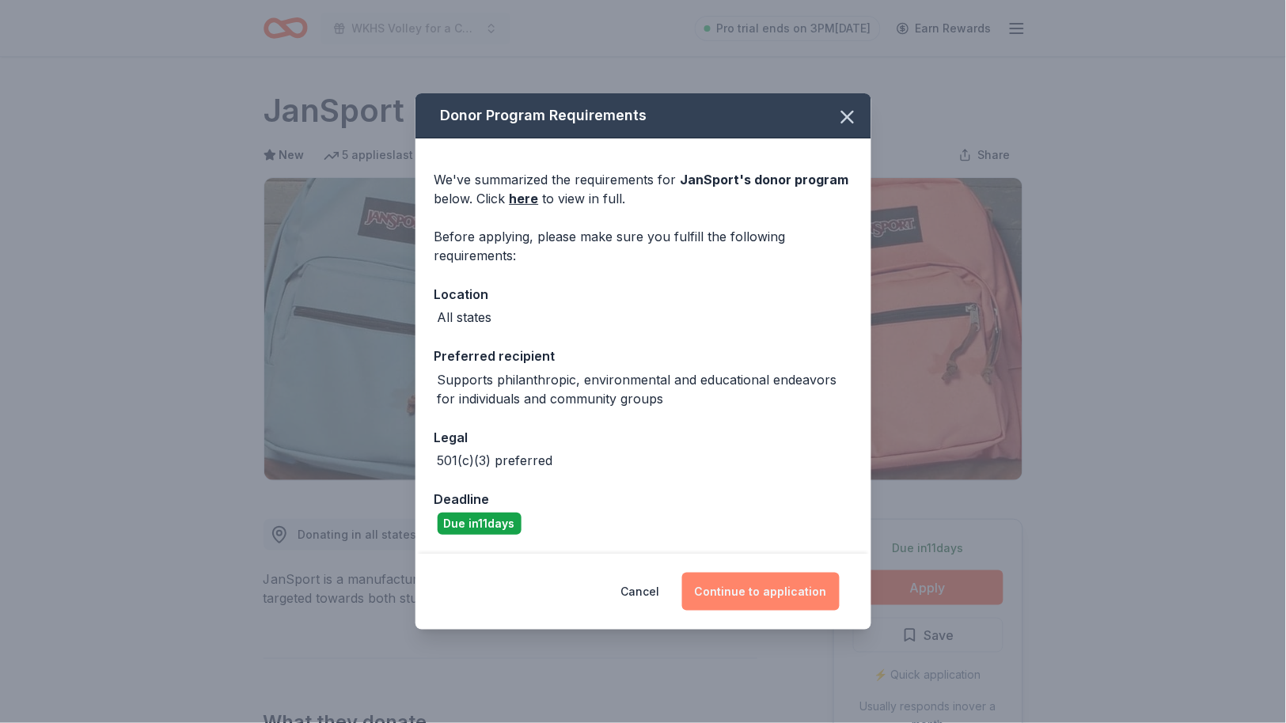
click at [756, 588] on button "Continue to application" at bounding box center [761, 592] width 158 height 38
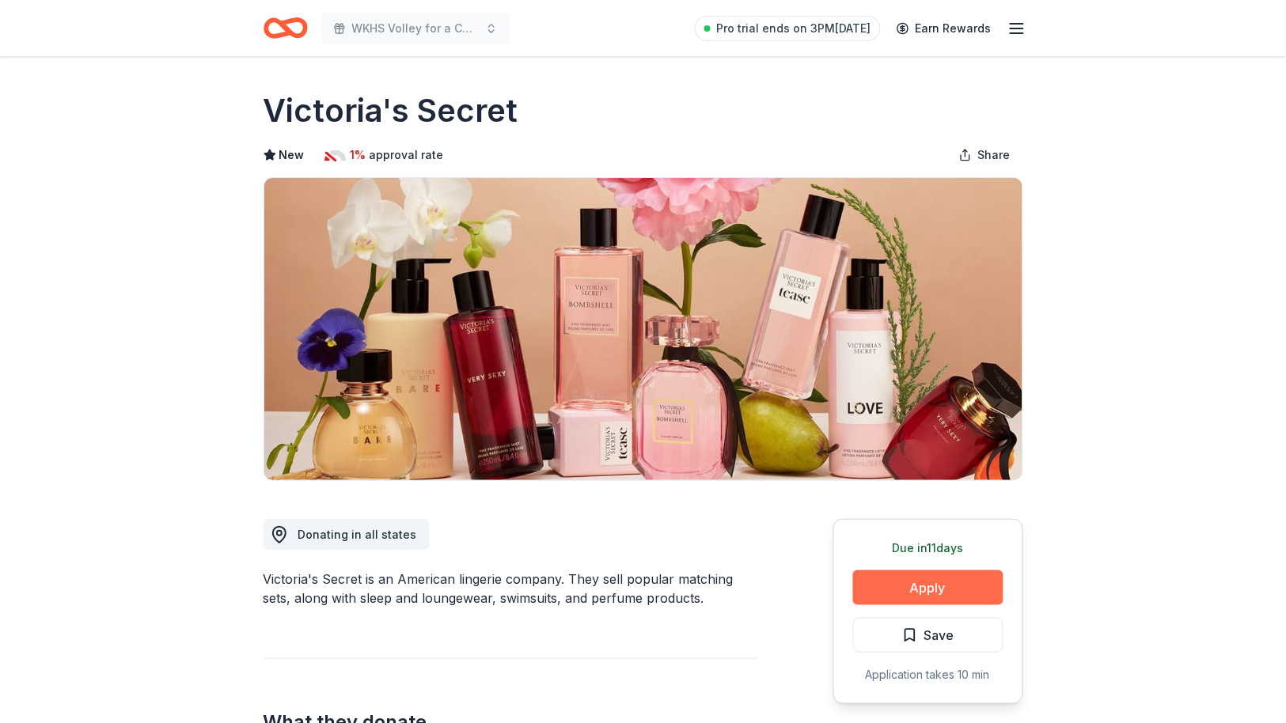
click at [922, 592] on button "Apply" at bounding box center [928, 588] width 150 height 35
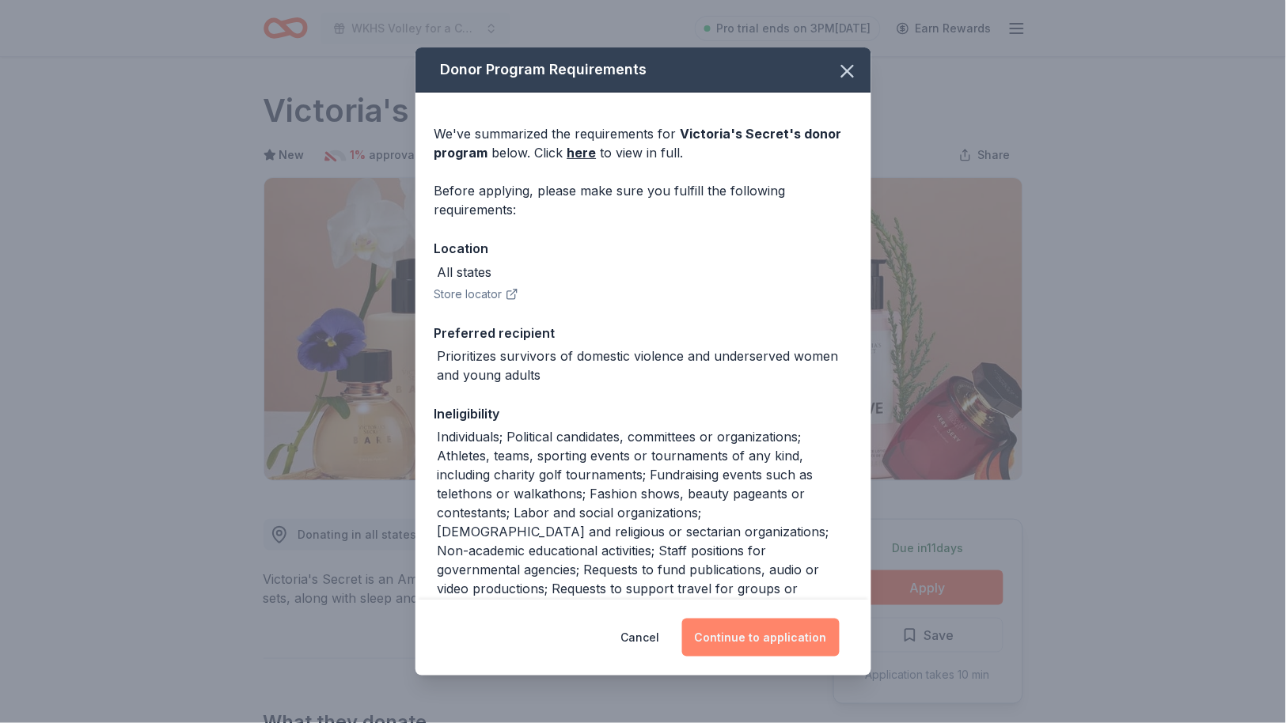
click at [775, 630] on button "Continue to application" at bounding box center [761, 638] width 158 height 38
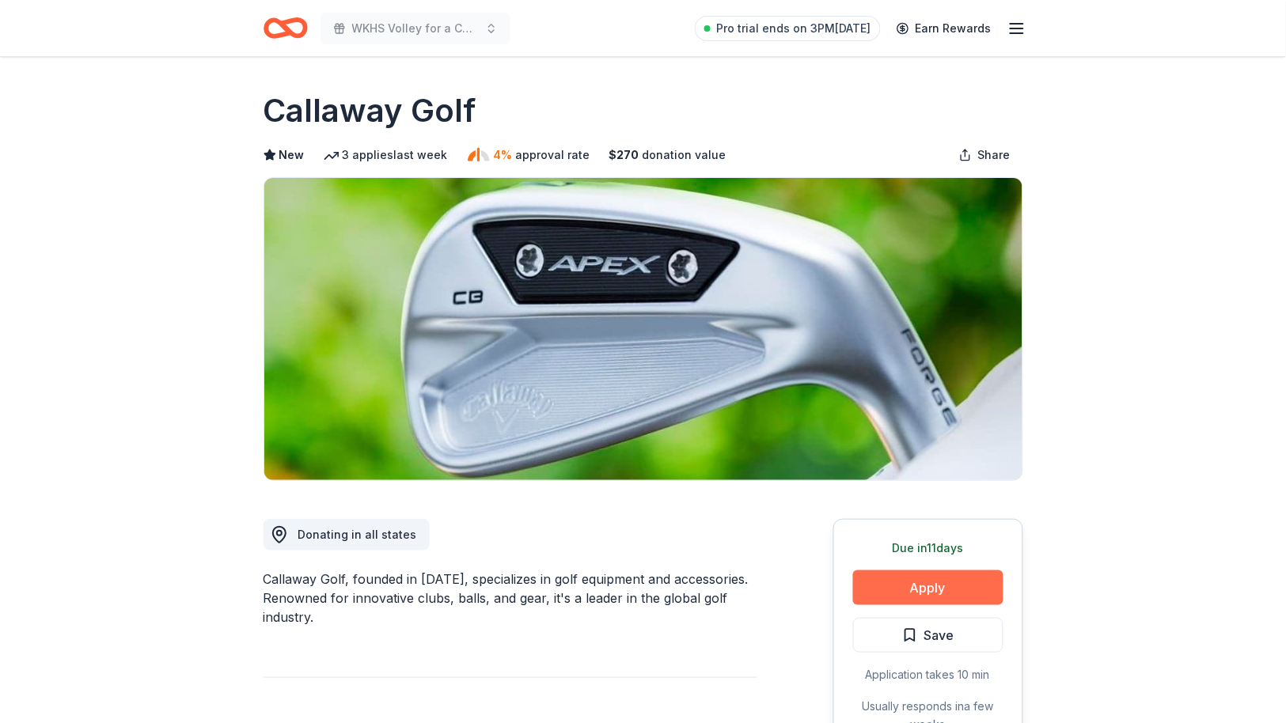
click at [910, 582] on button "Apply" at bounding box center [928, 588] width 150 height 35
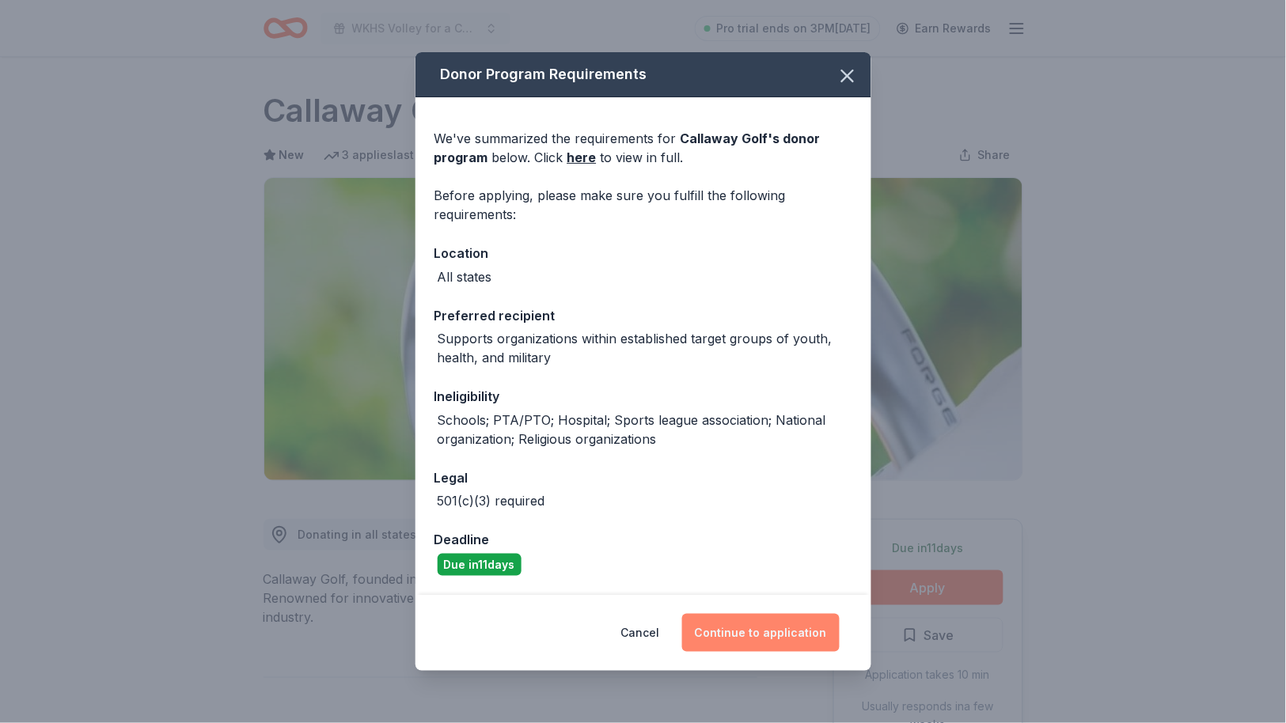
click at [764, 626] on button "Continue to application" at bounding box center [761, 633] width 158 height 38
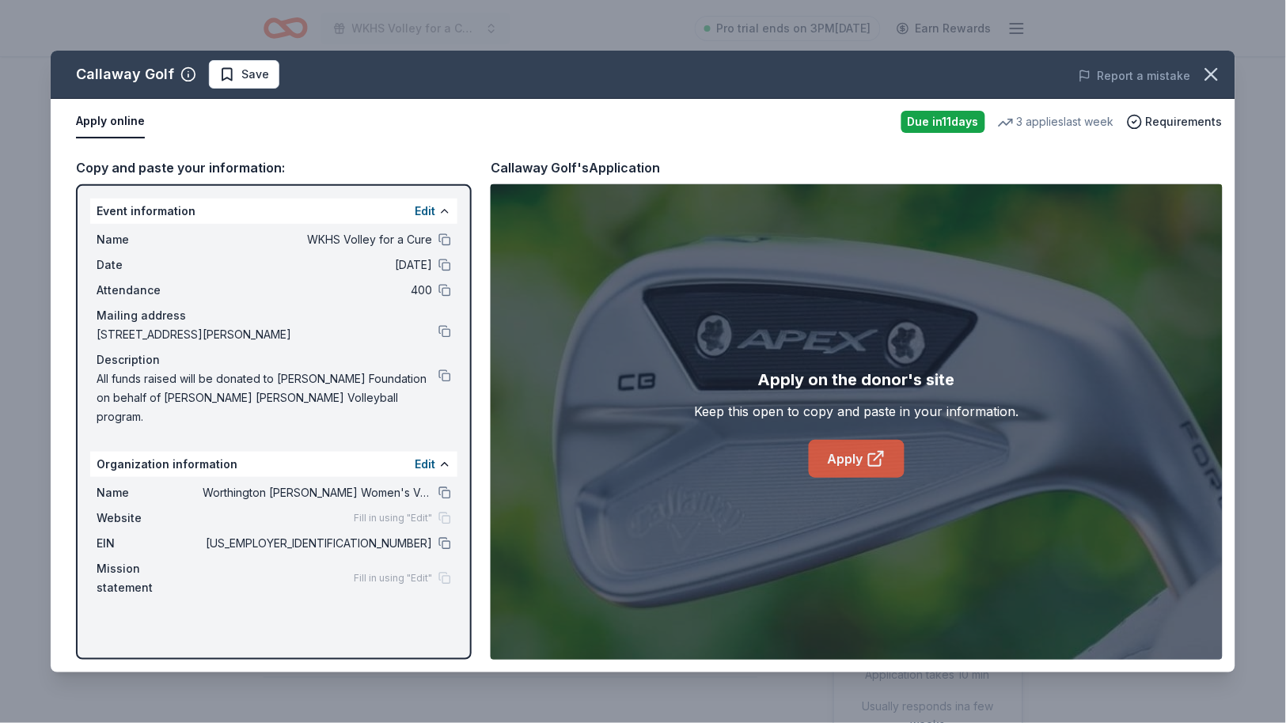
click at [852, 471] on link "Apply" at bounding box center [857, 459] width 96 height 38
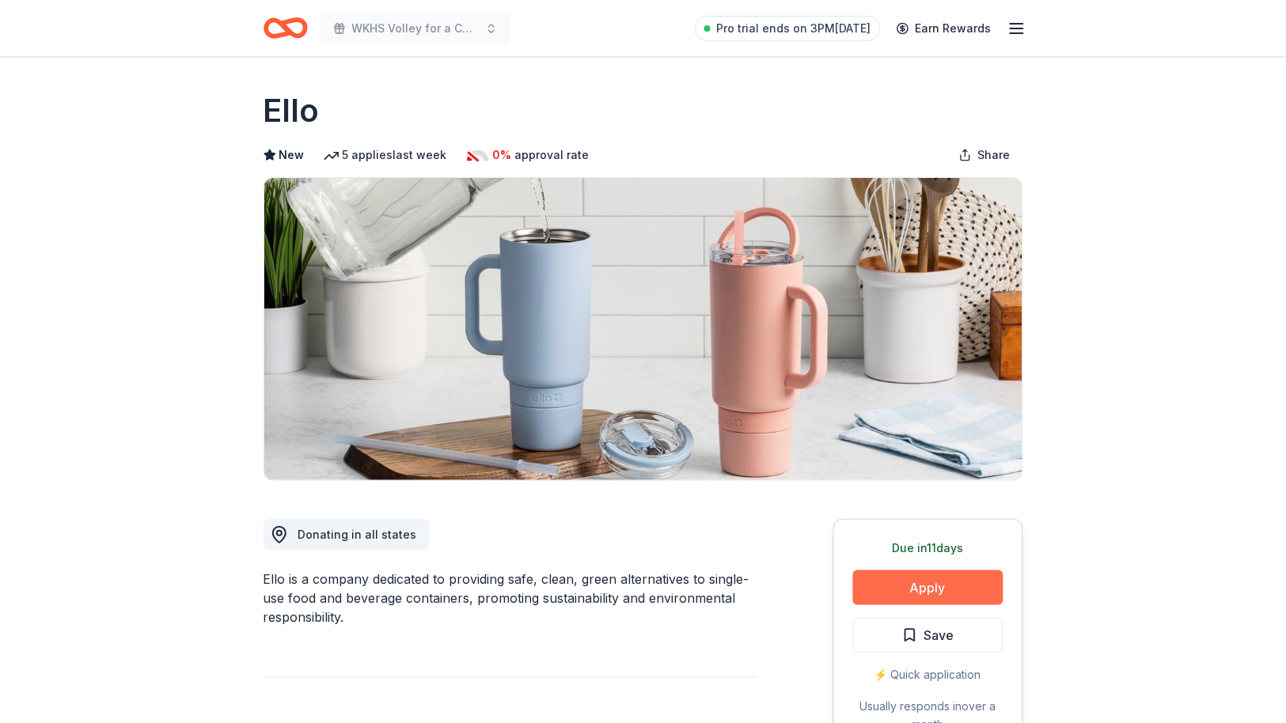
click at [931, 579] on button "Apply" at bounding box center [928, 588] width 150 height 35
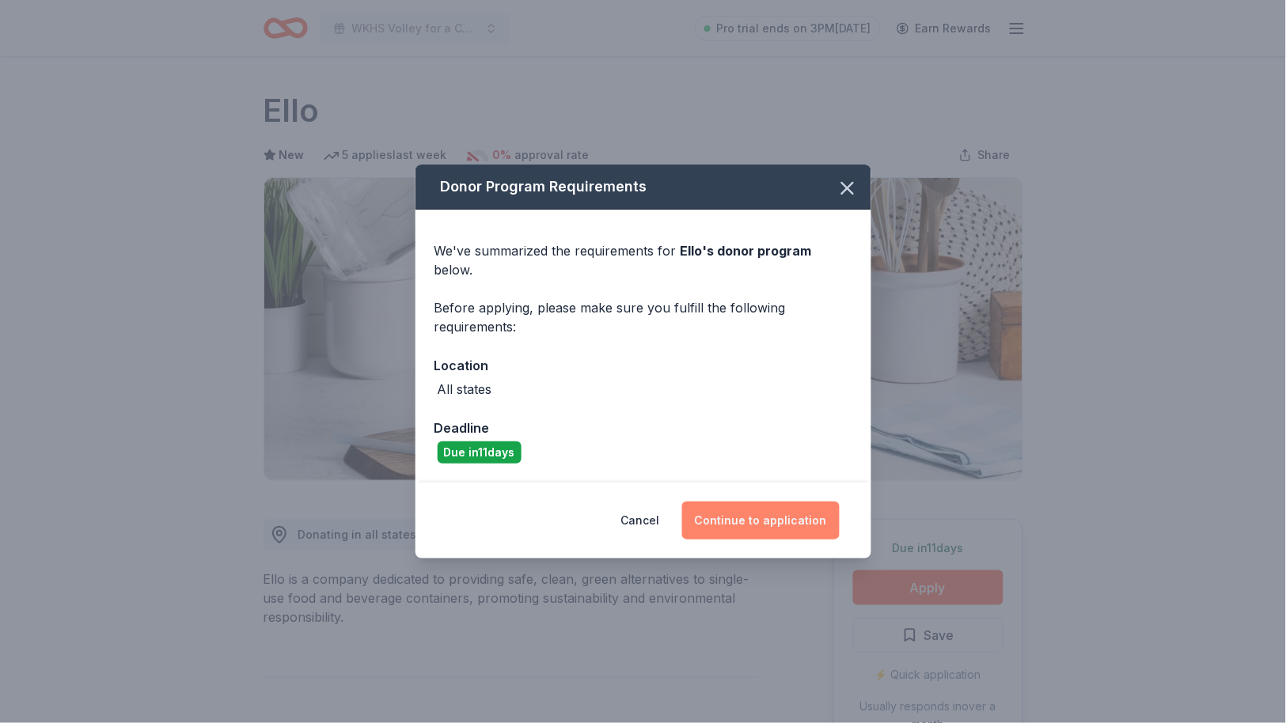
click at [738, 506] on button "Continue to application" at bounding box center [761, 521] width 158 height 38
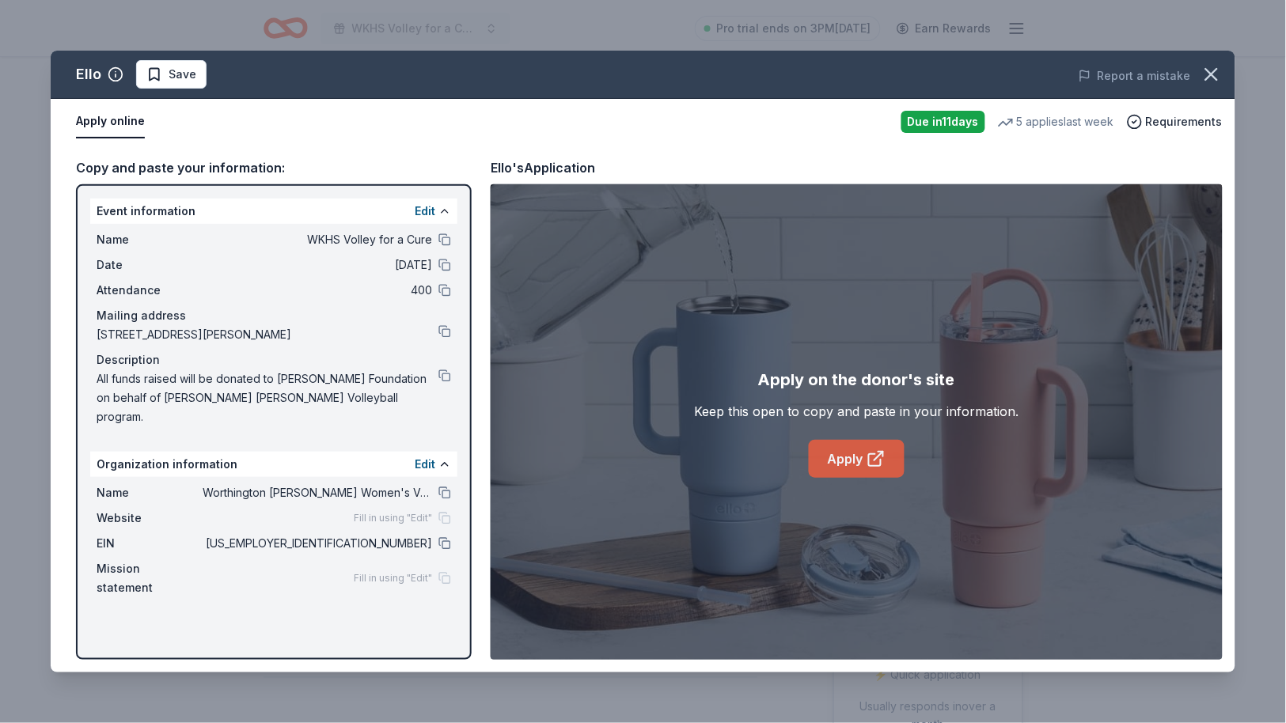
click at [852, 462] on link "Apply" at bounding box center [857, 459] width 96 height 38
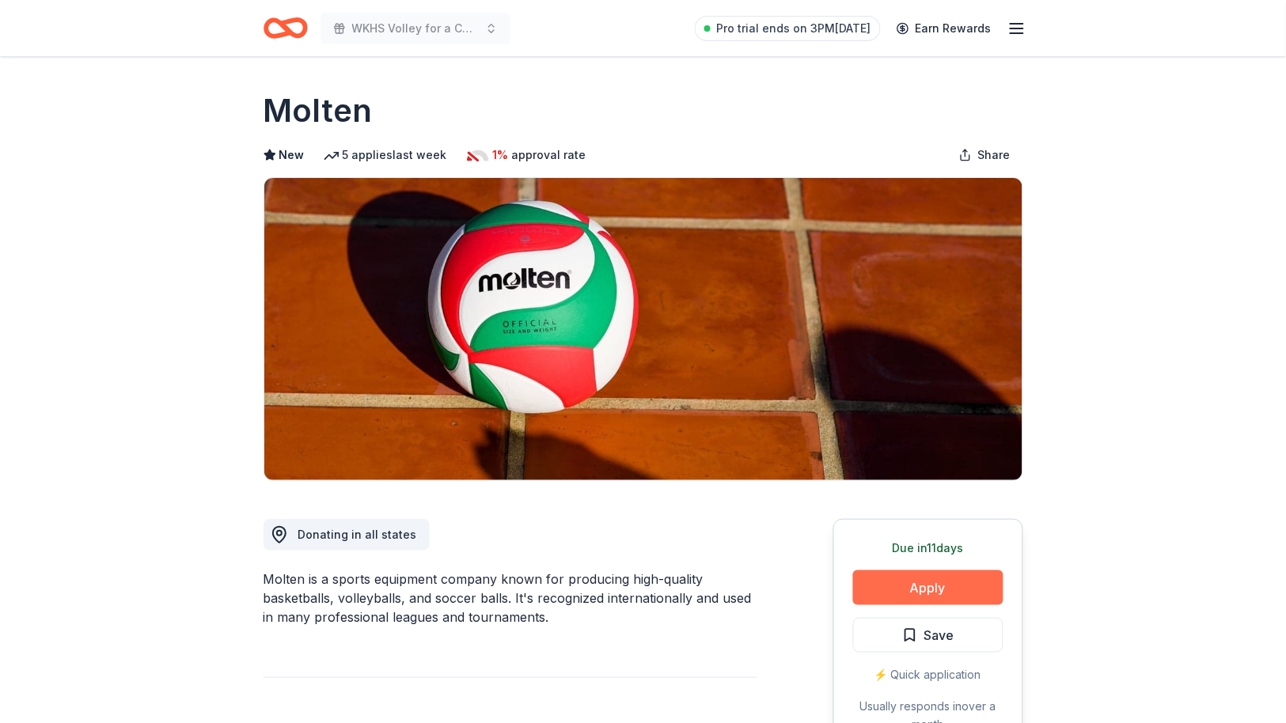
click at [904, 581] on button "Apply" at bounding box center [928, 588] width 150 height 35
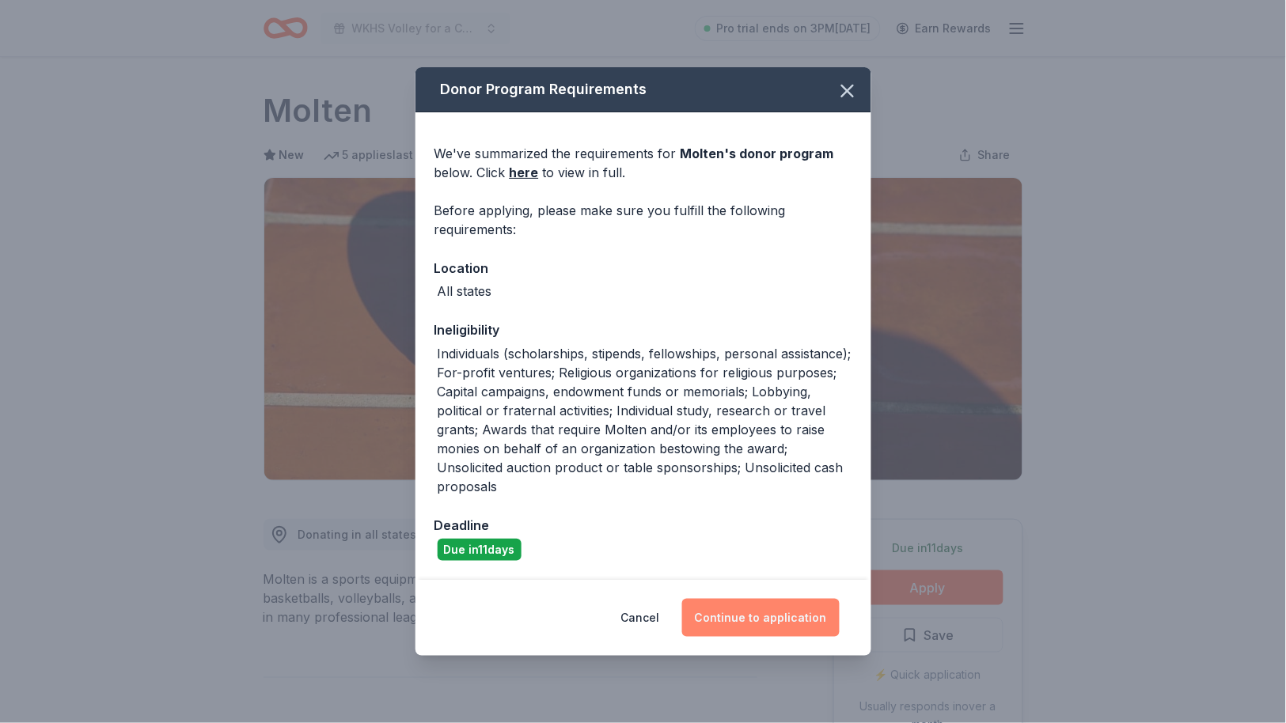
click at [750, 629] on button "Continue to application" at bounding box center [761, 618] width 158 height 38
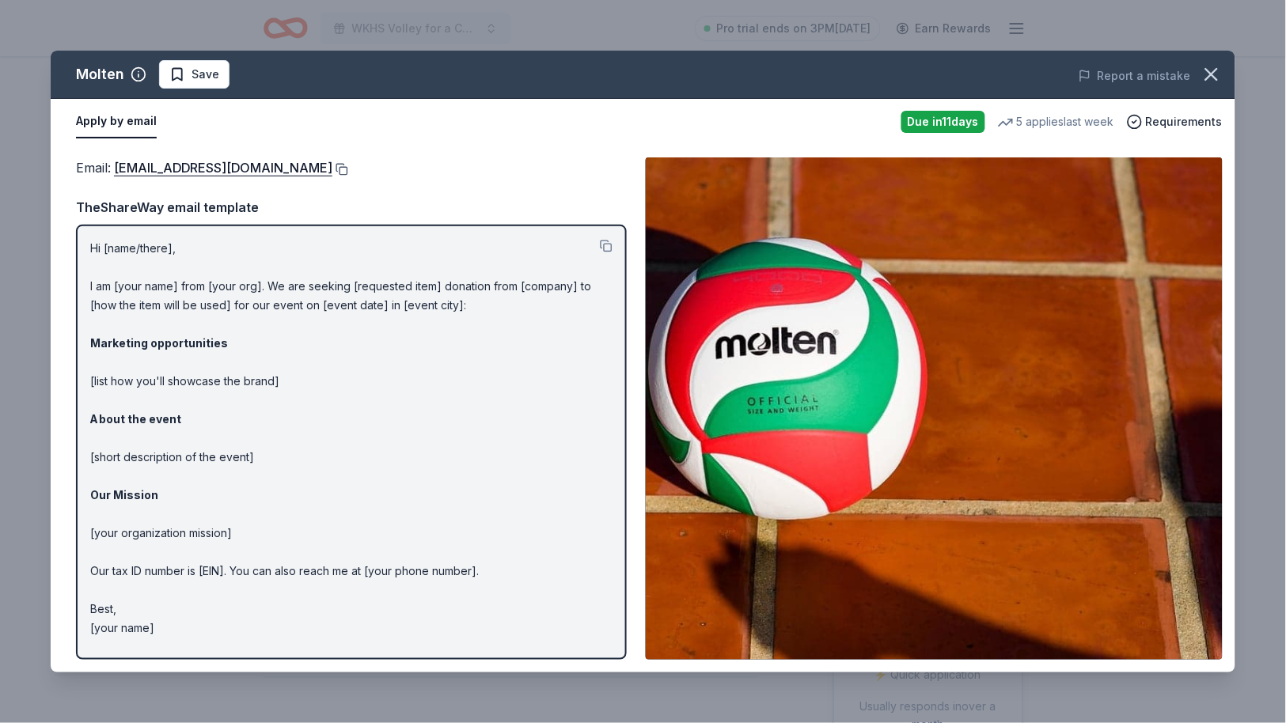
click at [332, 168] on button at bounding box center [340, 169] width 16 height 13
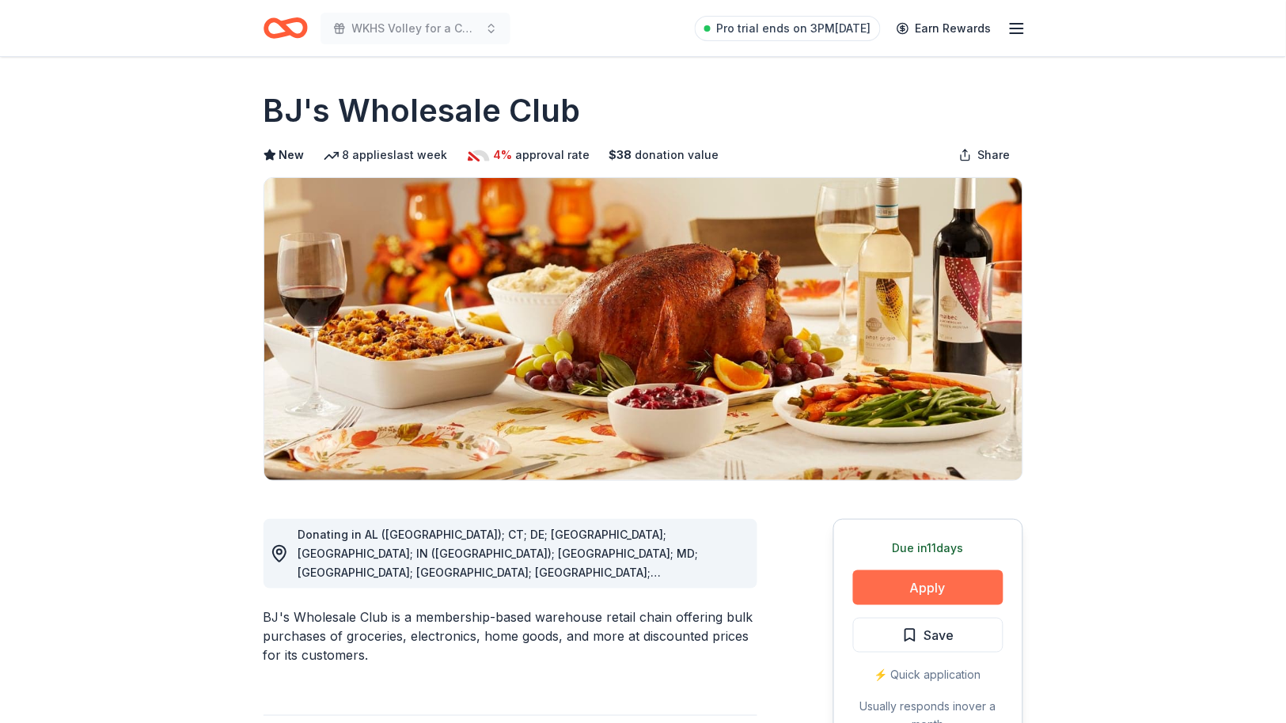
click at [943, 586] on button "Apply" at bounding box center [928, 588] width 150 height 35
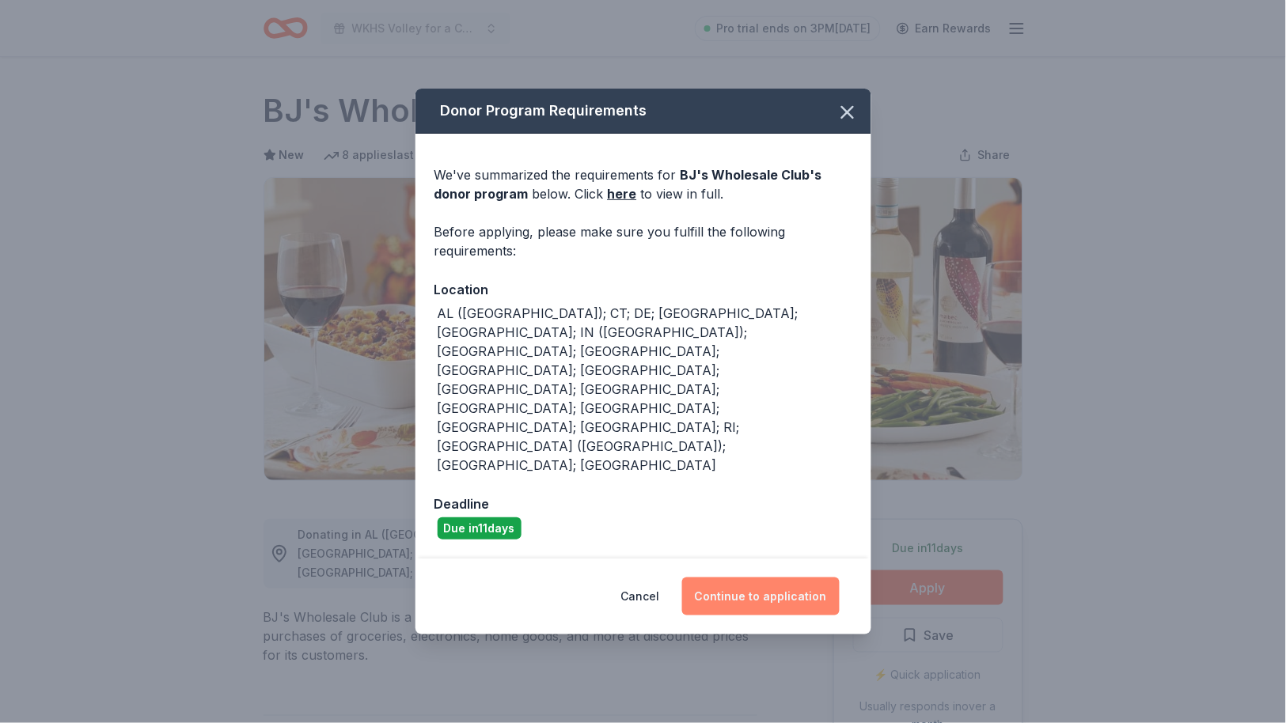
click at [742, 578] on button "Continue to application" at bounding box center [761, 597] width 158 height 38
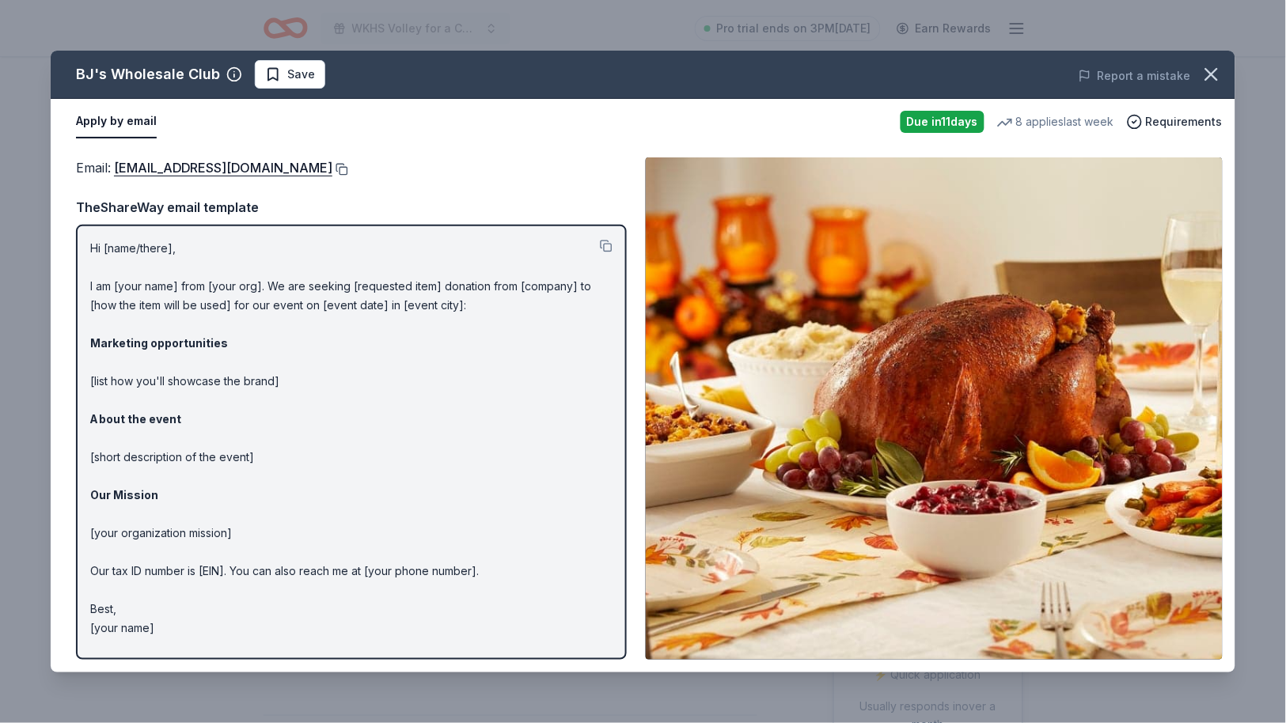
click at [332, 170] on button at bounding box center [340, 169] width 16 height 13
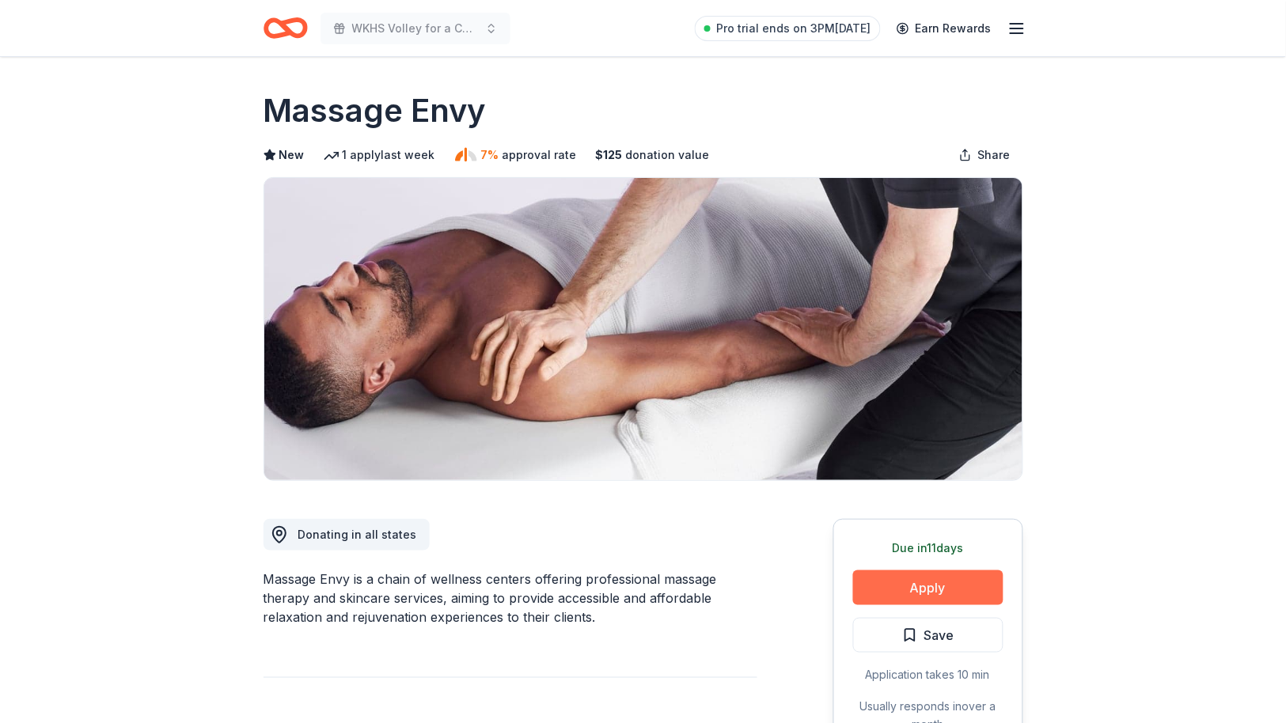
click at [943, 586] on button "Apply" at bounding box center [928, 588] width 150 height 35
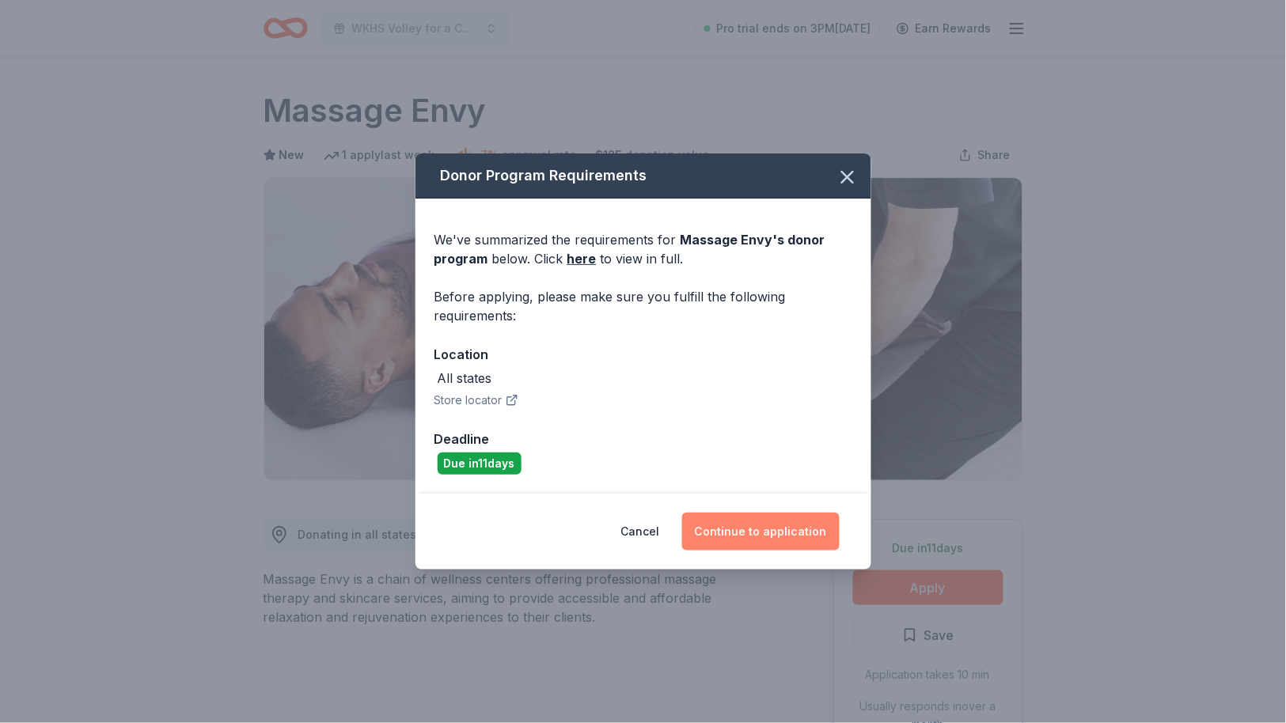
click at [761, 529] on button "Continue to application" at bounding box center [761, 532] width 158 height 38
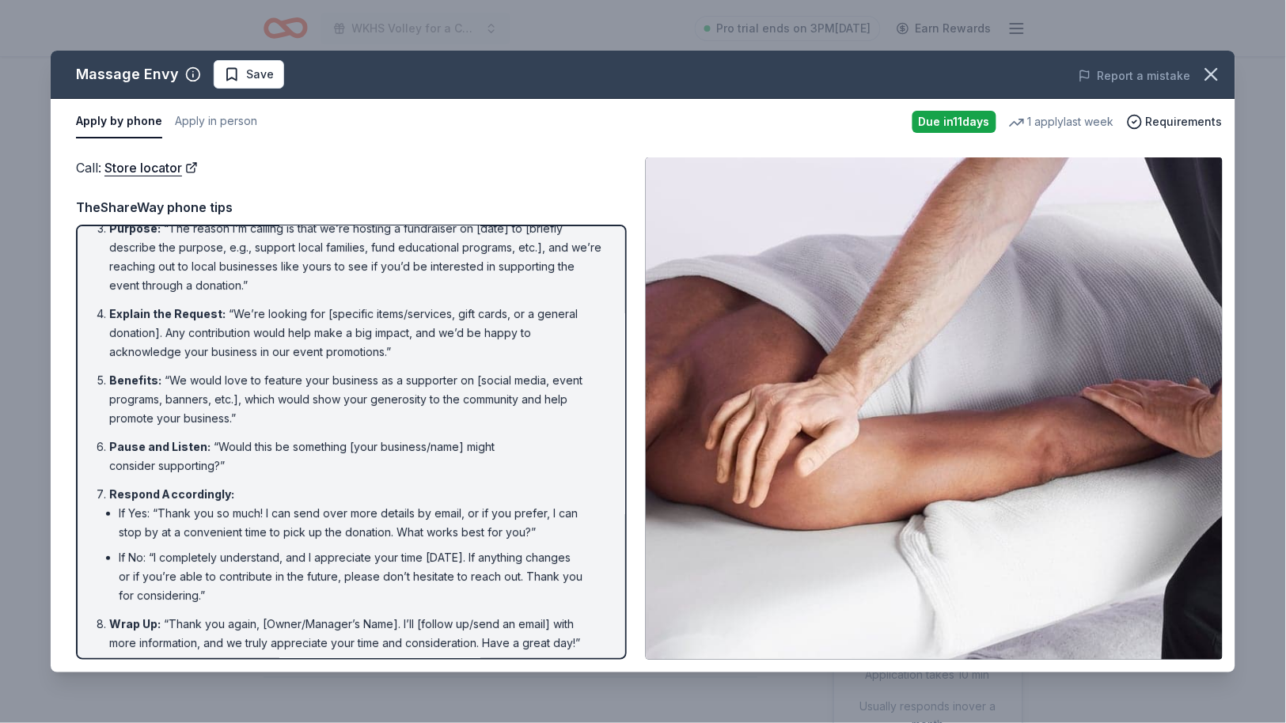
scroll to position [114, 0]
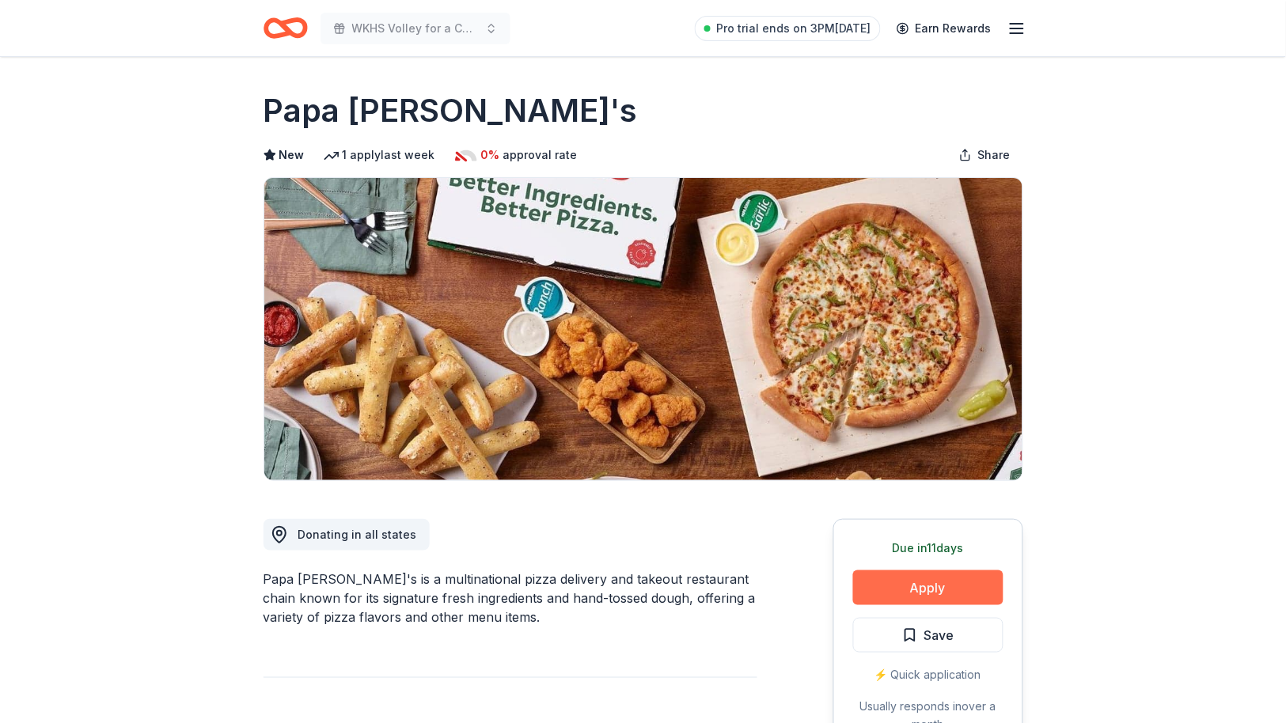
click at [947, 587] on button "Apply" at bounding box center [928, 588] width 150 height 35
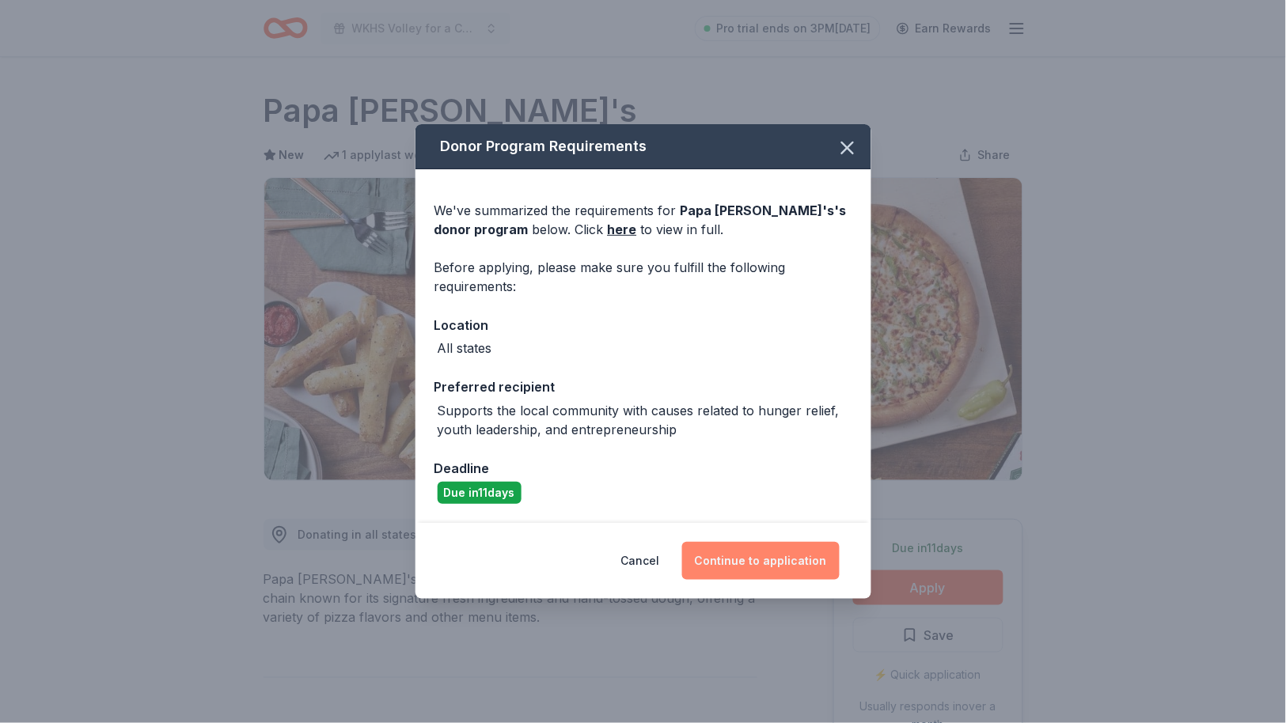
click at [769, 563] on button "Continue to application" at bounding box center [761, 561] width 158 height 38
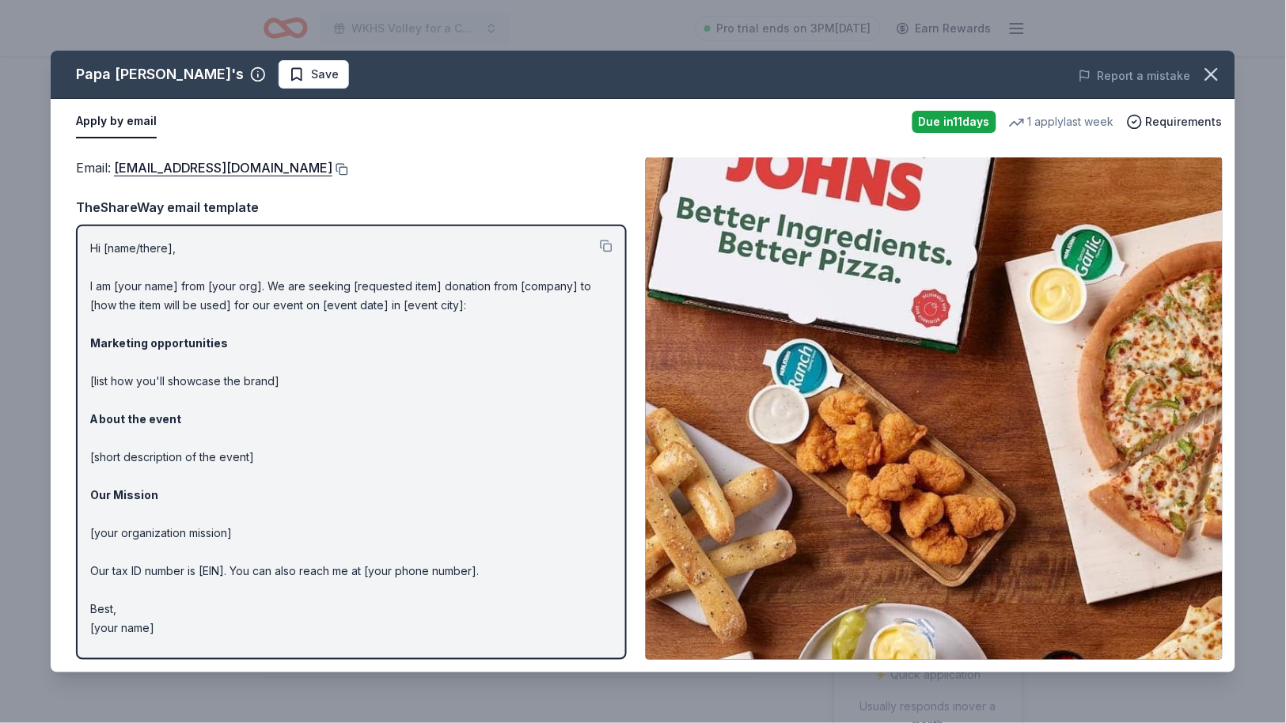
click at [332, 166] on button at bounding box center [340, 169] width 16 height 13
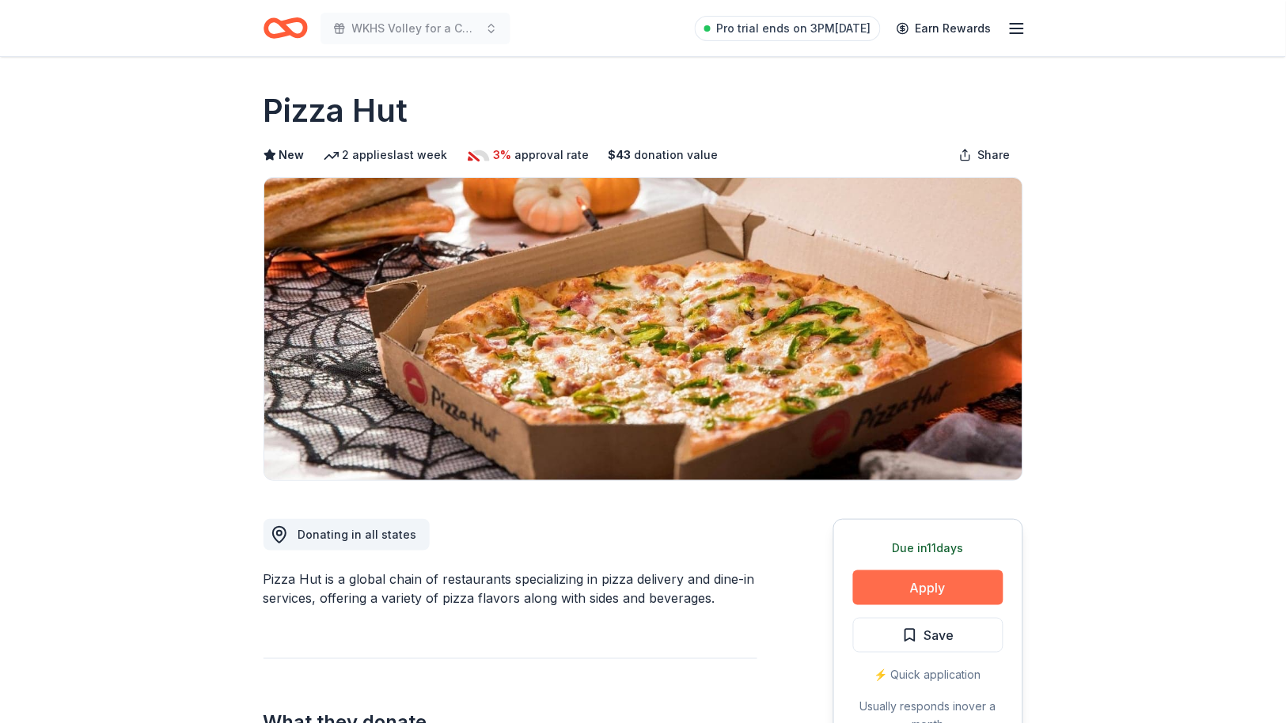
click at [898, 583] on button "Apply" at bounding box center [928, 588] width 150 height 35
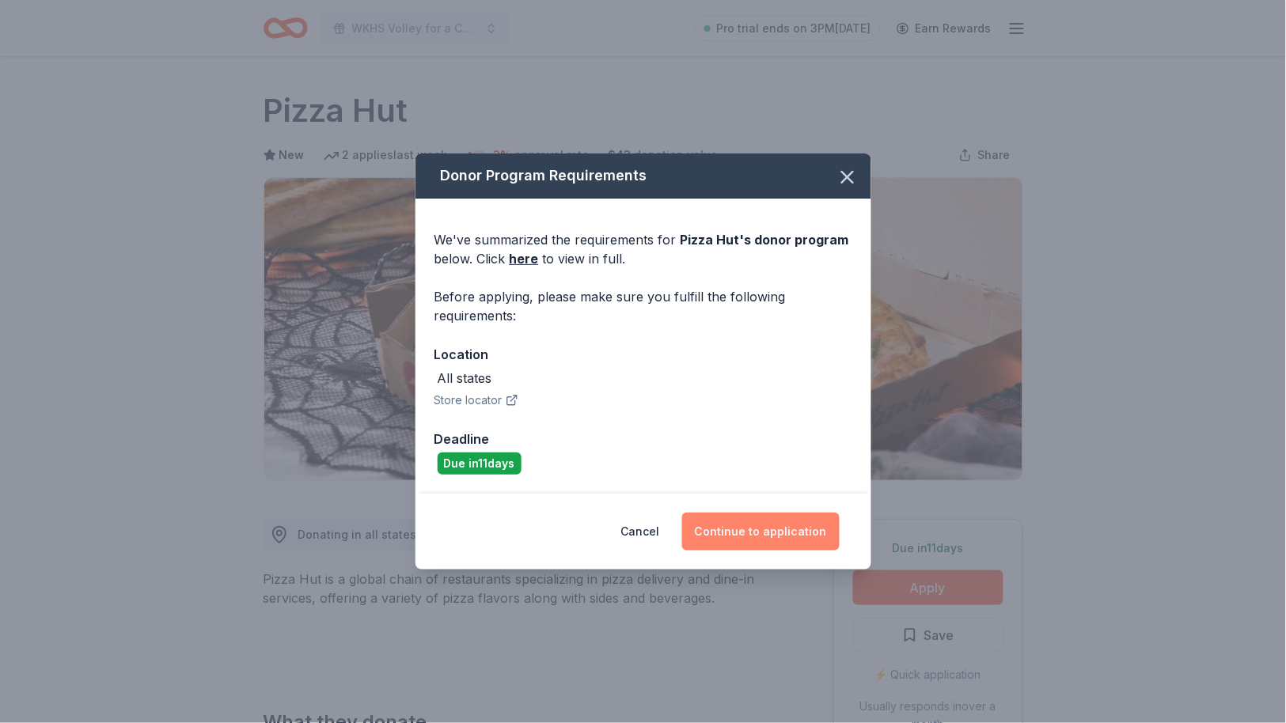
click at [784, 534] on button "Continue to application" at bounding box center [761, 532] width 158 height 38
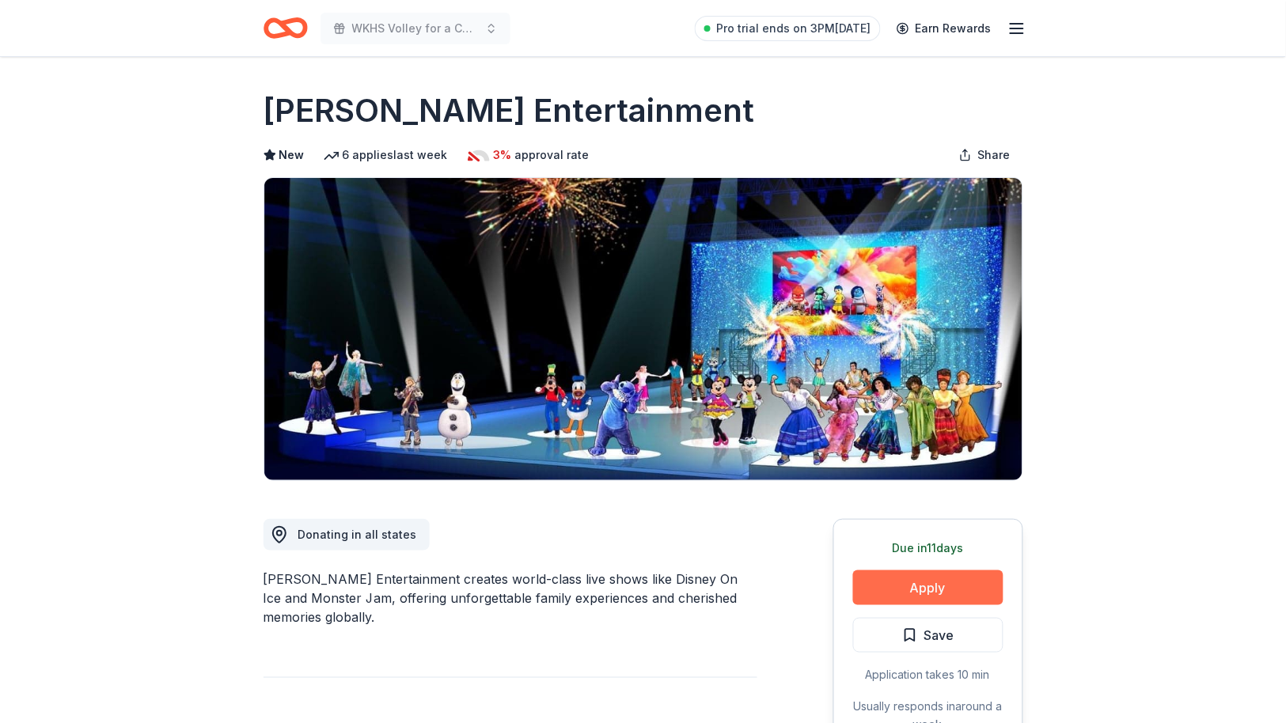
click at [948, 583] on button "Apply" at bounding box center [928, 588] width 150 height 35
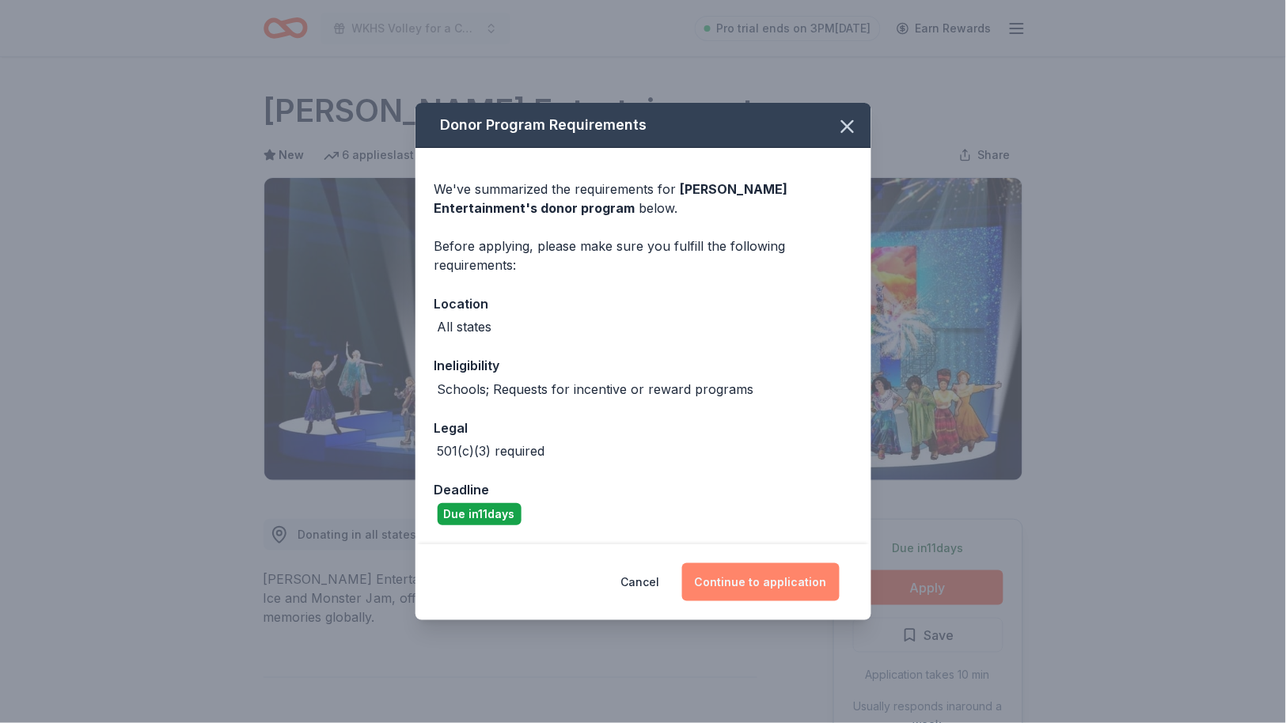
click at [763, 564] on button "Continue to application" at bounding box center [761, 583] width 158 height 38
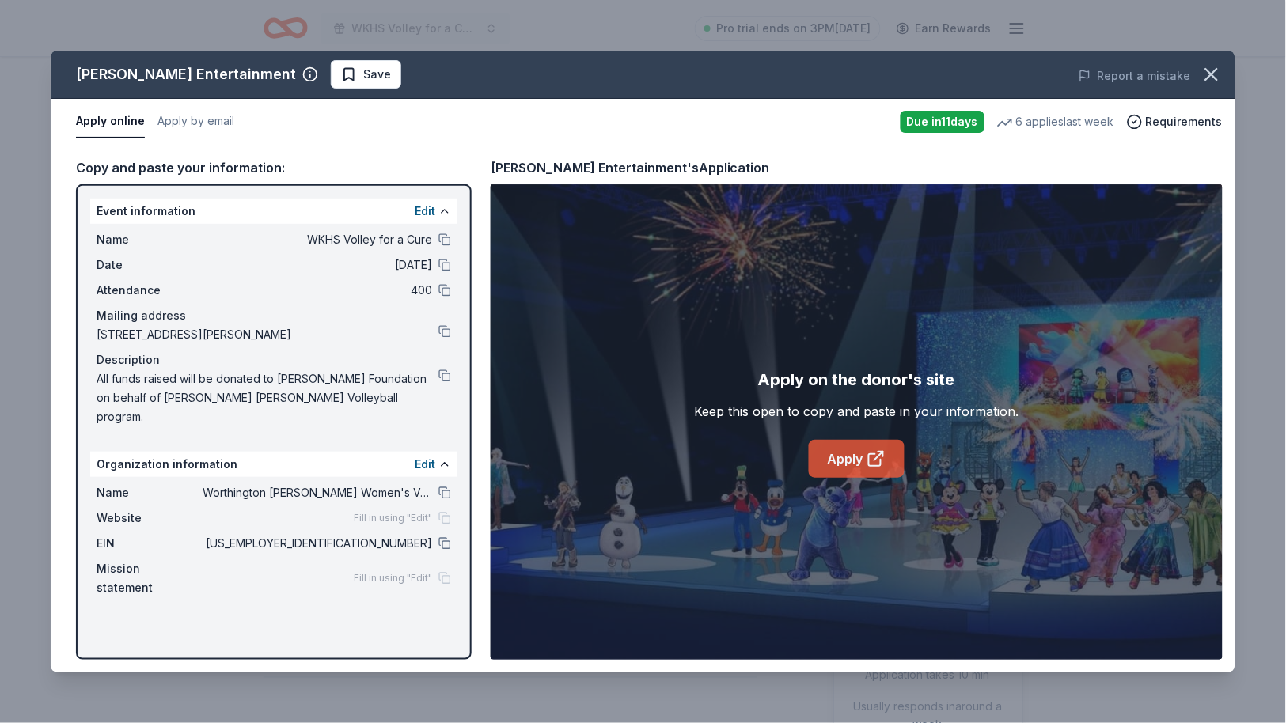
click at [840, 468] on link "Apply" at bounding box center [857, 459] width 96 height 38
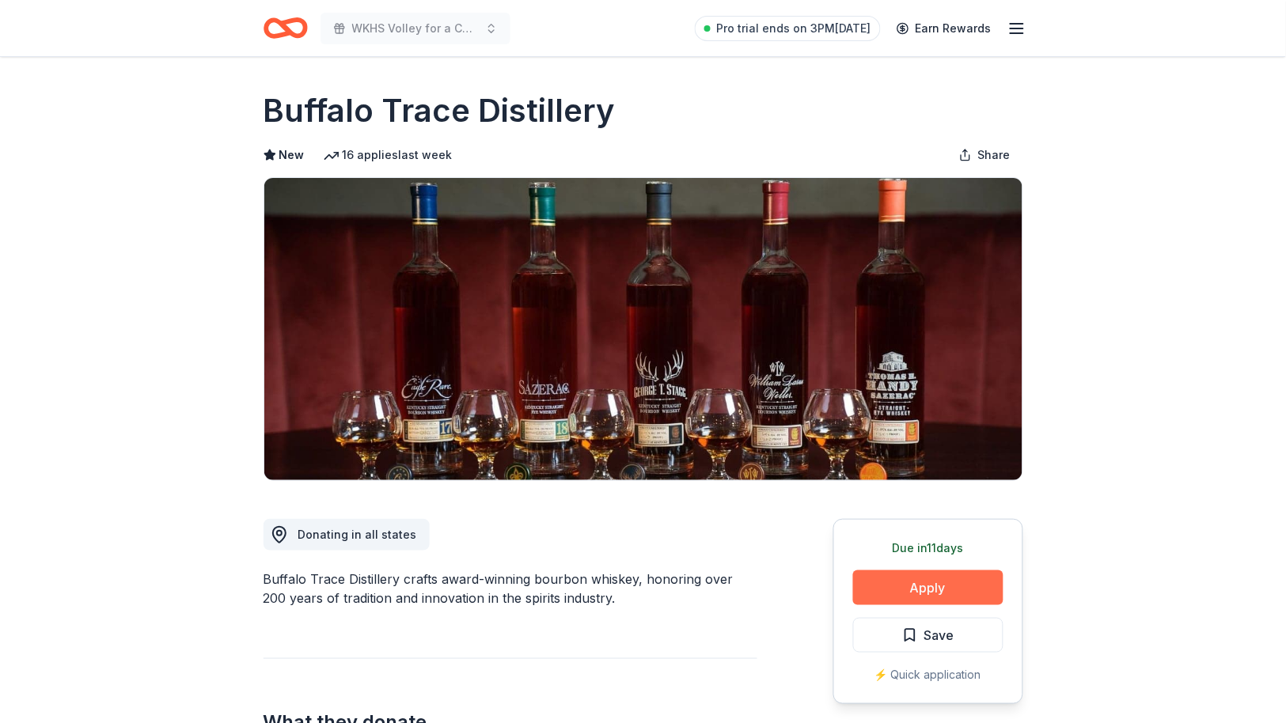
click at [858, 587] on button "Apply" at bounding box center [928, 588] width 150 height 35
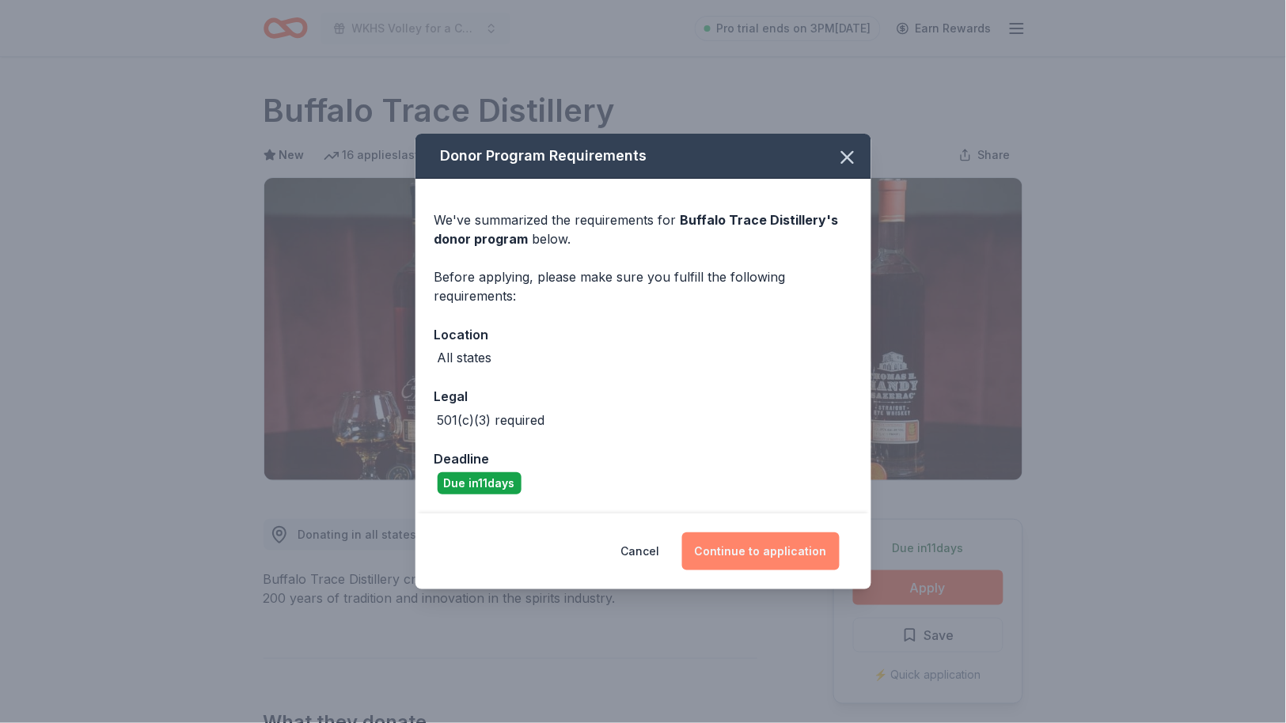
click at [763, 550] on button "Continue to application" at bounding box center [761, 552] width 158 height 38
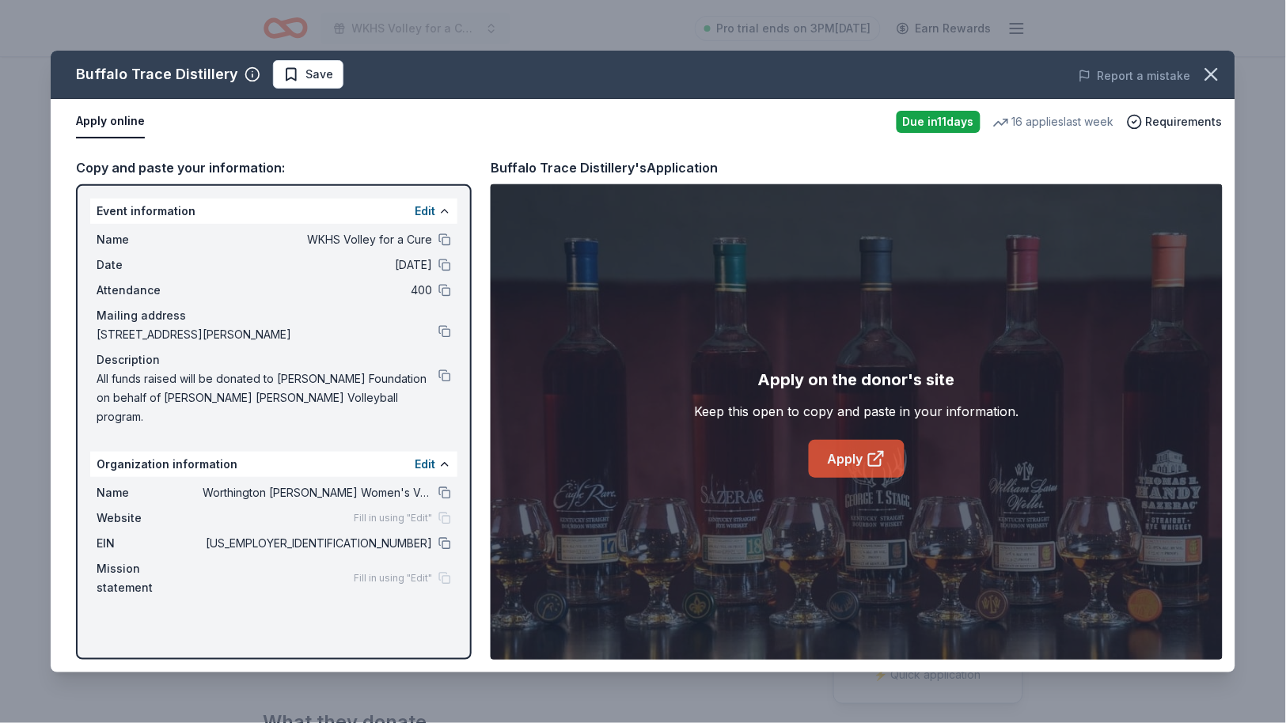
click at [859, 451] on link "Apply" at bounding box center [857, 459] width 96 height 38
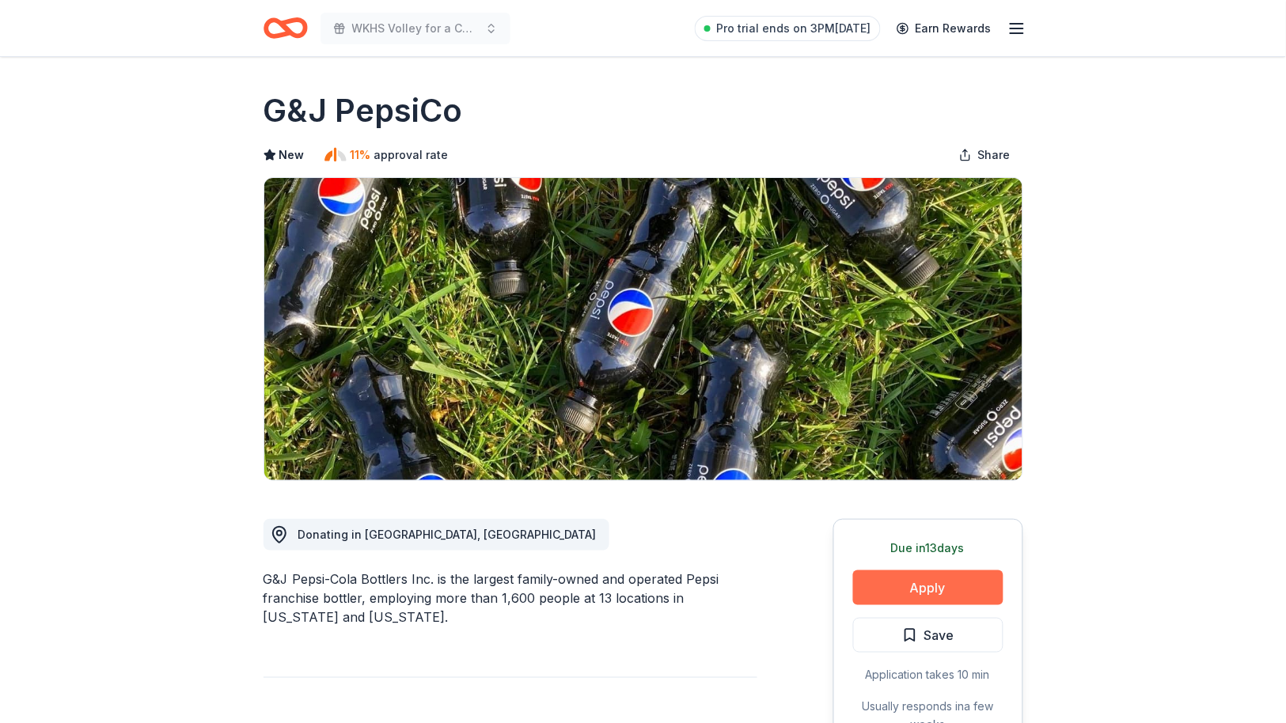
click at [917, 590] on button "Apply" at bounding box center [928, 588] width 150 height 35
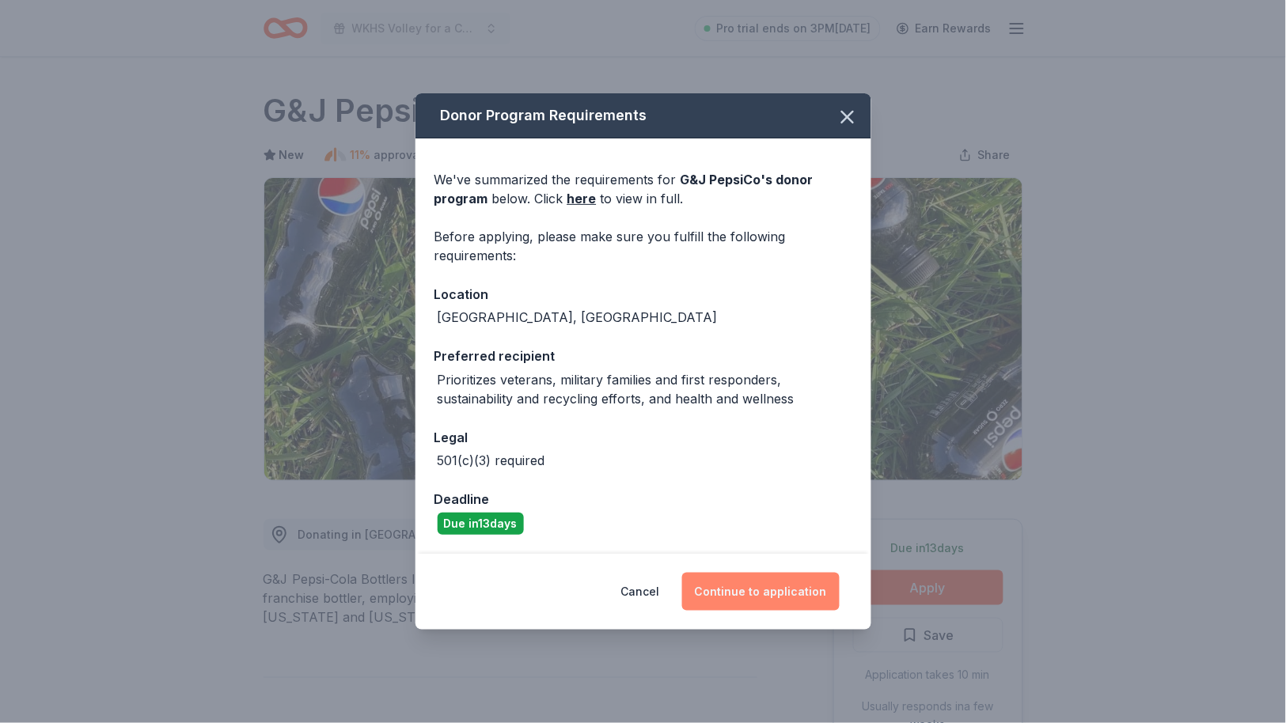
click at [772, 588] on button "Continue to application" at bounding box center [761, 592] width 158 height 38
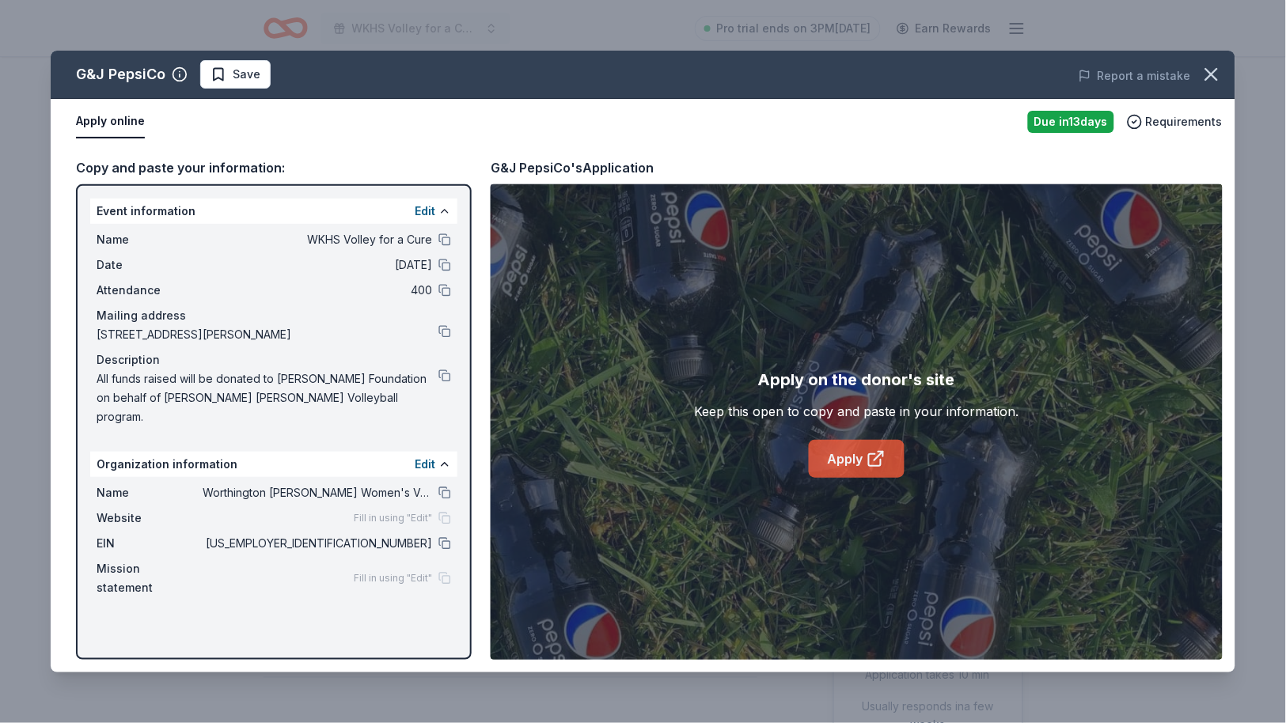
click at [841, 466] on link "Apply" at bounding box center [857, 459] width 96 height 38
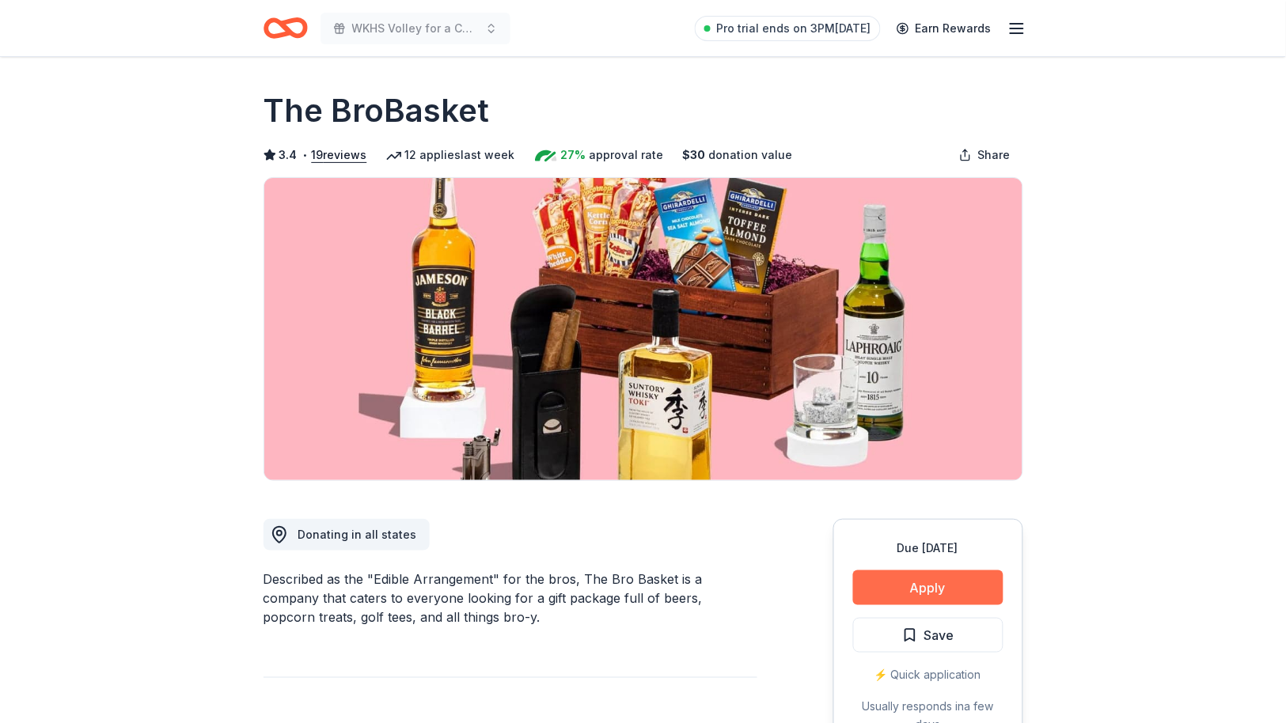
click at [940, 581] on button "Apply" at bounding box center [928, 588] width 150 height 35
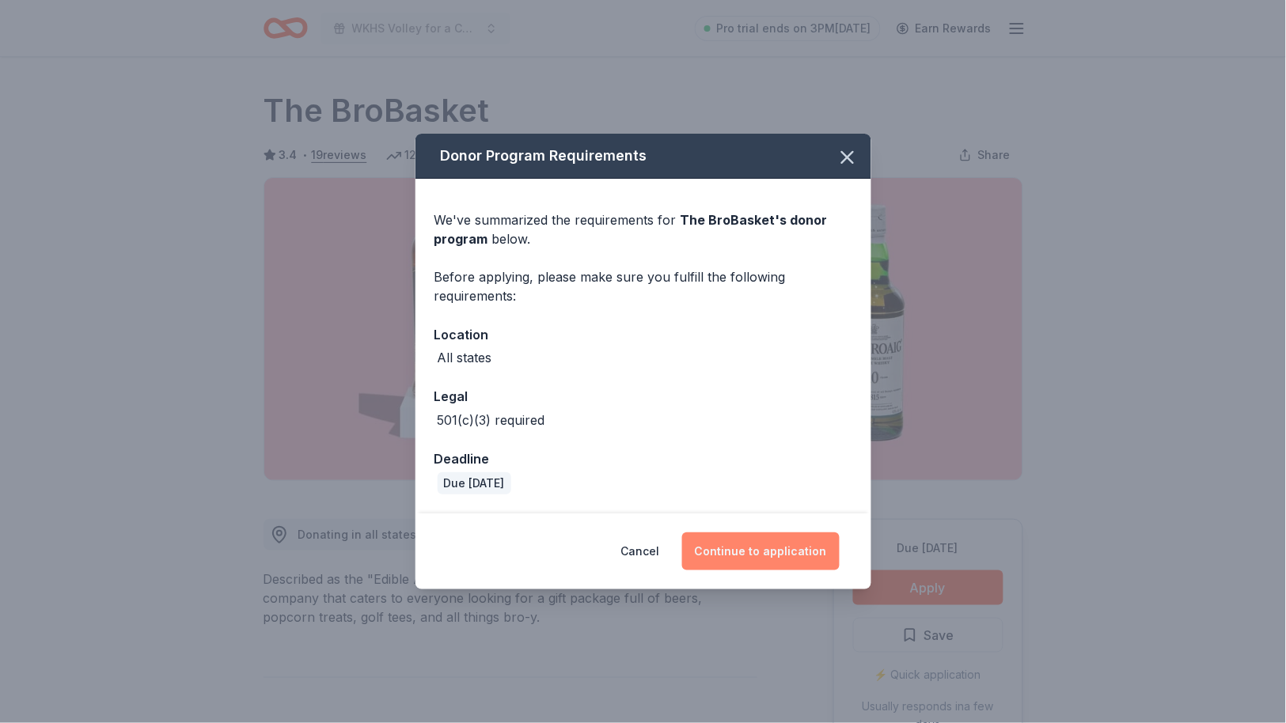
click at [772, 545] on button "Continue to application" at bounding box center [761, 552] width 158 height 38
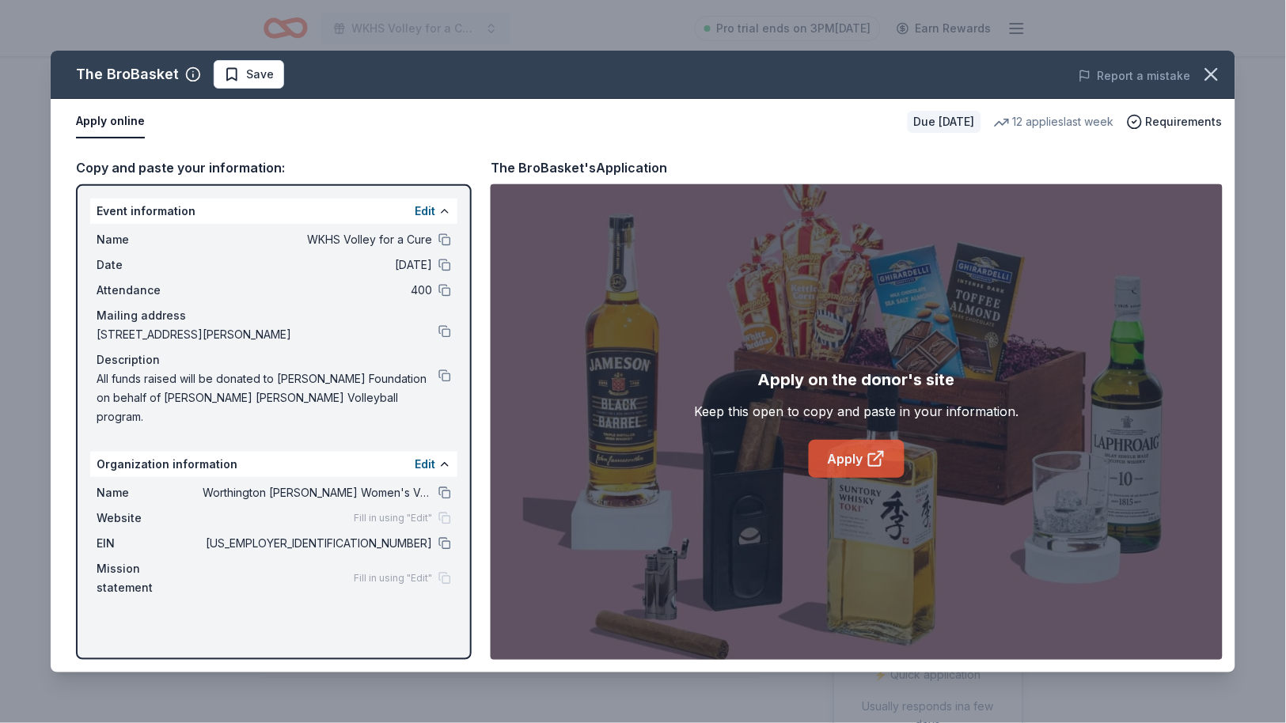
click at [825, 466] on link "Apply" at bounding box center [857, 459] width 96 height 38
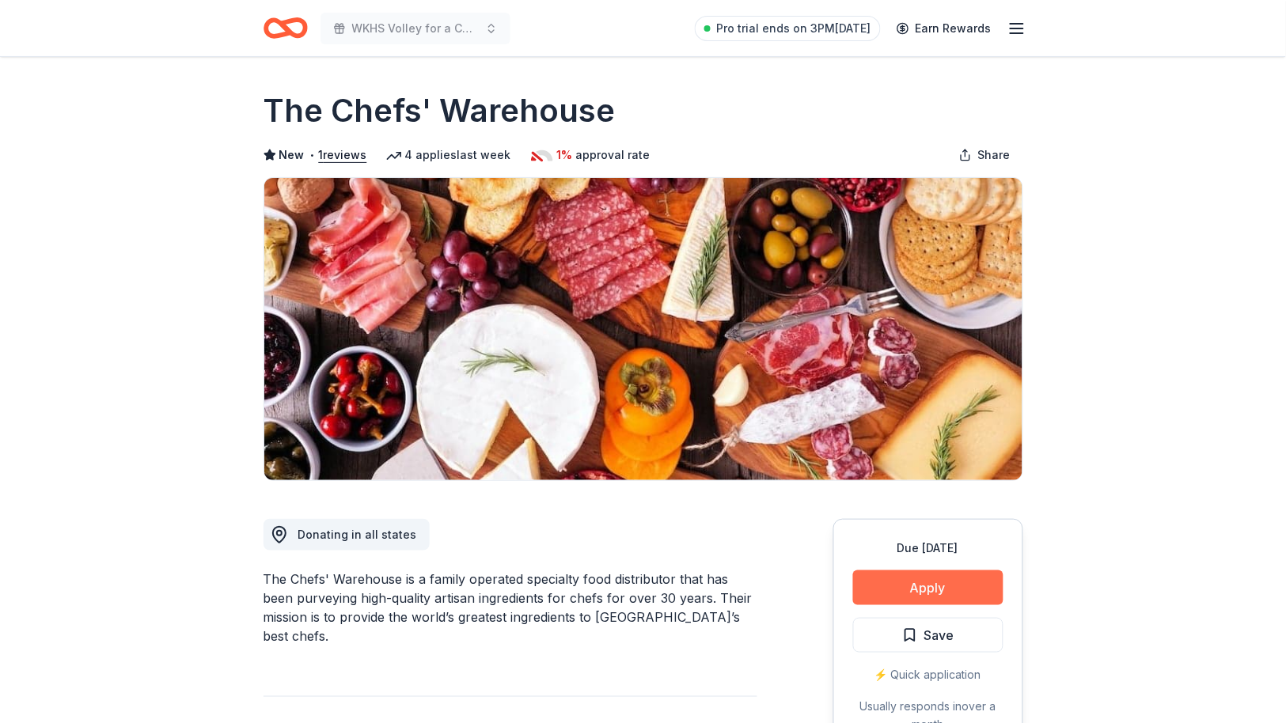
click at [939, 584] on button "Apply" at bounding box center [928, 588] width 150 height 35
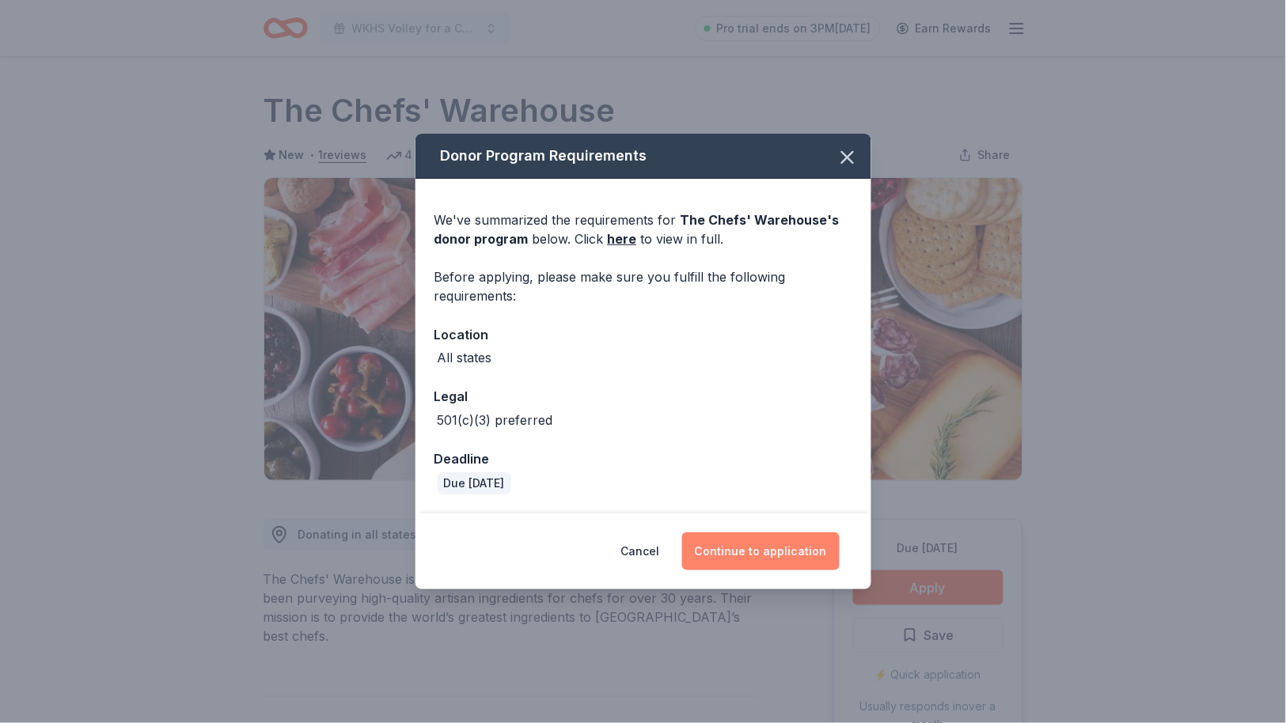
click at [789, 545] on button "Continue to application" at bounding box center [761, 552] width 158 height 38
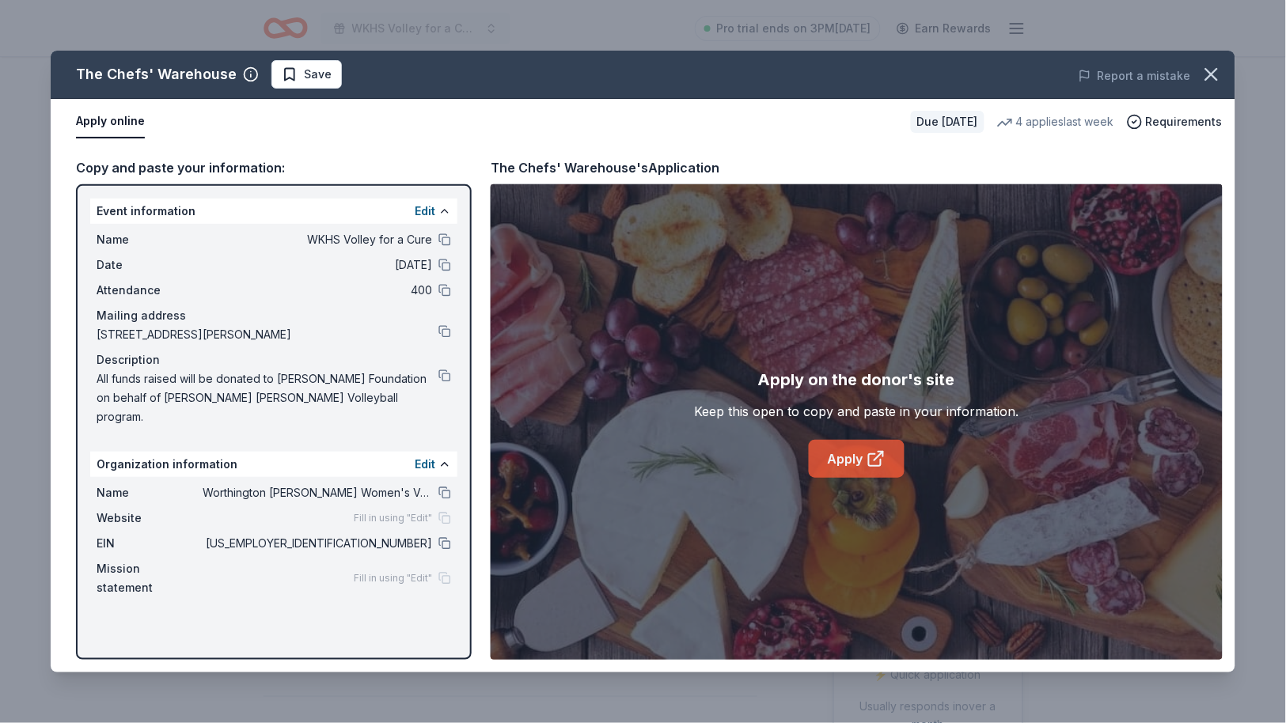
click at [860, 457] on link "Apply" at bounding box center [857, 459] width 96 height 38
